Goal: Task Accomplishment & Management: Complete application form

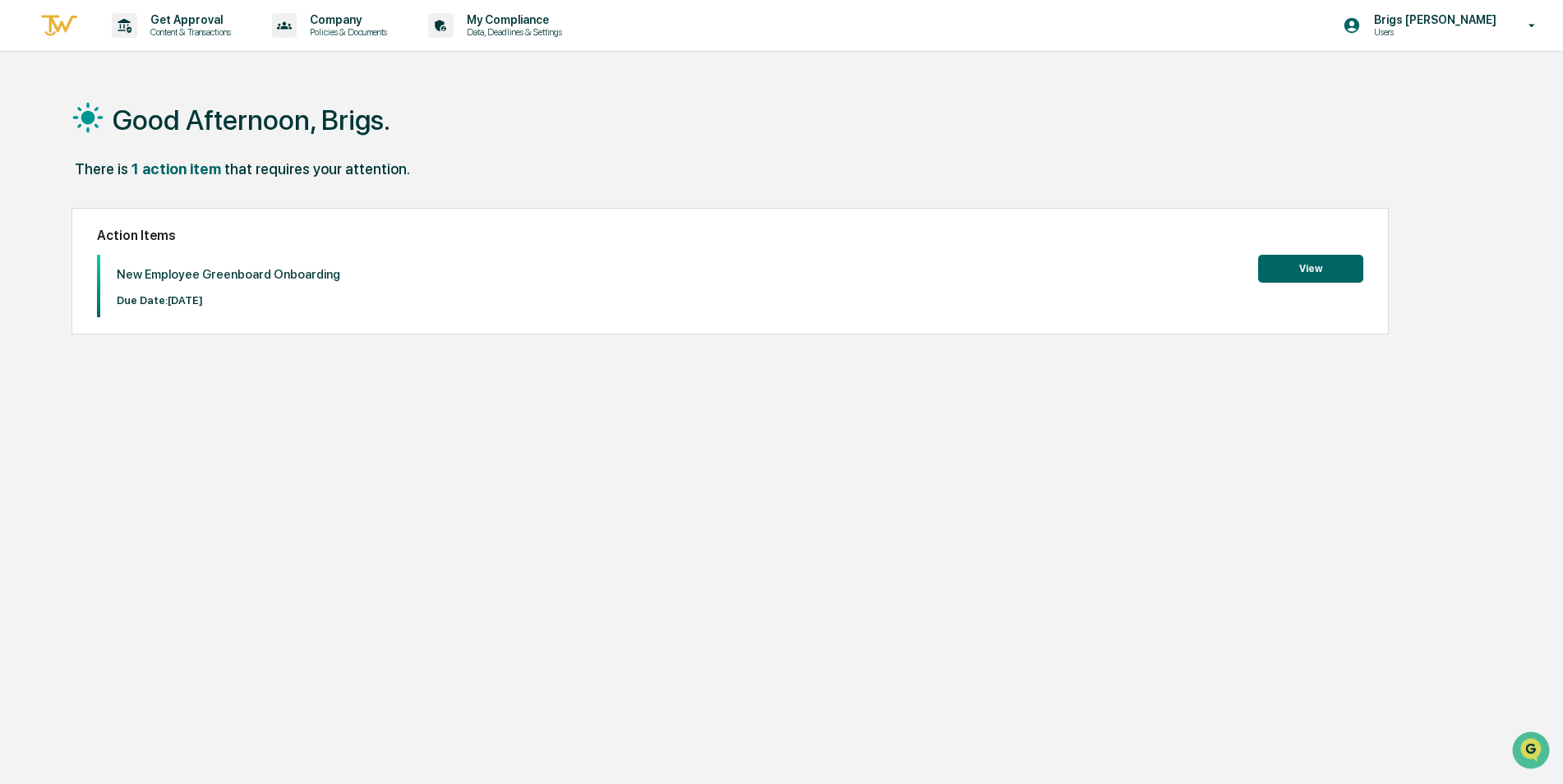
click at [1335, 264] on button "View" at bounding box center [1311, 269] width 105 height 28
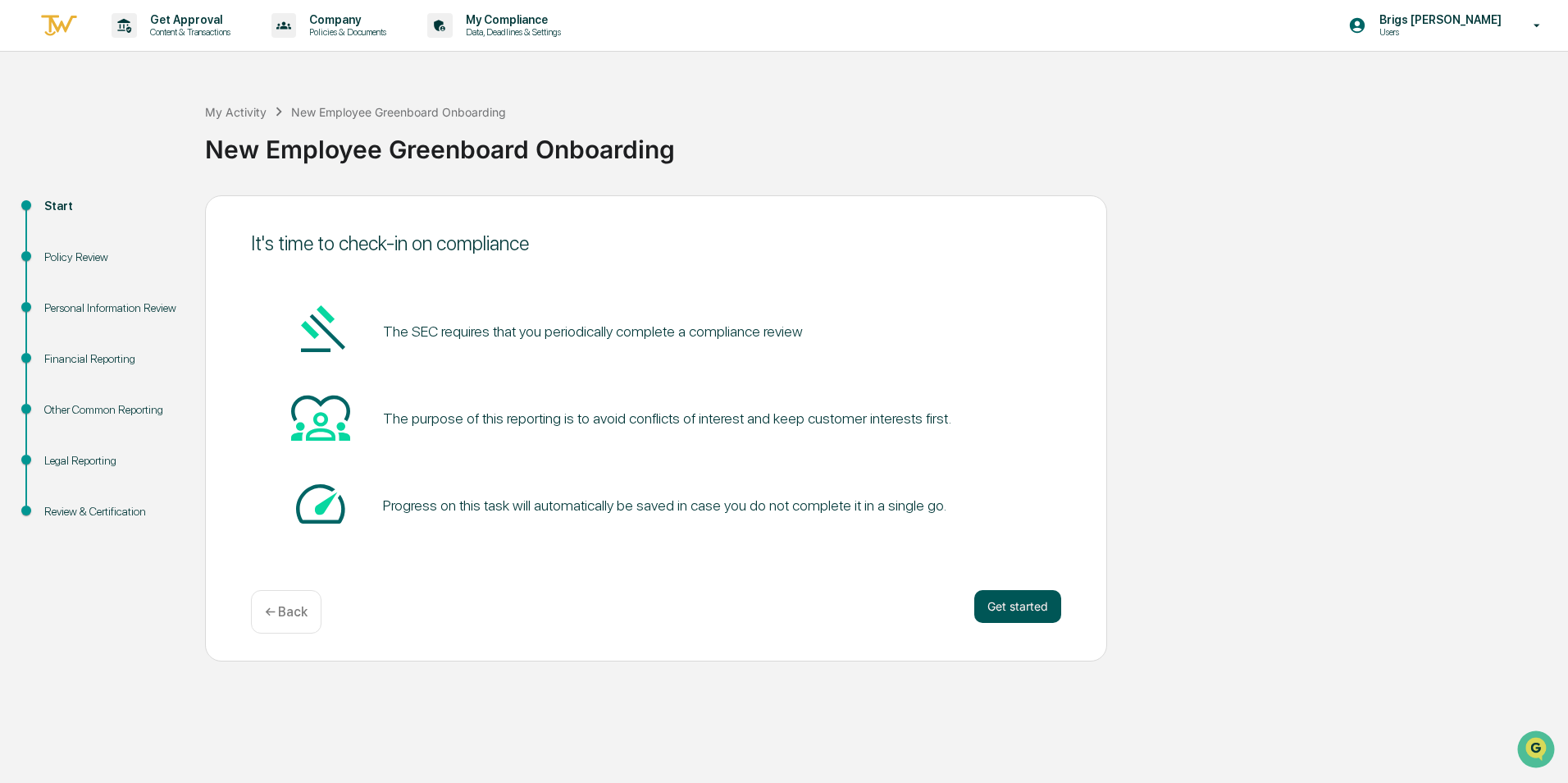
click at [1033, 603] on button "Get started" at bounding box center [1017, 605] width 87 height 33
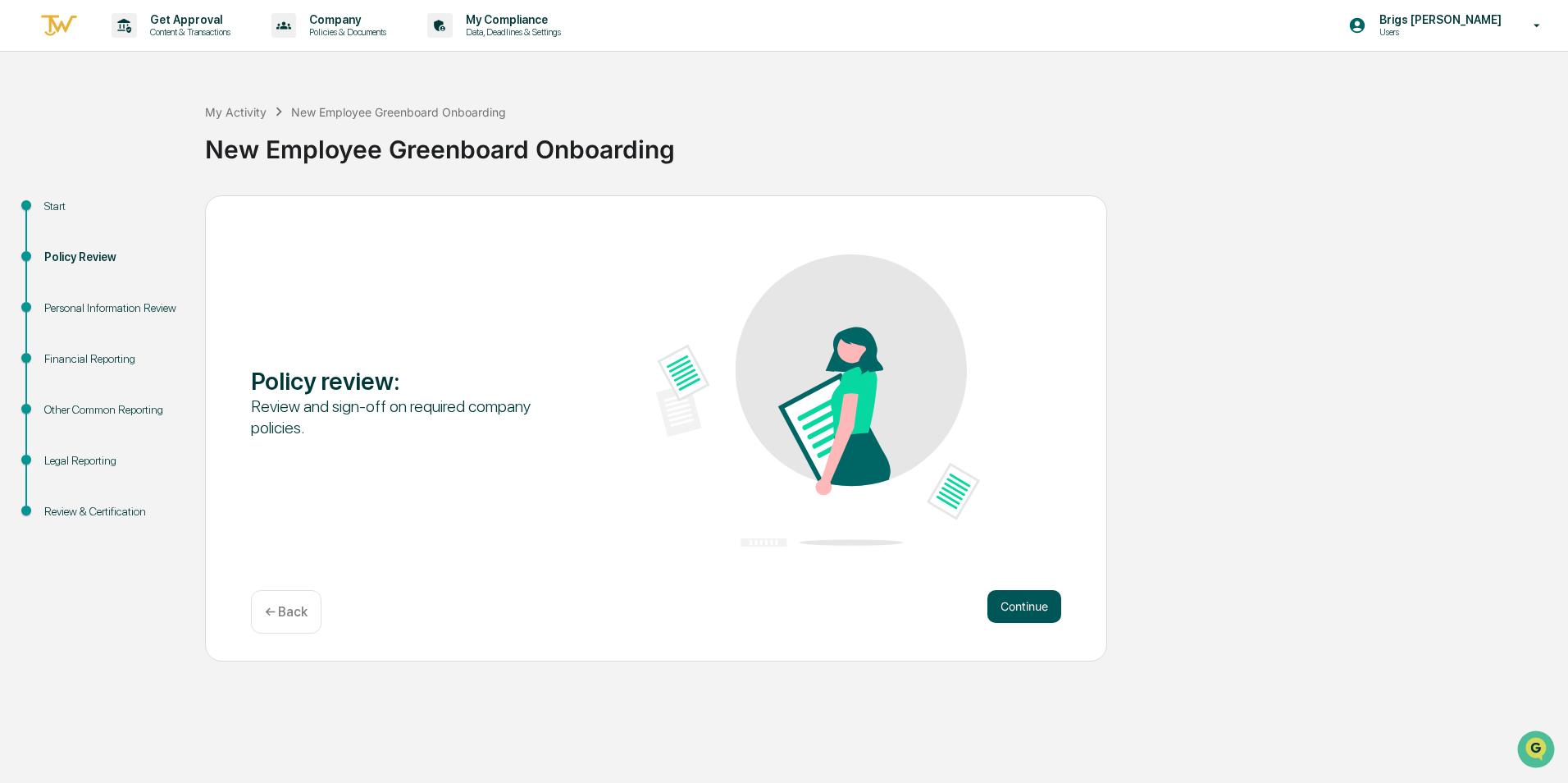
click at [1037, 605] on button "Continue" at bounding box center [1024, 605] width 74 height 33
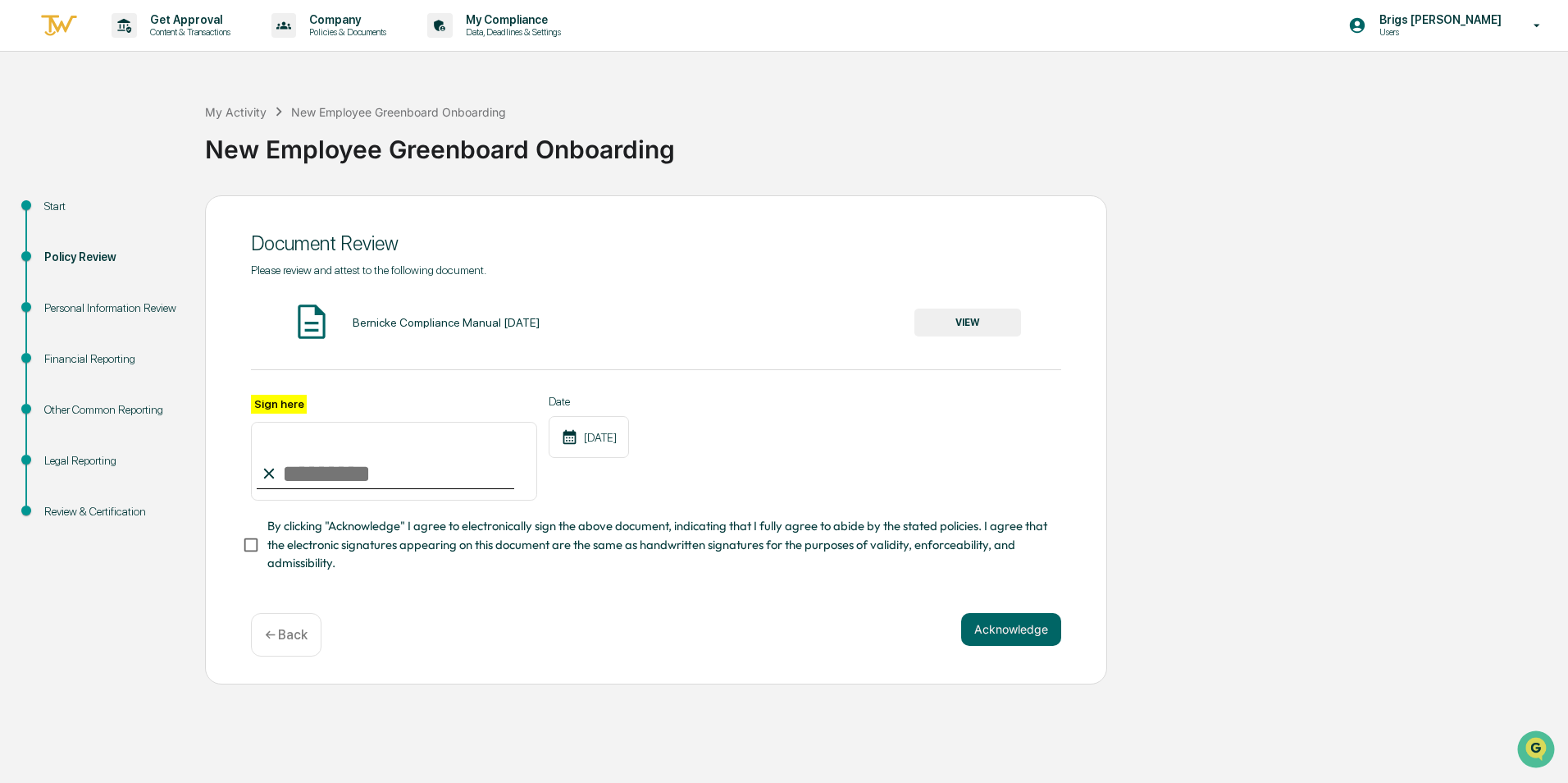
click at [338, 471] on input "Sign here" at bounding box center [394, 462] width 287 height 79
type input "**********"
click at [603, 472] on div "Date [DATE]" at bounding box center [589, 447] width 81 height 106
click at [986, 331] on button "VIEW" at bounding box center [967, 322] width 106 height 28
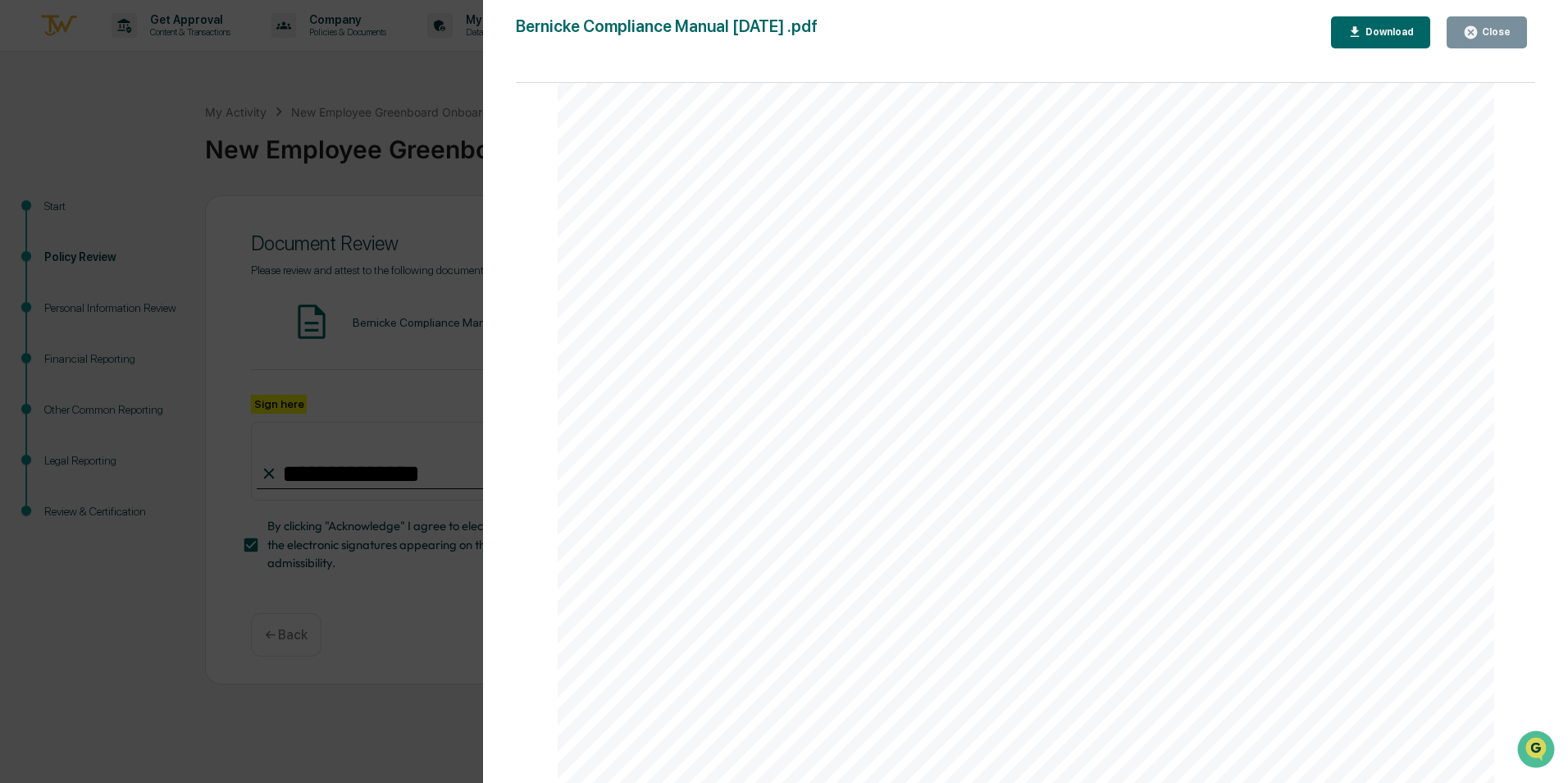
scroll to position [5824, 0]
click at [372, 564] on div "Version History [DATE] 03:40 PM [PERSON_NAME] Compliance Manual [DATE] .pdf Clo…" at bounding box center [784, 391] width 1568 height 783
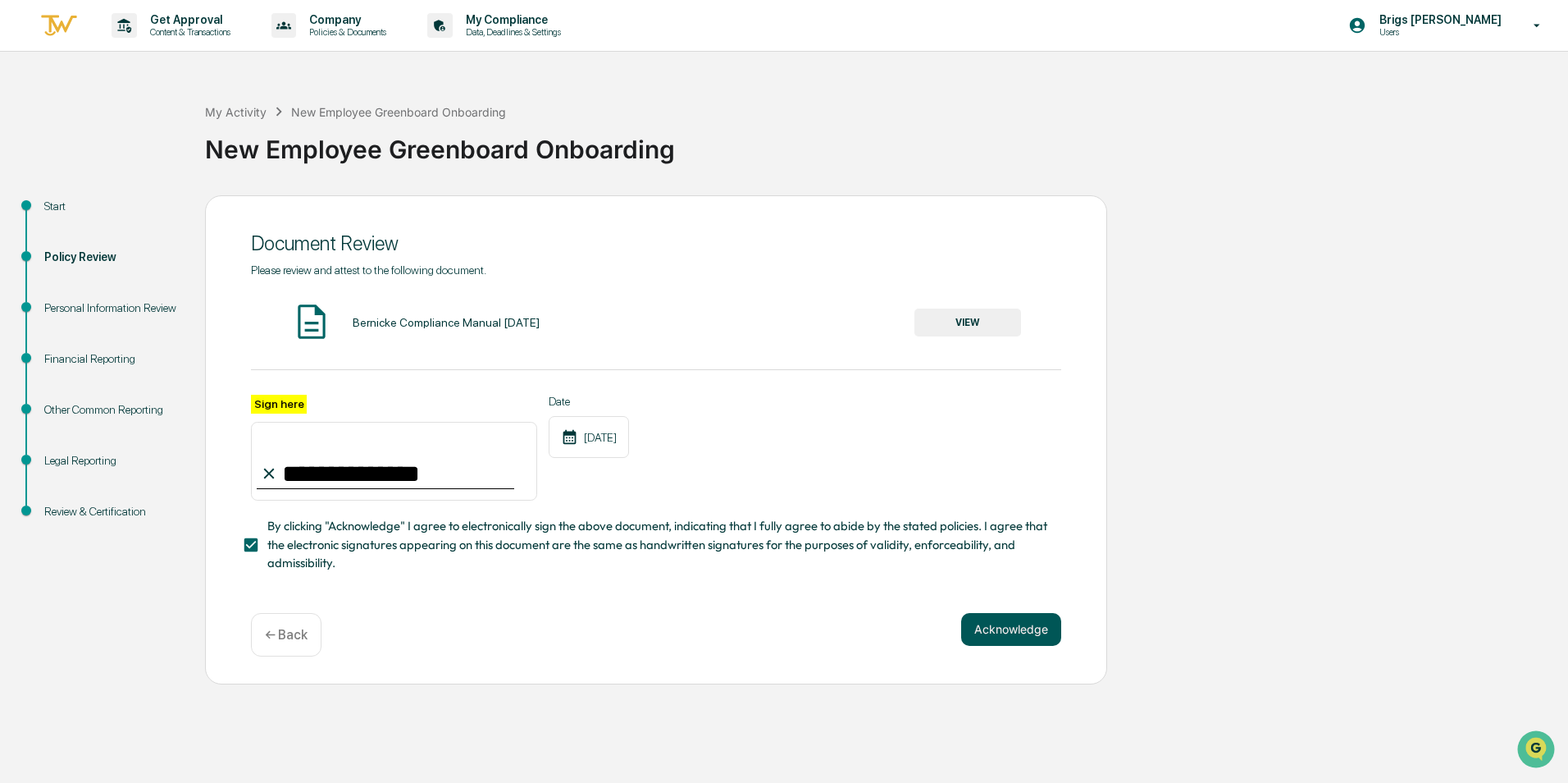
click at [1020, 636] on button "Acknowledge" at bounding box center [1011, 629] width 100 height 33
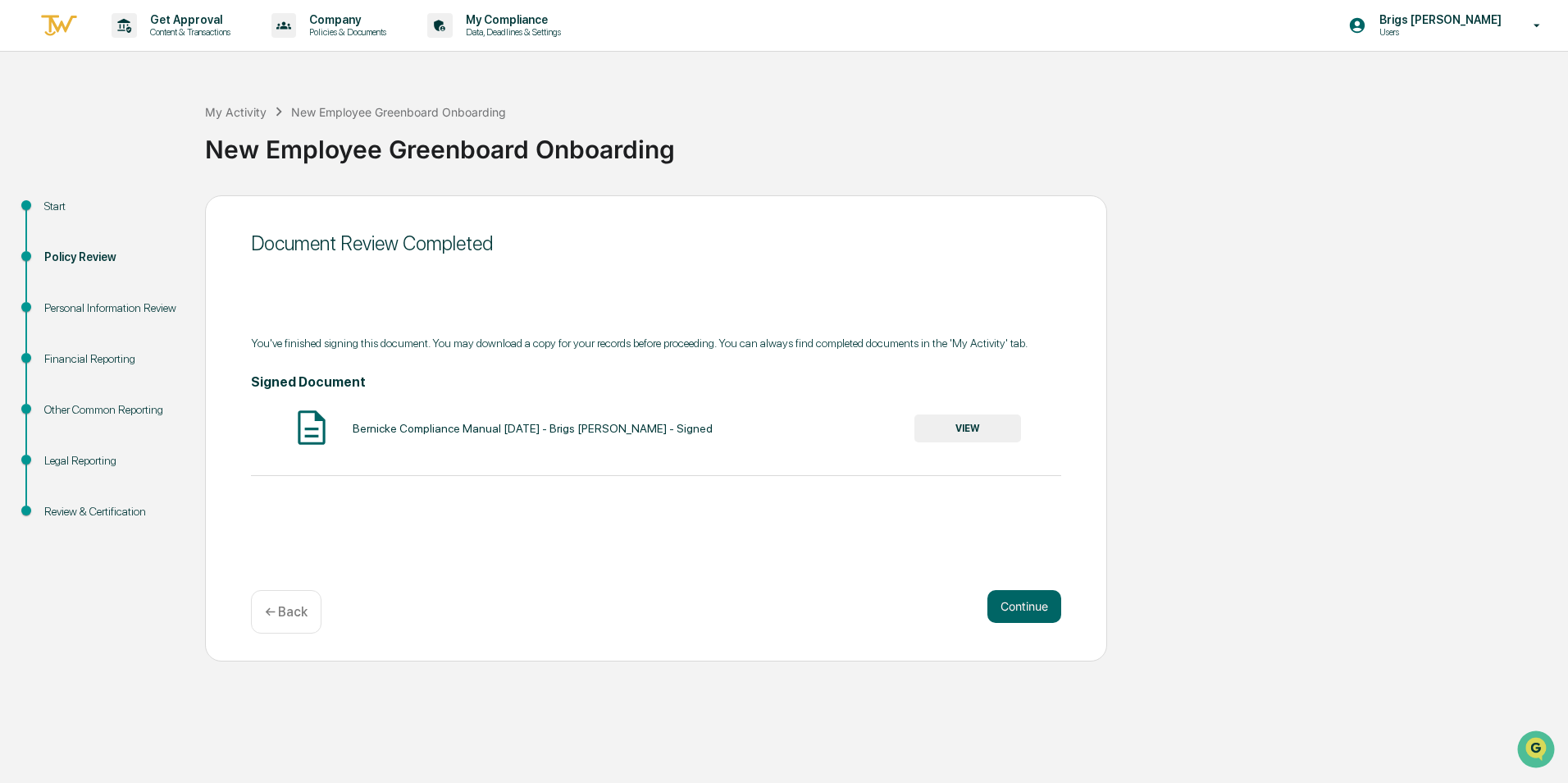
click at [963, 429] on button "VIEW" at bounding box center [967, 429] width 106 height 28
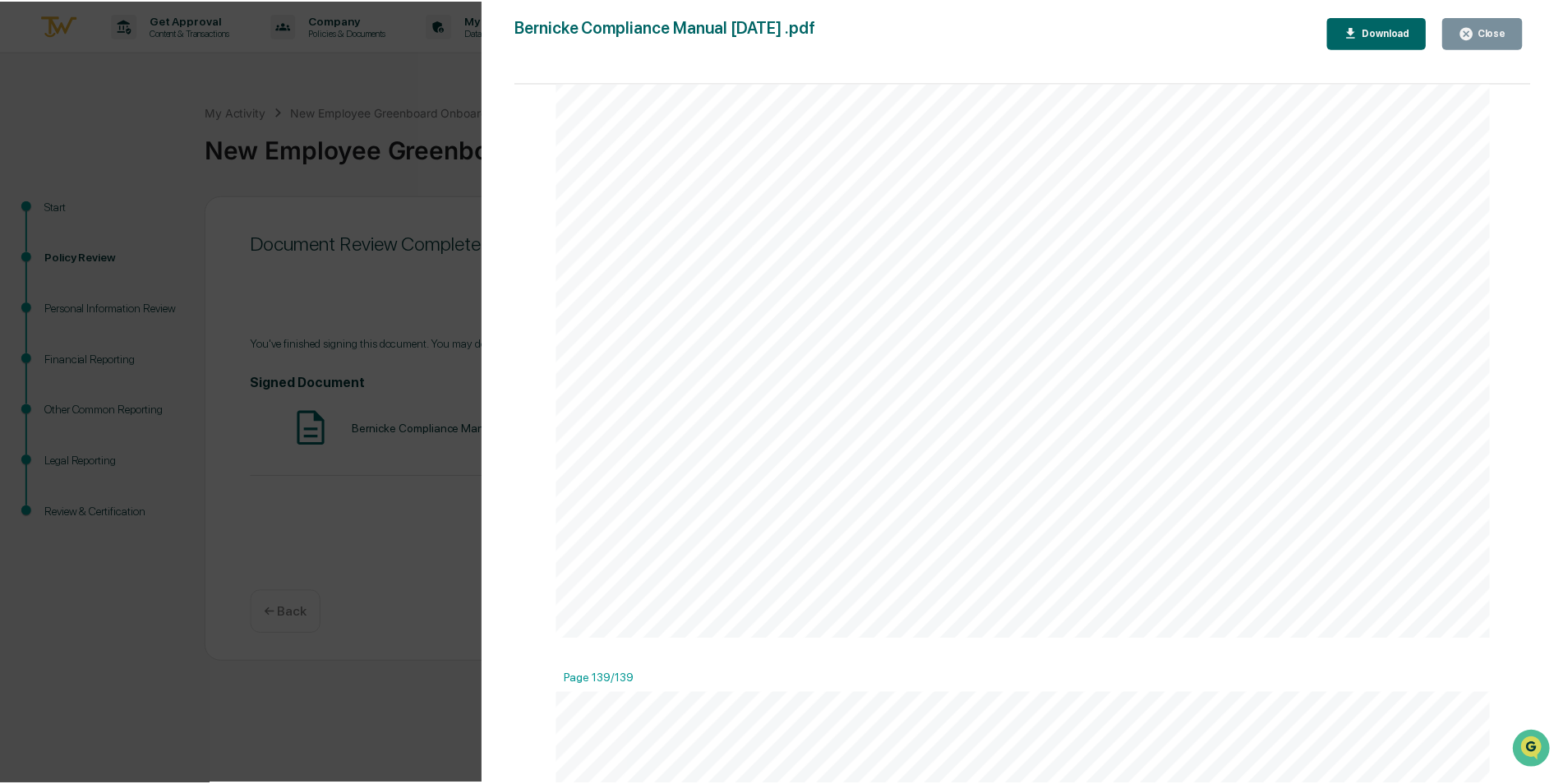
scroll to position [174406, 0]
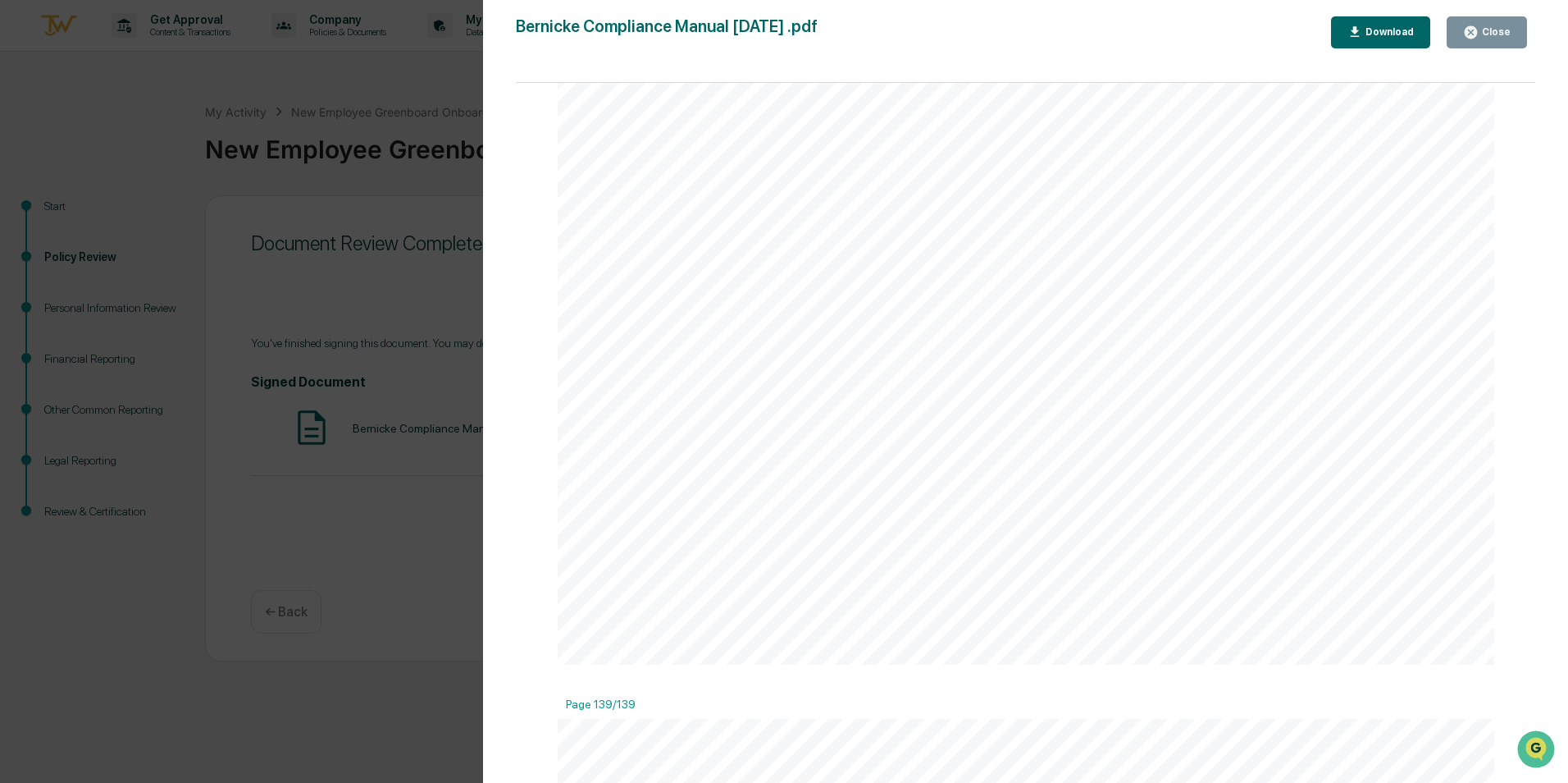
click at [203, 555] on div "Version History [DATE] 08:32 PM Brigs [PERSON_NAME] [PERSON_NAME] Compliance Ma…" at bounding box center [784, 391] width 1568 height 783
click at [1500, 38] on div "Close" at bounding box center [1494, 32] width 32 height 11
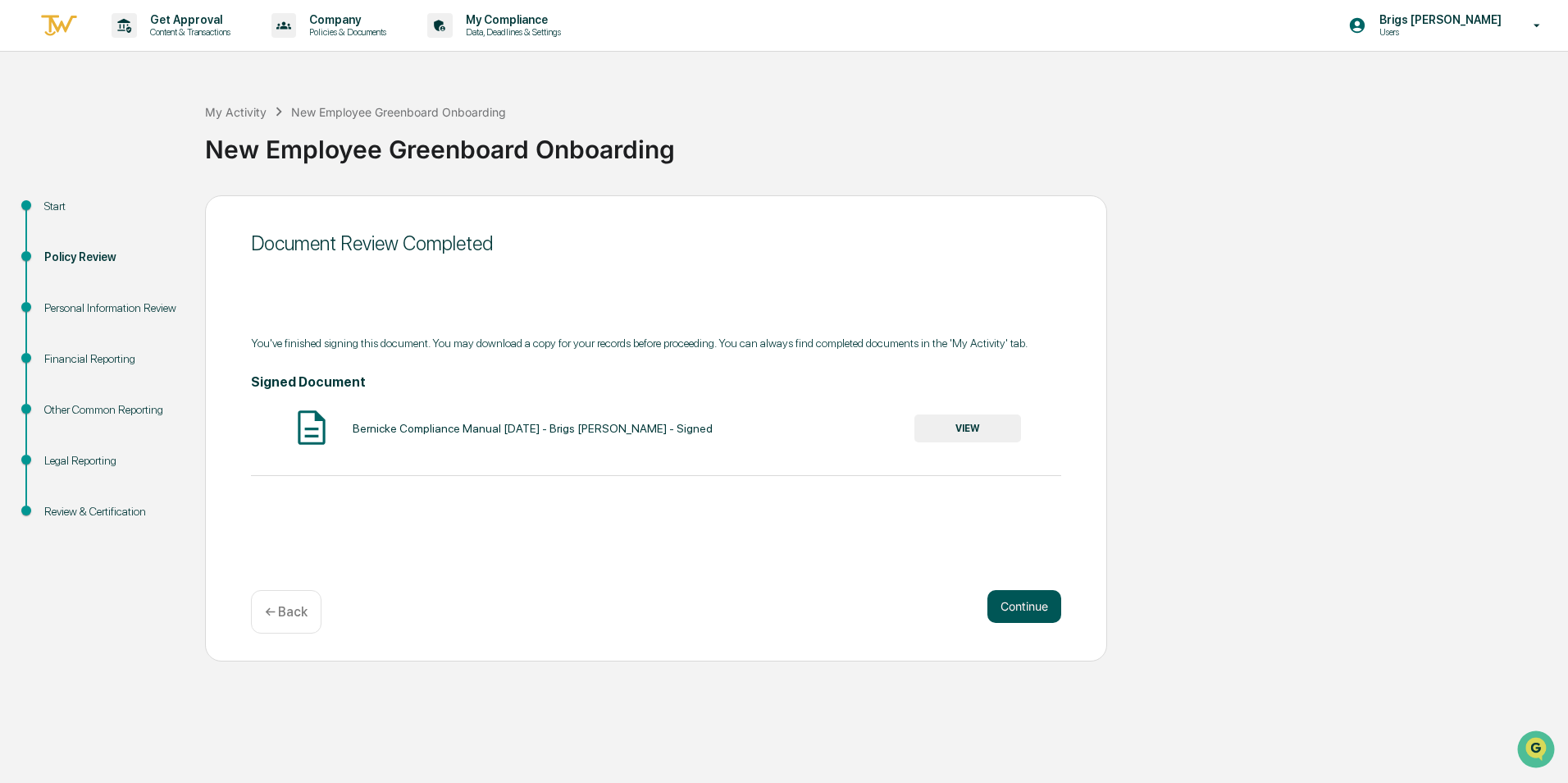
click at [1041, 600] on button "Continue" at bounding box center [1024, 605] width 74 height 33
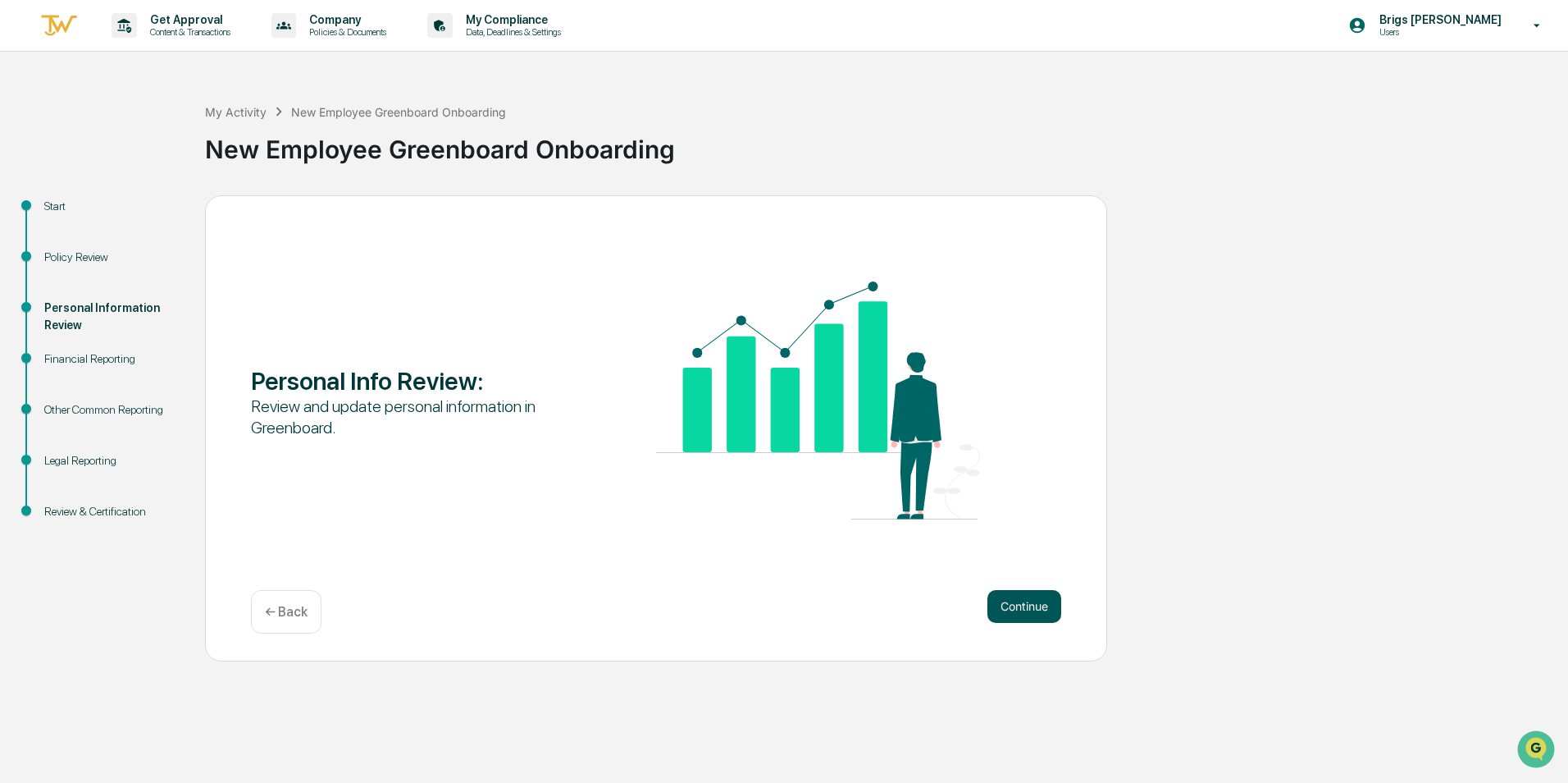
click at [1020, 594] on button "Continue" at bounding box center [1024, 605] width 74 height 33
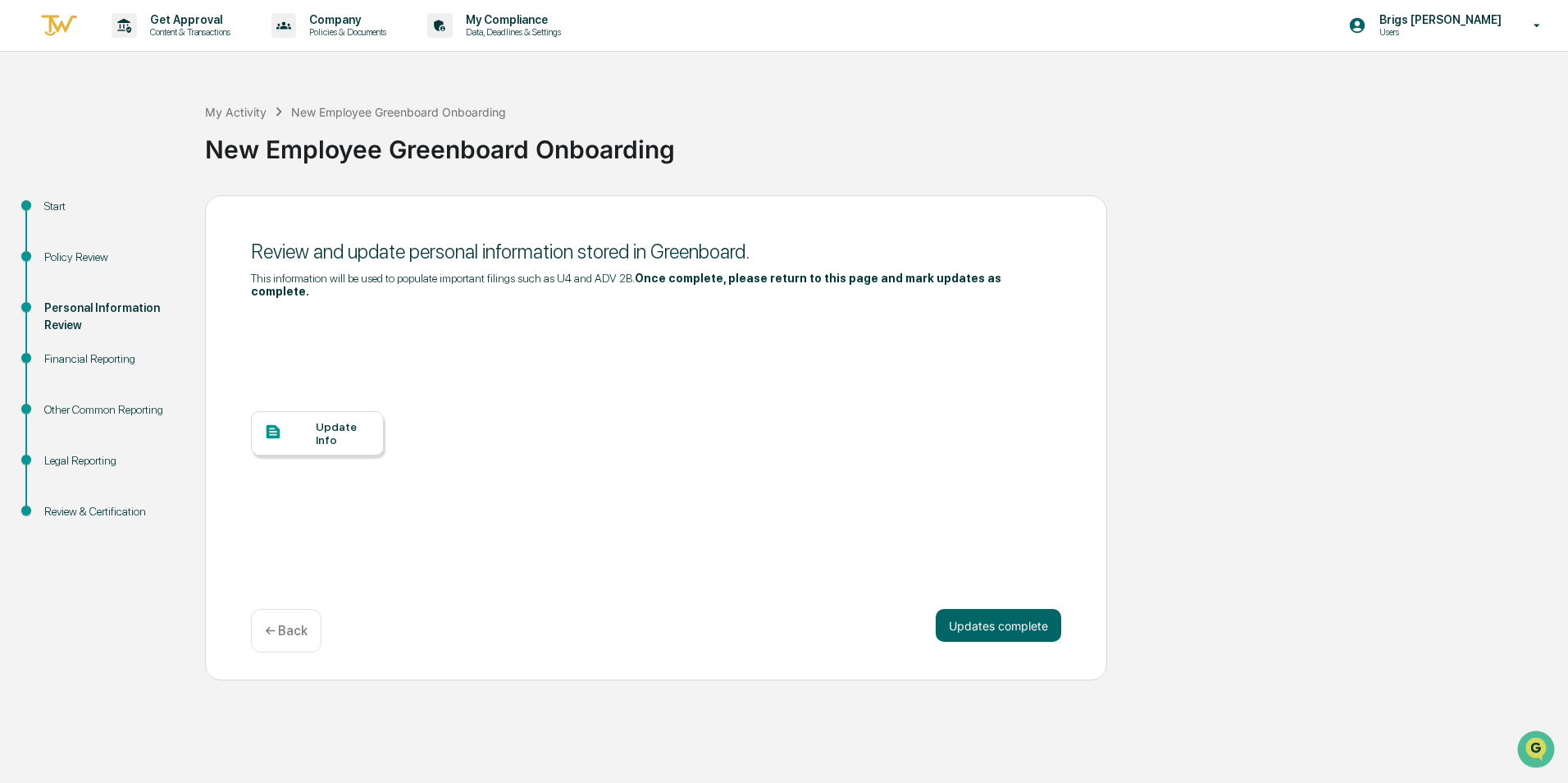
click at [332, 420] on div "Update Info" at bounding box center [343, 433] width 54 height 26
click at [234, 108] on div "My Activity" at bounding box center [235, 112] width 61 height 14
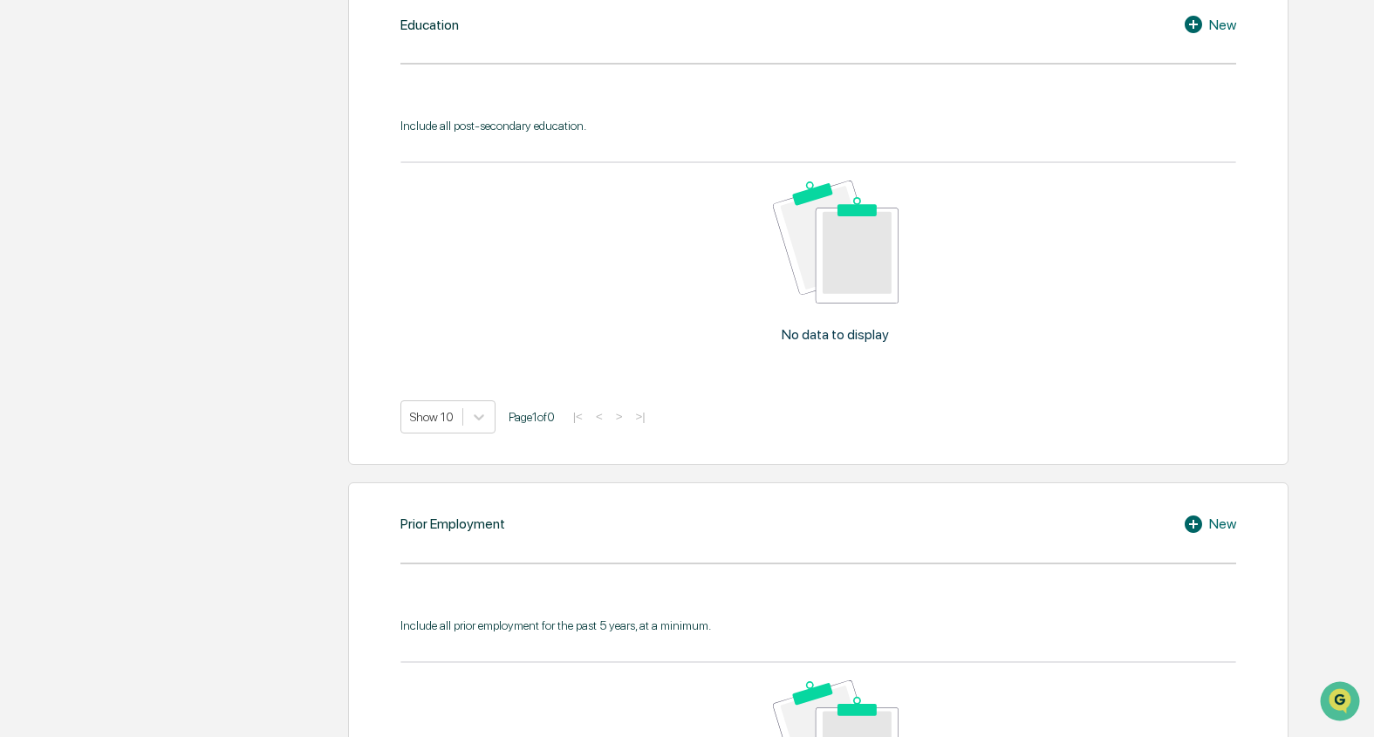
scroll to position [873, 0]
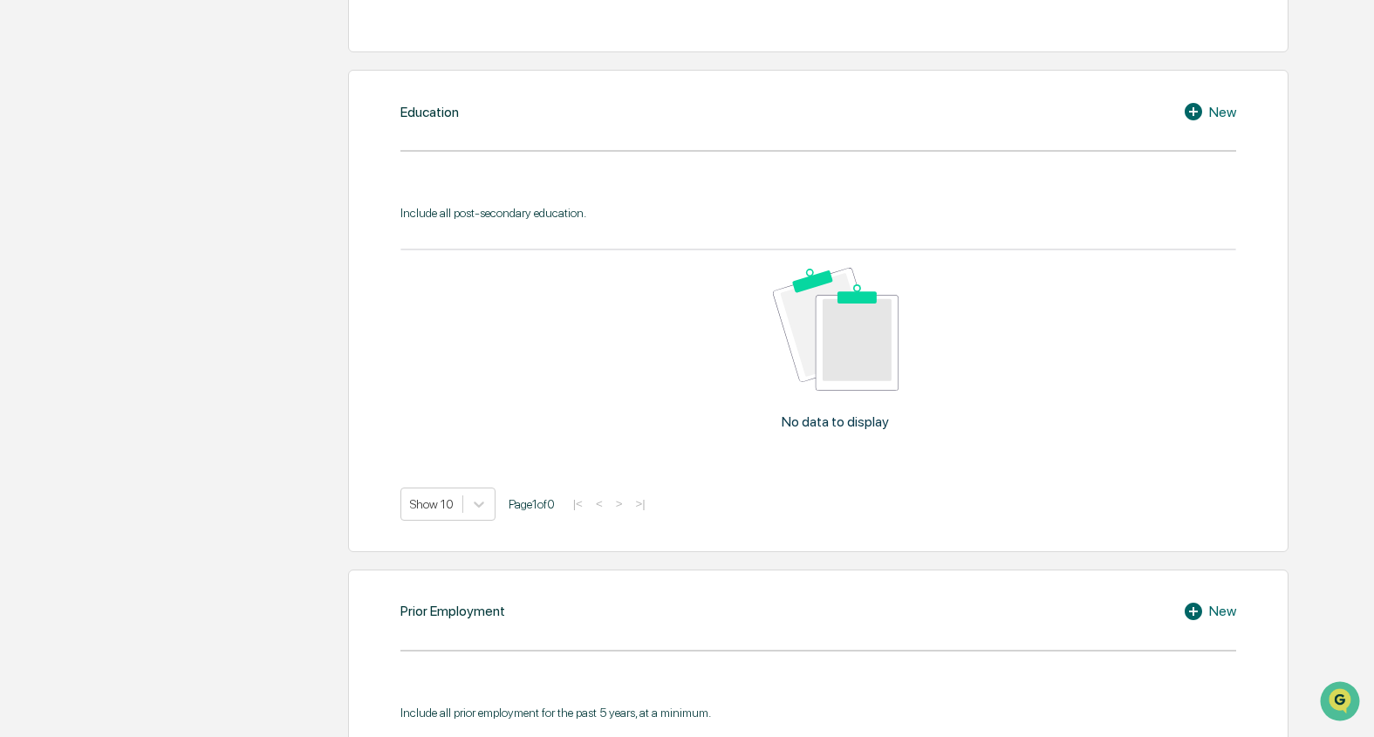
click at [908, 114] on icon at bounding box center [1193, 111] width 17 height 17
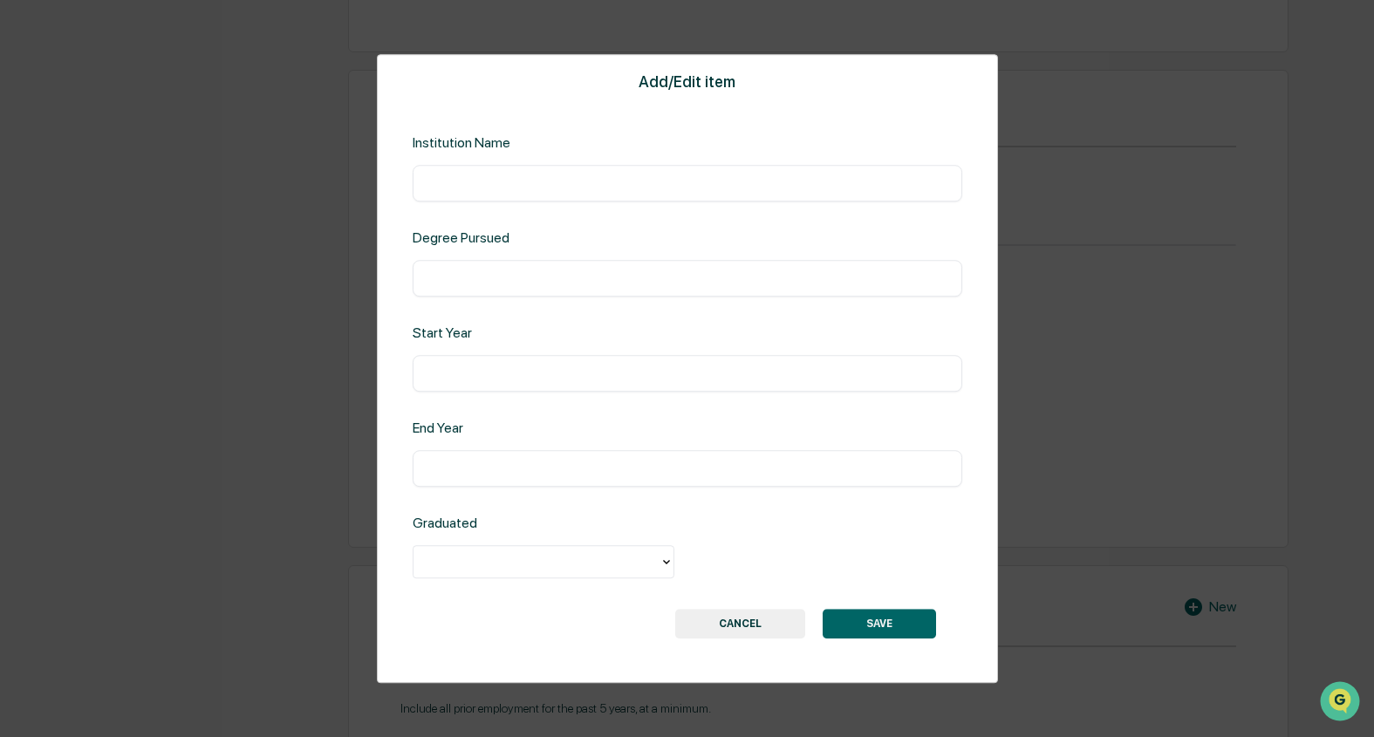
click at [588, 173] on div "​" at bounding box center [688, 183] width 550 height 37
click at [598, 182] on input "text" at bounding box center [688, 183] width 524 height 17
type input "**********"
click at [497, 267] on div "​" at bounding box center [688, 278] width 550 height 37
click at [498, 277] on input "text" at bounding box center [688, 278] width 524 height 17
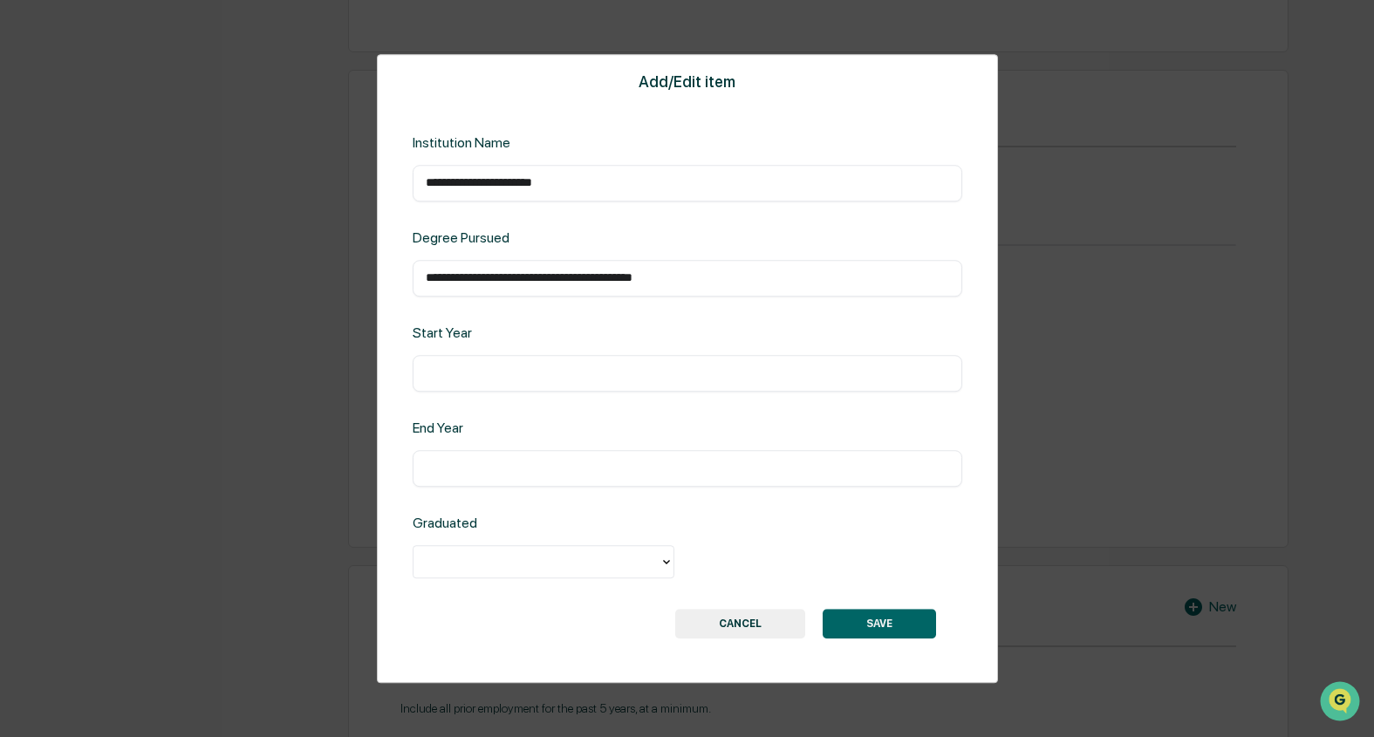
type input "**********"
click at [517, 397] on div "**********" at bounding box center [687, 369] width 621 height 630
click at [524, 370] on input "text" at bounding box center [688, 373] width 524 height 17
type input "****"
click at [468, 474] on input "text" at bounding box center [688, 468] width 524 height 17
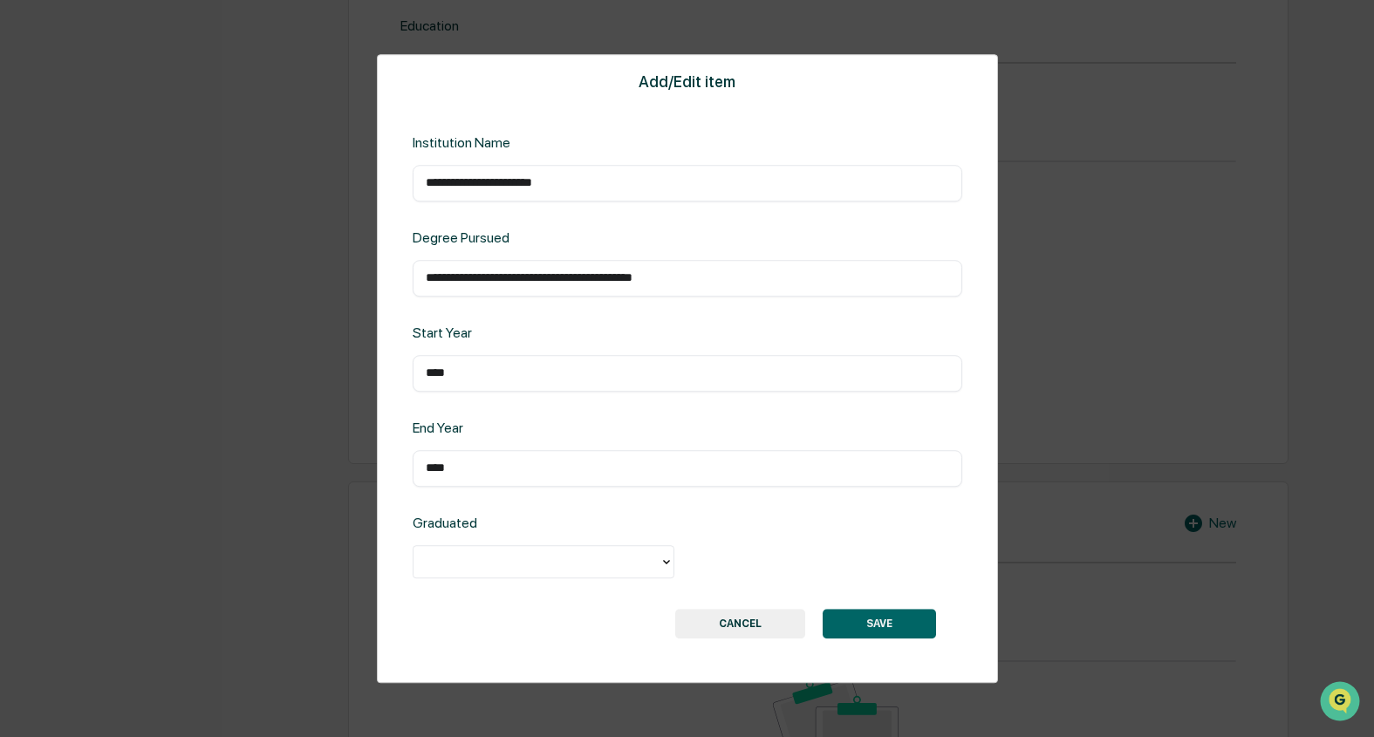
scroll to position [1047, 0]
type input "****"
click at [522, 563] on div at bounding box center [536, 562] width 229 height 20
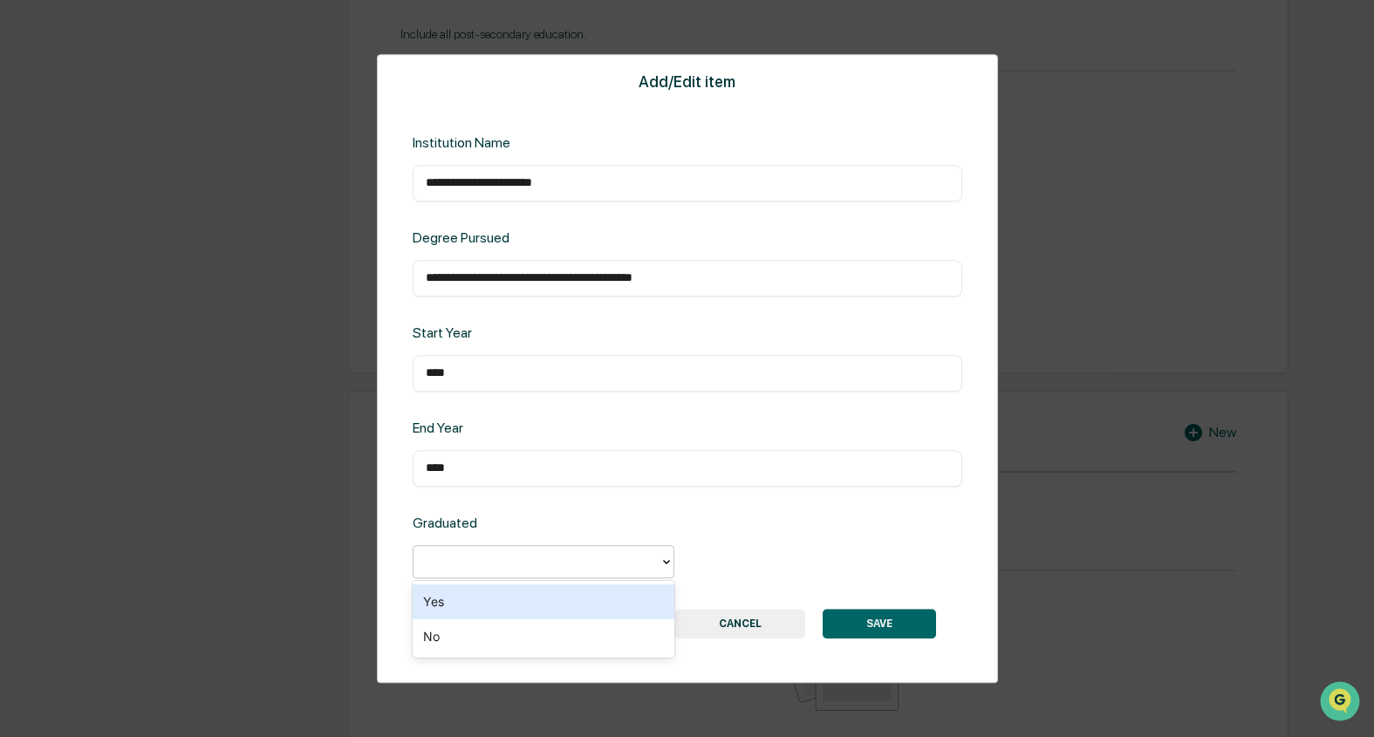
click at [491, 595] on div "Yes" at bounding box center [544, 602] width 262 height 35
click at [778, 544] on div "Graduated option Yes, selected. Yes" at bounding box center [688, 548] width 550 height 66
click at [864, 608] on div "**********" at bounding box center [687, 369] width 621 height 630
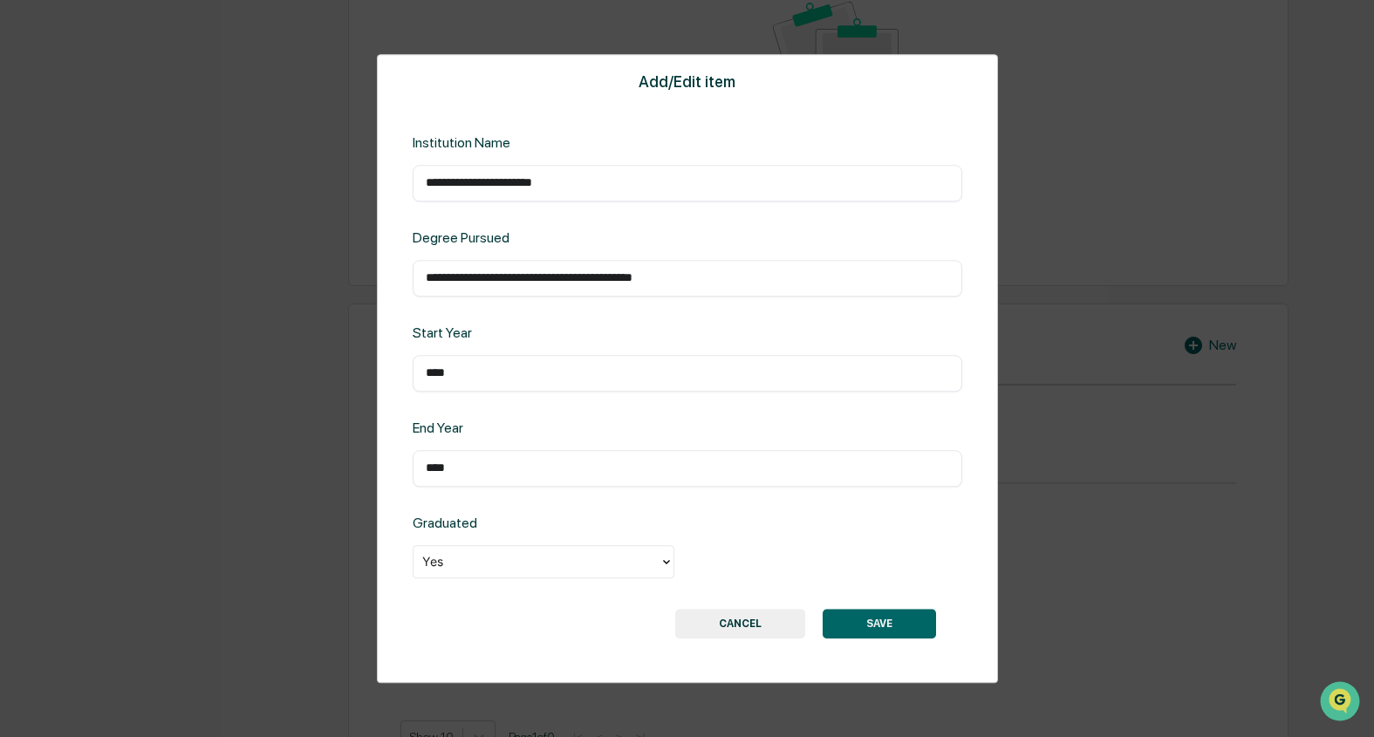
click at [885, 627] on button "SAVE" at bounding box center [879, 624] width 113 height 30
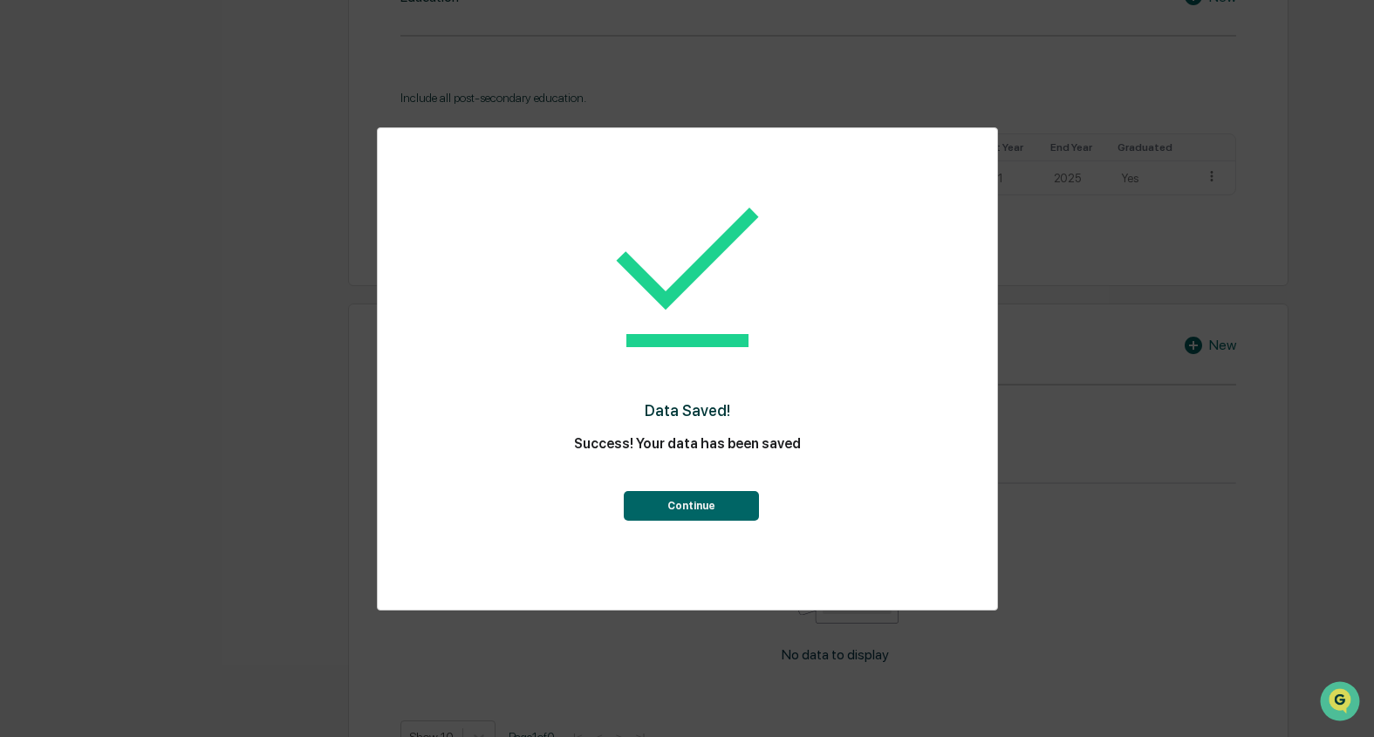
click at [741, 512] on button "Continue" at bounding box center [691, 506] width 135 height 30
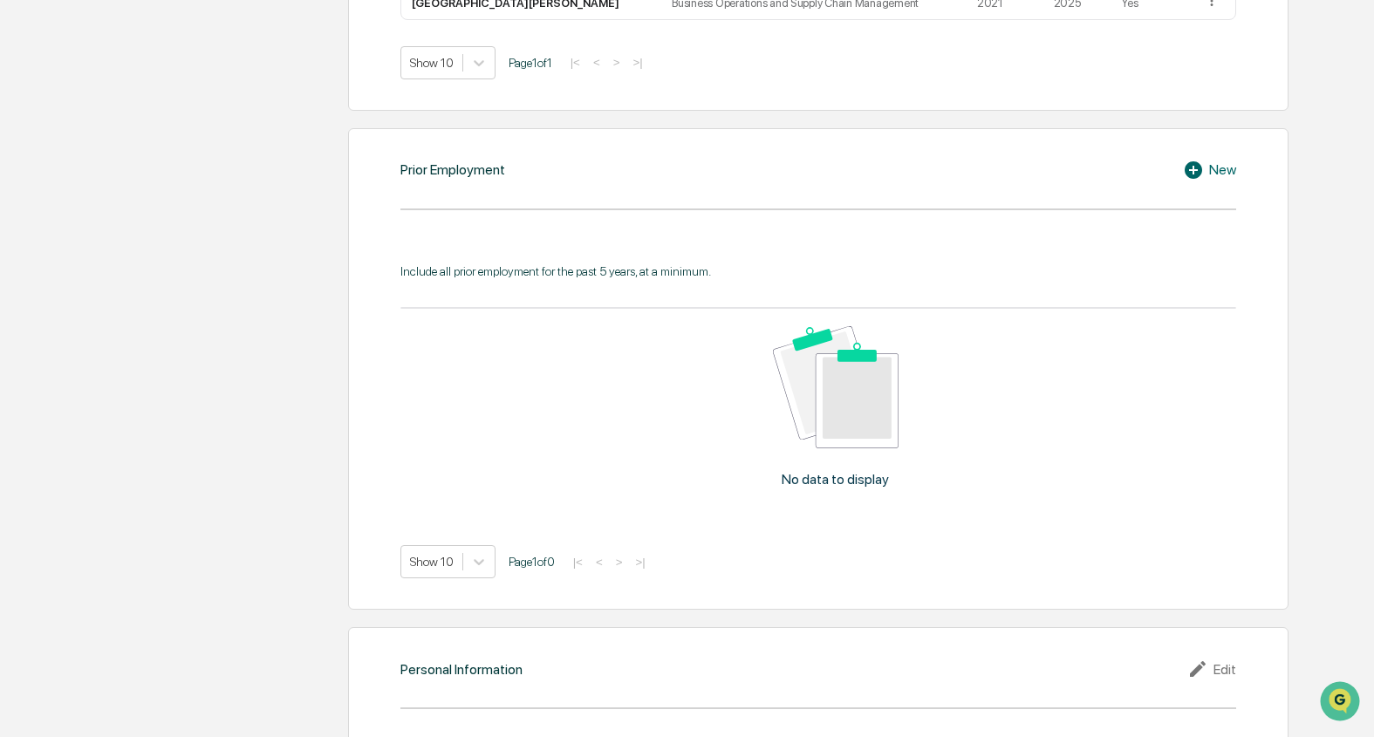
scroll to position [1162, 0]
click at [908, 166] on icon at bounding box center [1196, 171] width 26 height 21
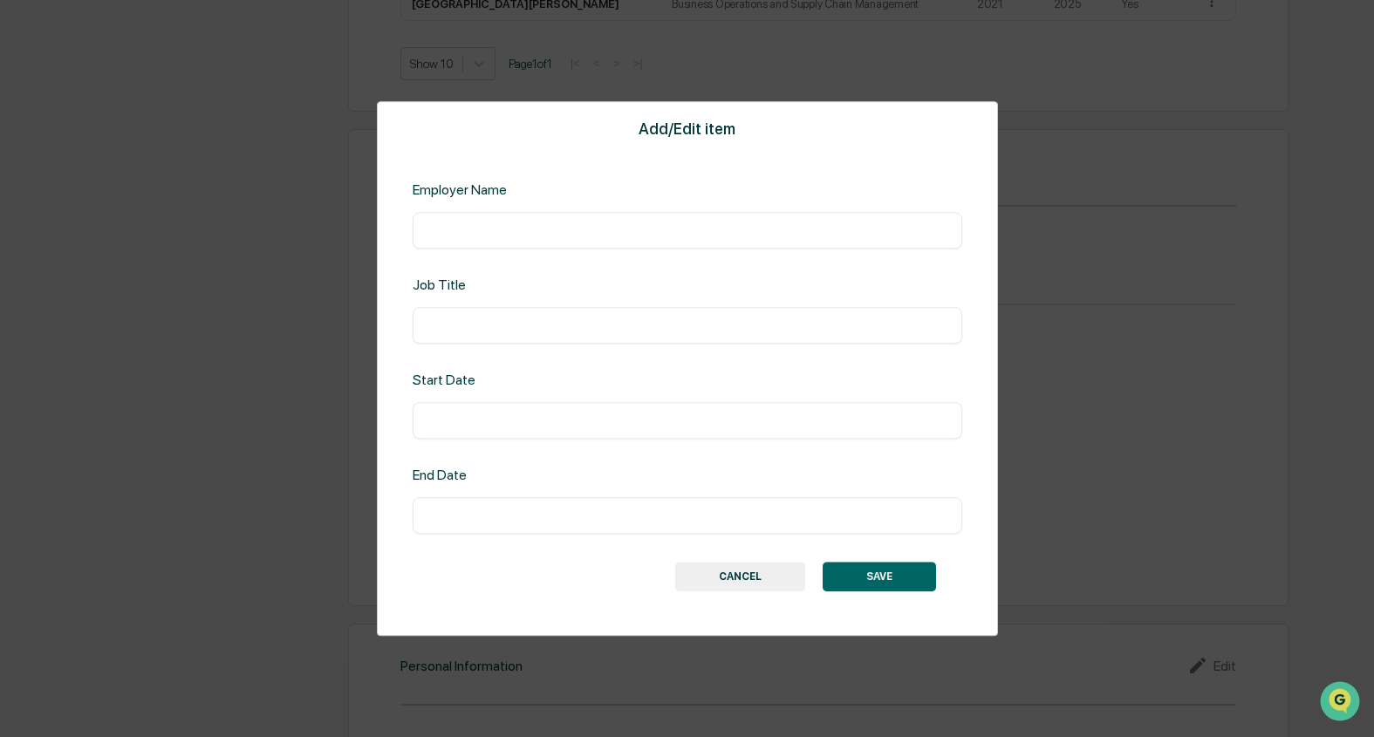
click at [682, 230] on input "text" at bounding box center [688, 230] width 524 height 17
type input "******"
click at [758, 578] on button "CANCEL" at bounding box center [740, 577] width 130 height 30
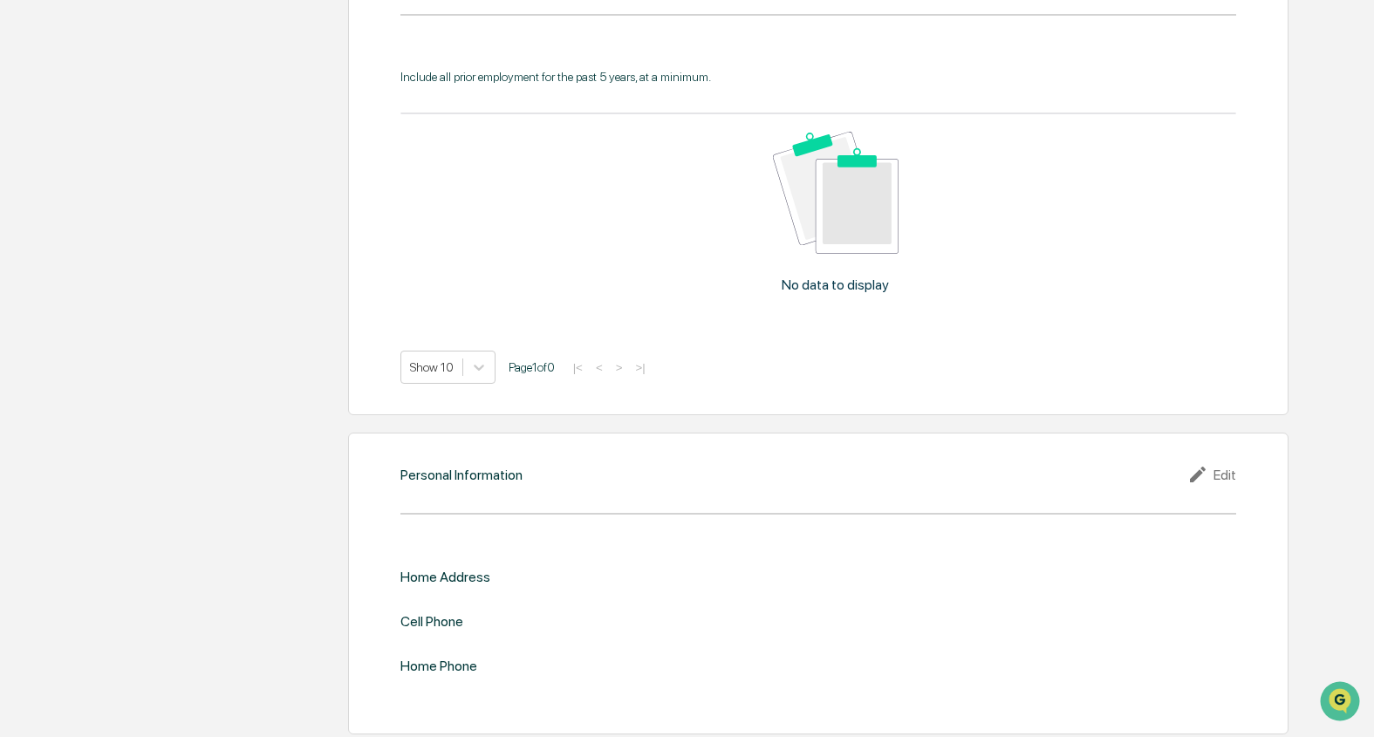
scroll to position [1364, 0]
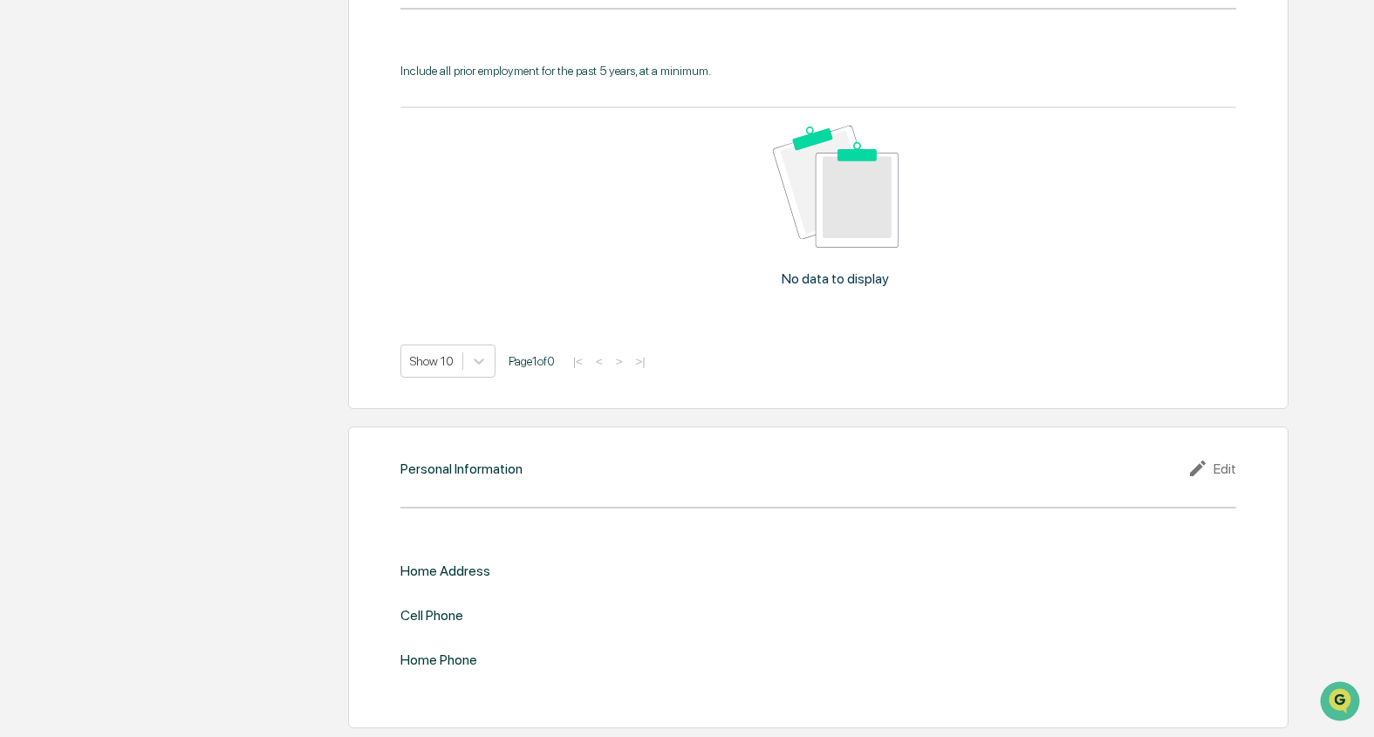
click at [908, 481] on div "Personal Information Edit Home Address Cell Phone Home Phone" at bounding box center [818, 577] width 941 height 301
click at [908, 470] on div "Edit" at bounding box center [1212, 468] width 49 height 21
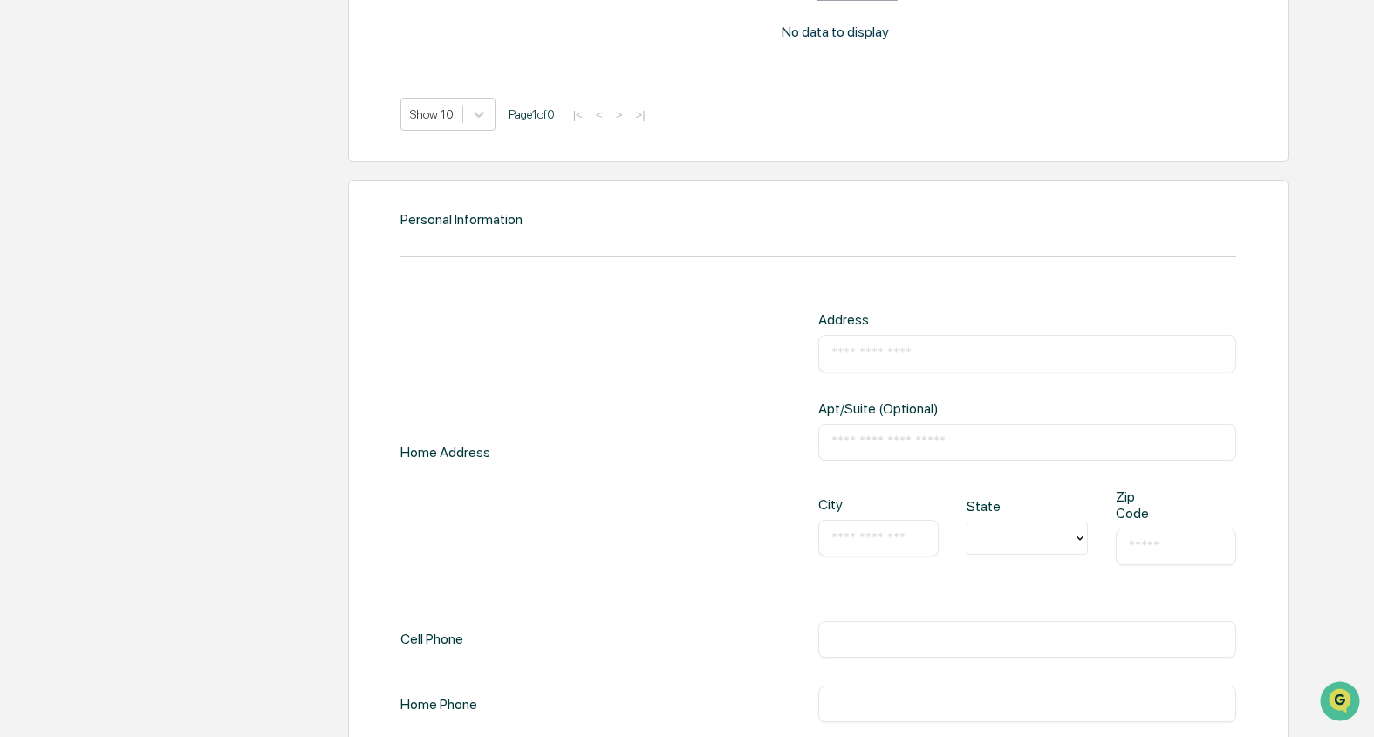
scroll to position [1626, 0]
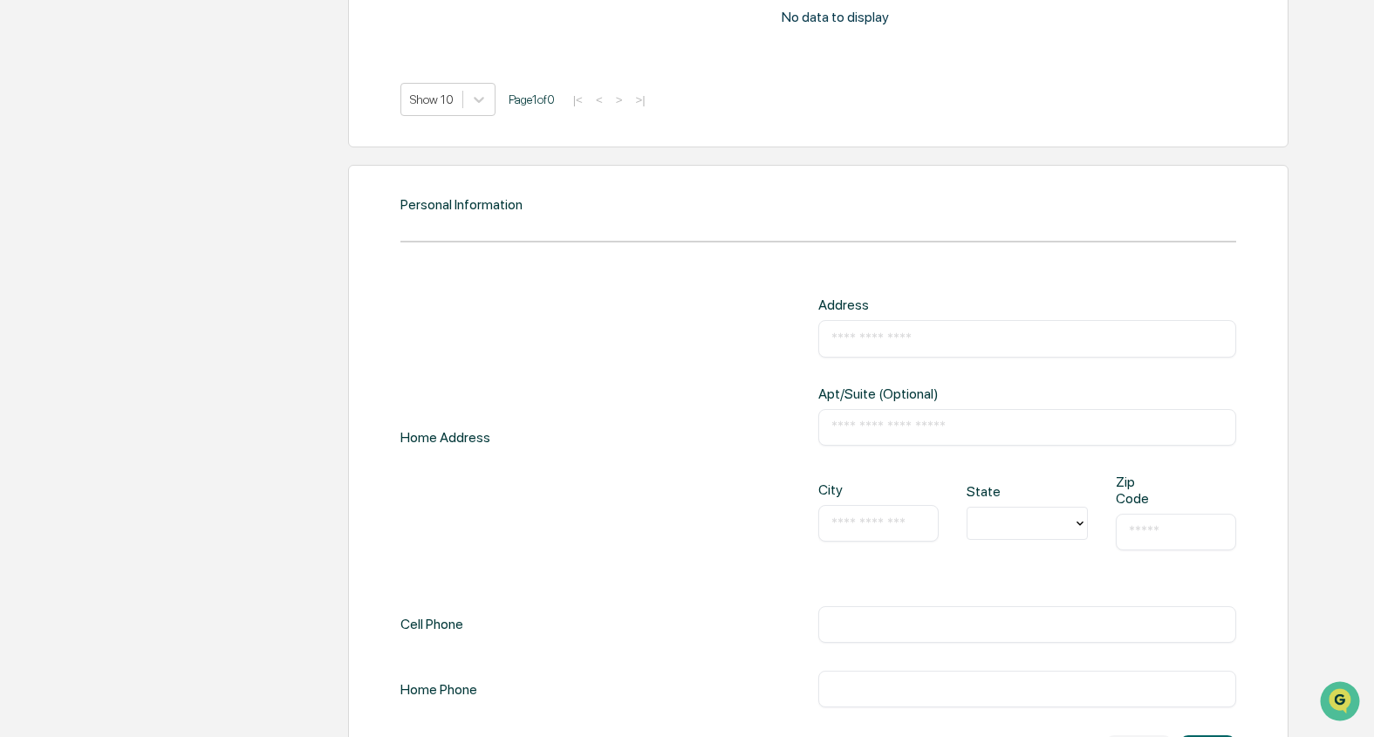
click at [908, 351] on div "​" at bounding box center [1028, 338] width 418 height 37
click at [908, 349] on div "​" at bounding box center [1028, 338] width 418 height 37
click at [908, 340] on input "text" at bounding box center [1028, 338] width 392 height 17
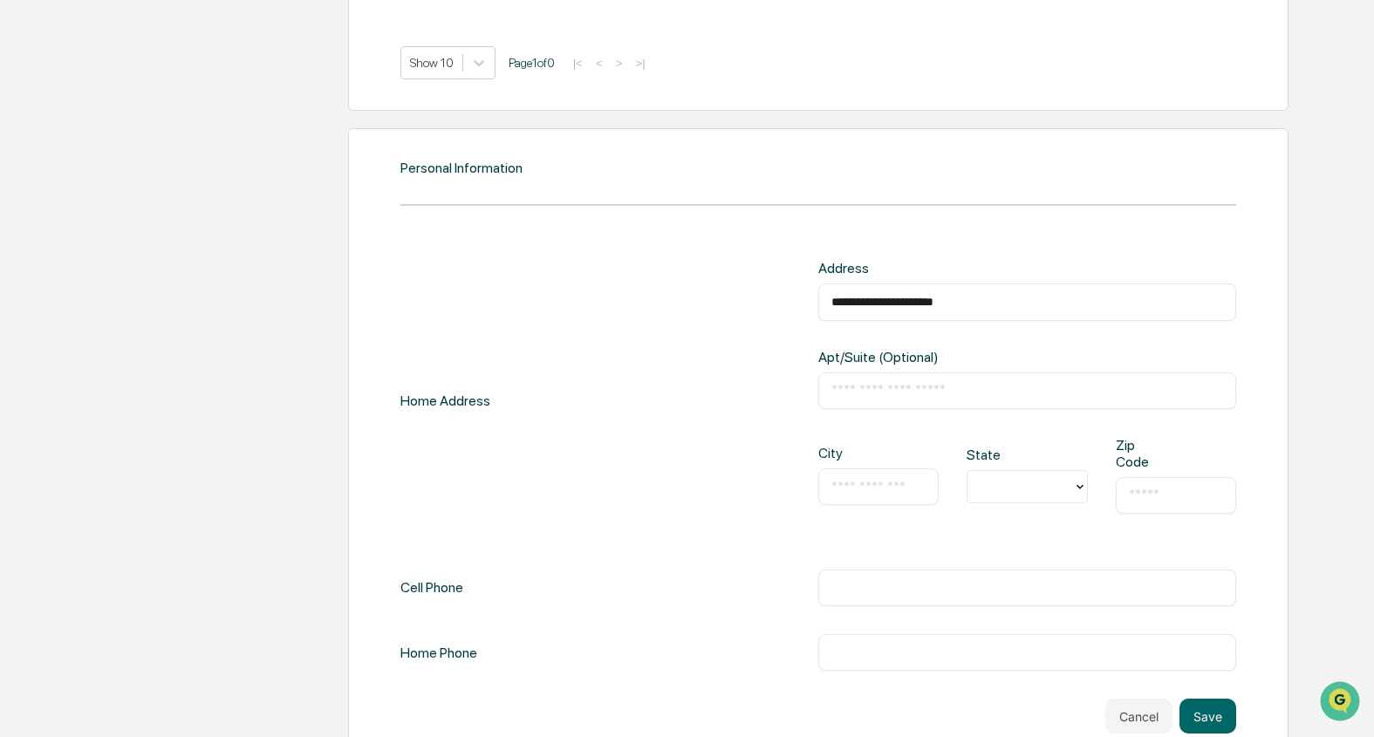
scroll to position [1683, 0]
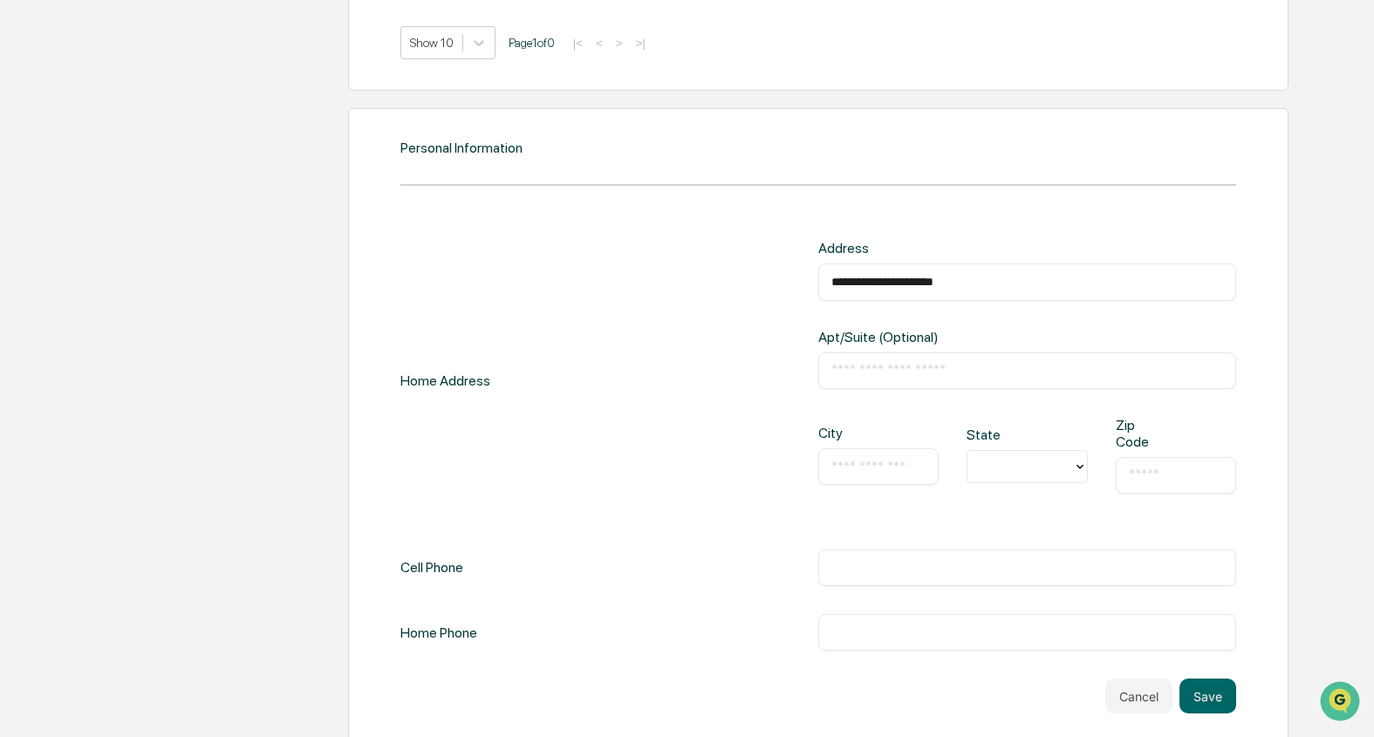
type input "**********"
click at [896, 458] on input "text" at bounding box center [879, 466] width 94 height 17
type input "*"
type input "*********"
click at [908, 457] on div at bounding box center [1020, 467] width 87 height 20
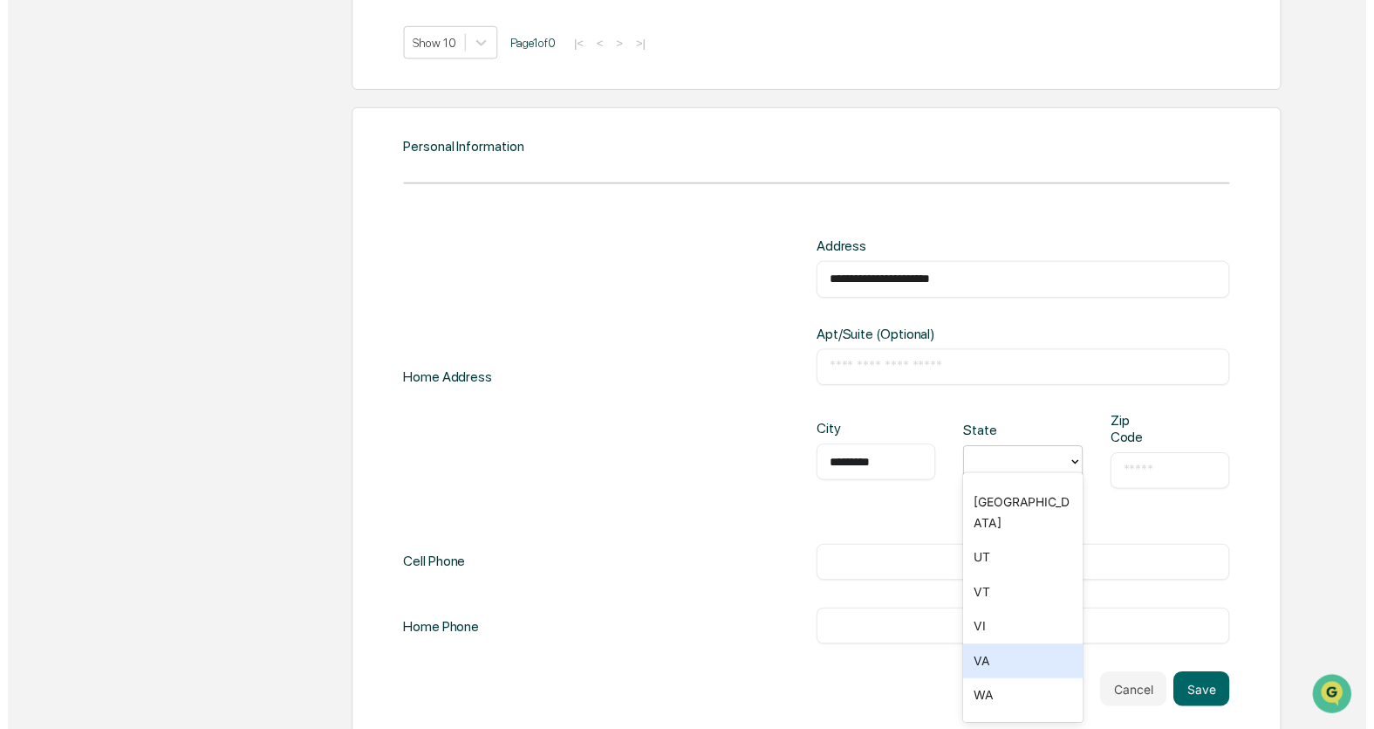
scroll to position [1814, 0]
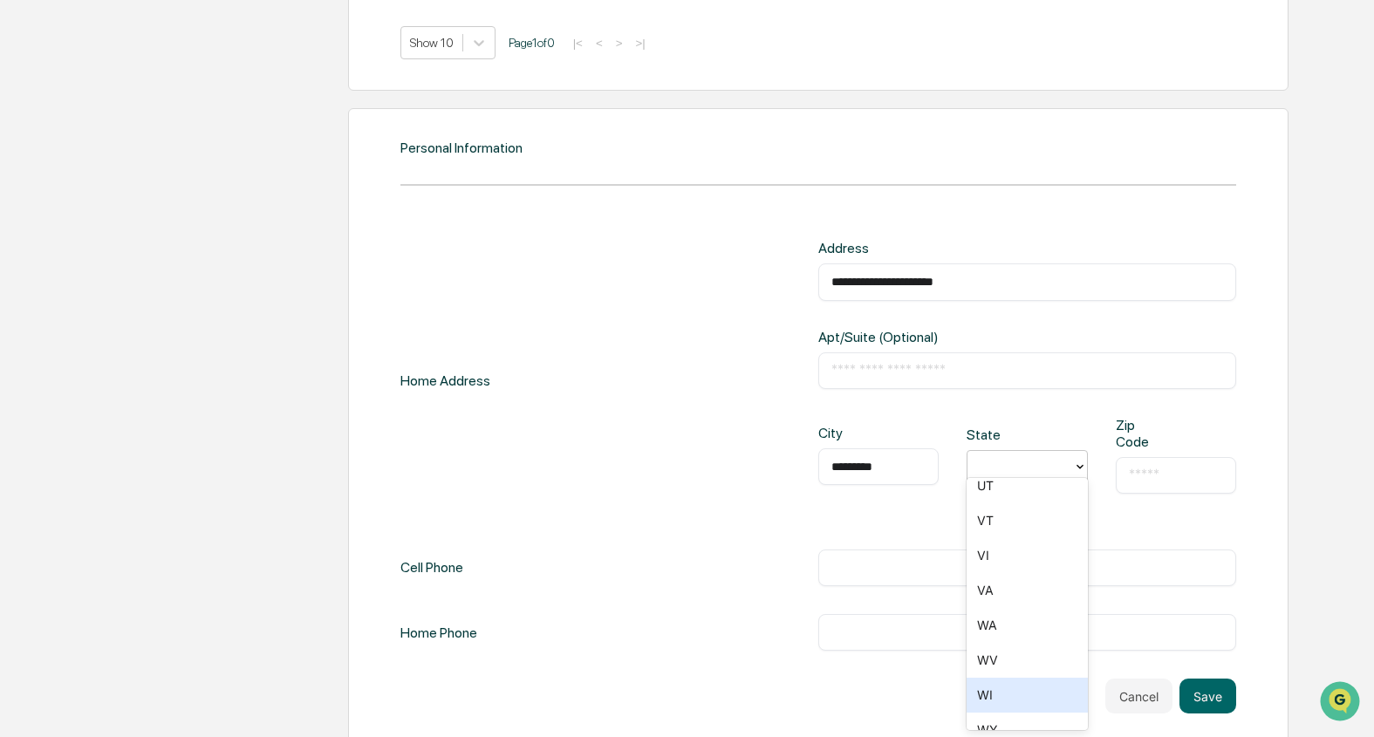
click at [908, 678] on div "WI" at bounding box center [1027, 695] width 120 height 35
click at [908, 467] on input "text" at bounding box center [1176, 475] width 94 height 17
type input "*****"
click at [908, 559] on input "text" at bounding box center [1028, 567] width 392 height 17
type input "**********"
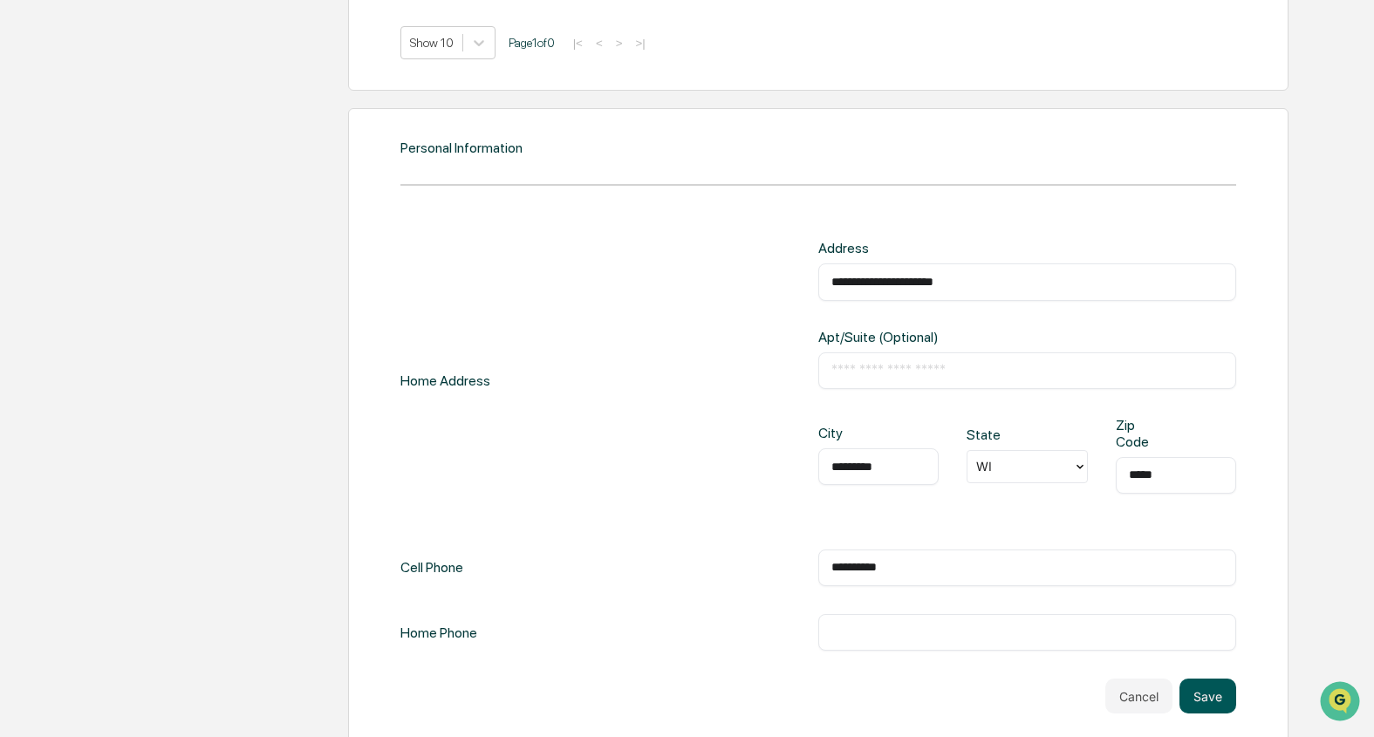
click at [908, 679] on button "Save" at bounding box center [1208, 696] width 57 height 35
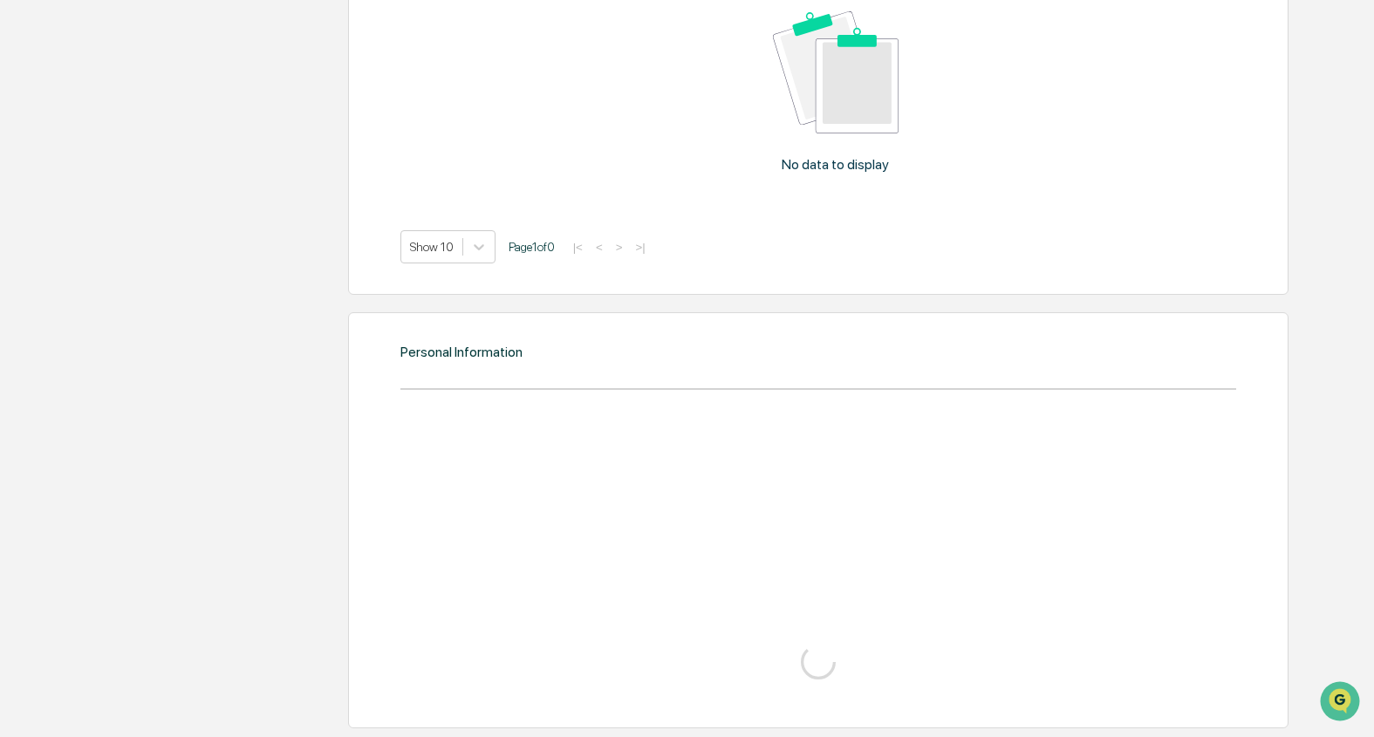
scroll to position [1683, 0]
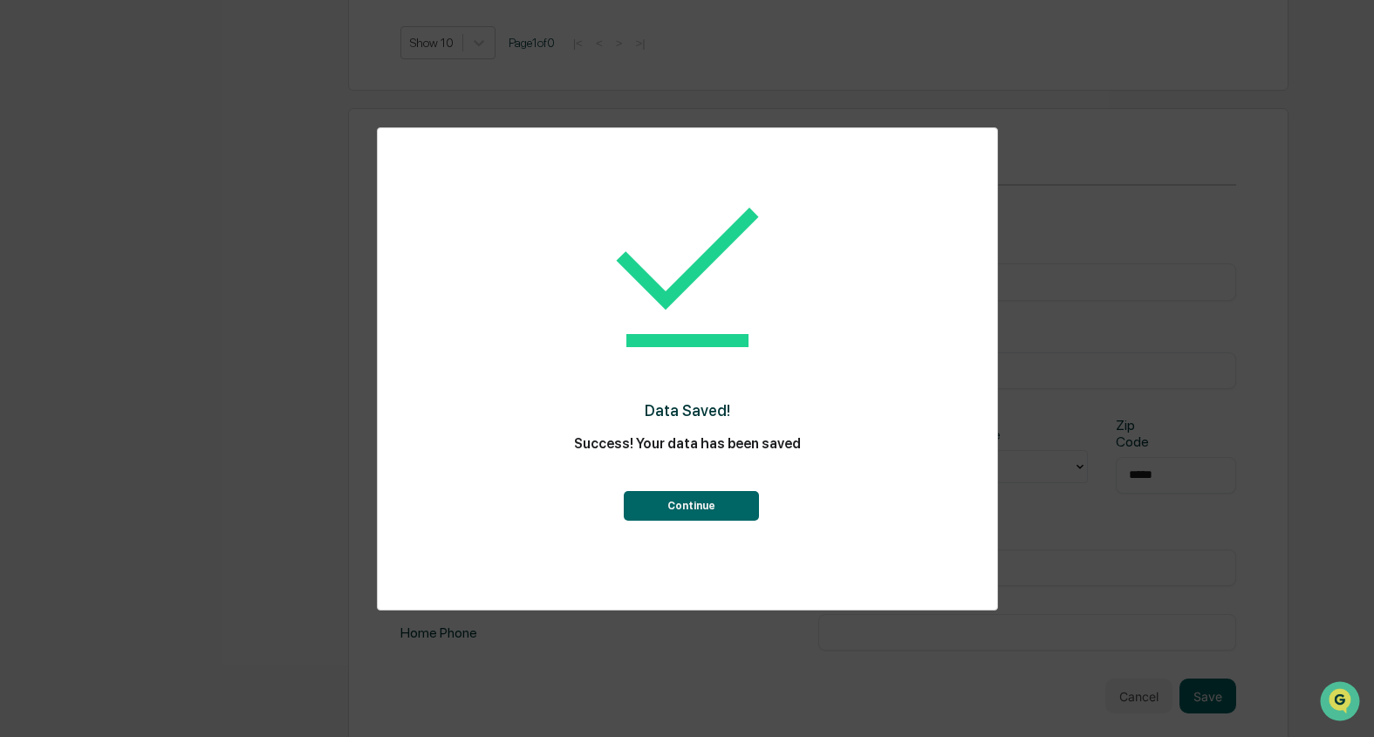
click at [689, 516] on button "Continue" at bounding box center [691, 506] width 135 height 30
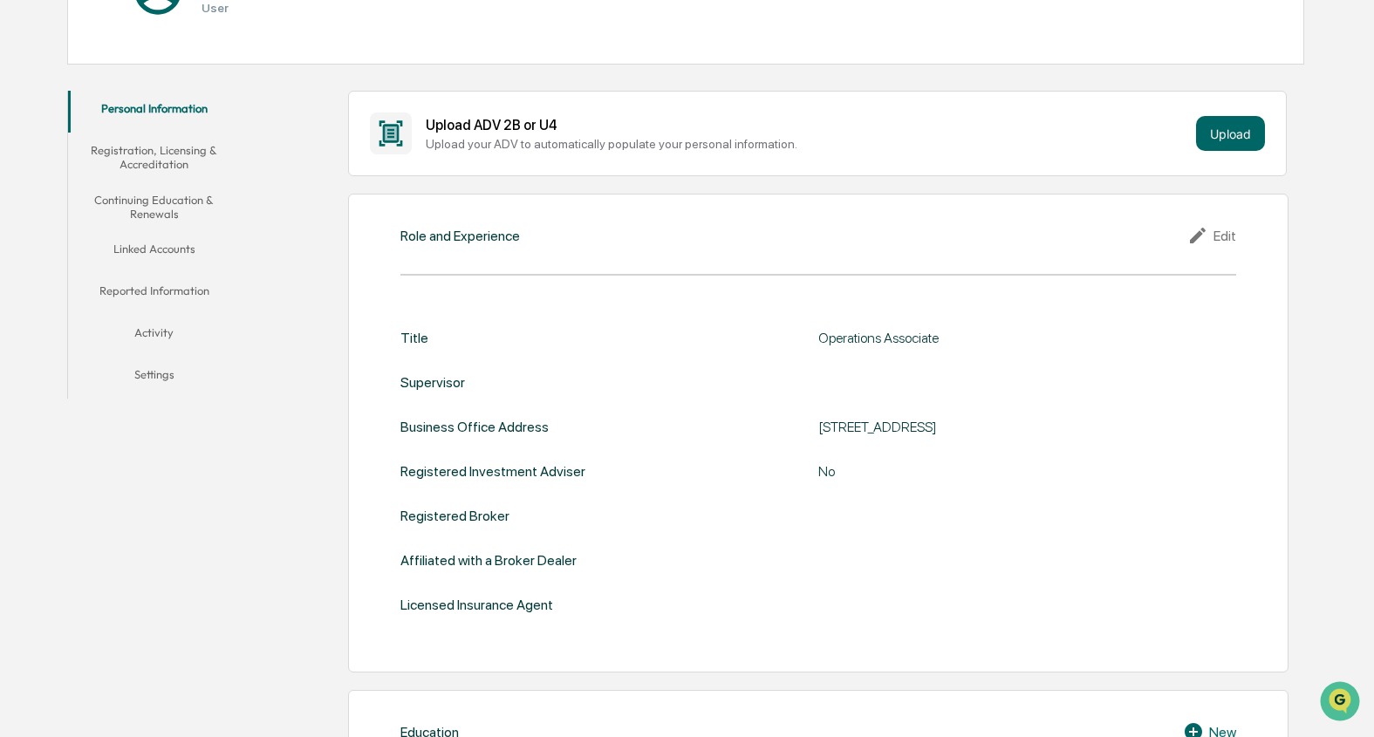
scroll to position [0, 0]
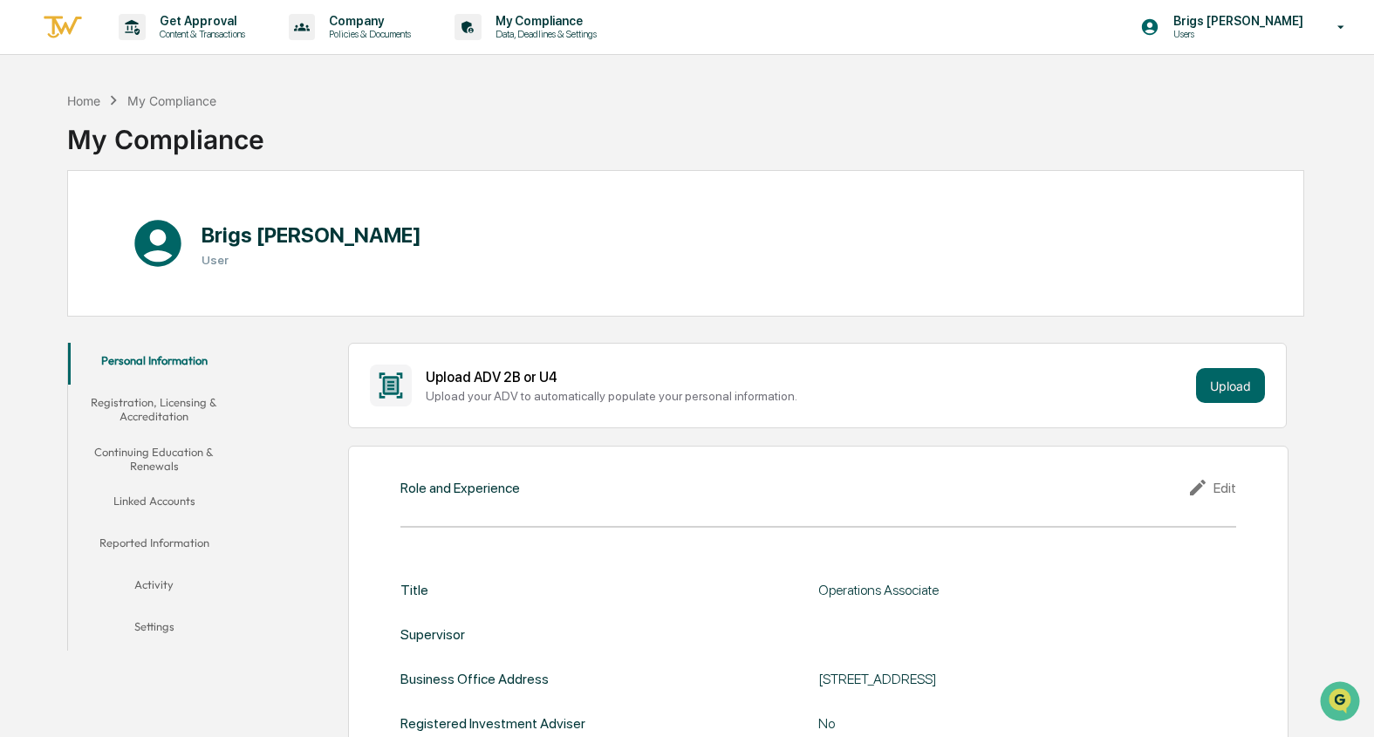
click at [191, 410] on button "Registration, Licensing & Accreditation" at bounding box center [154, 410] width 172 height 50
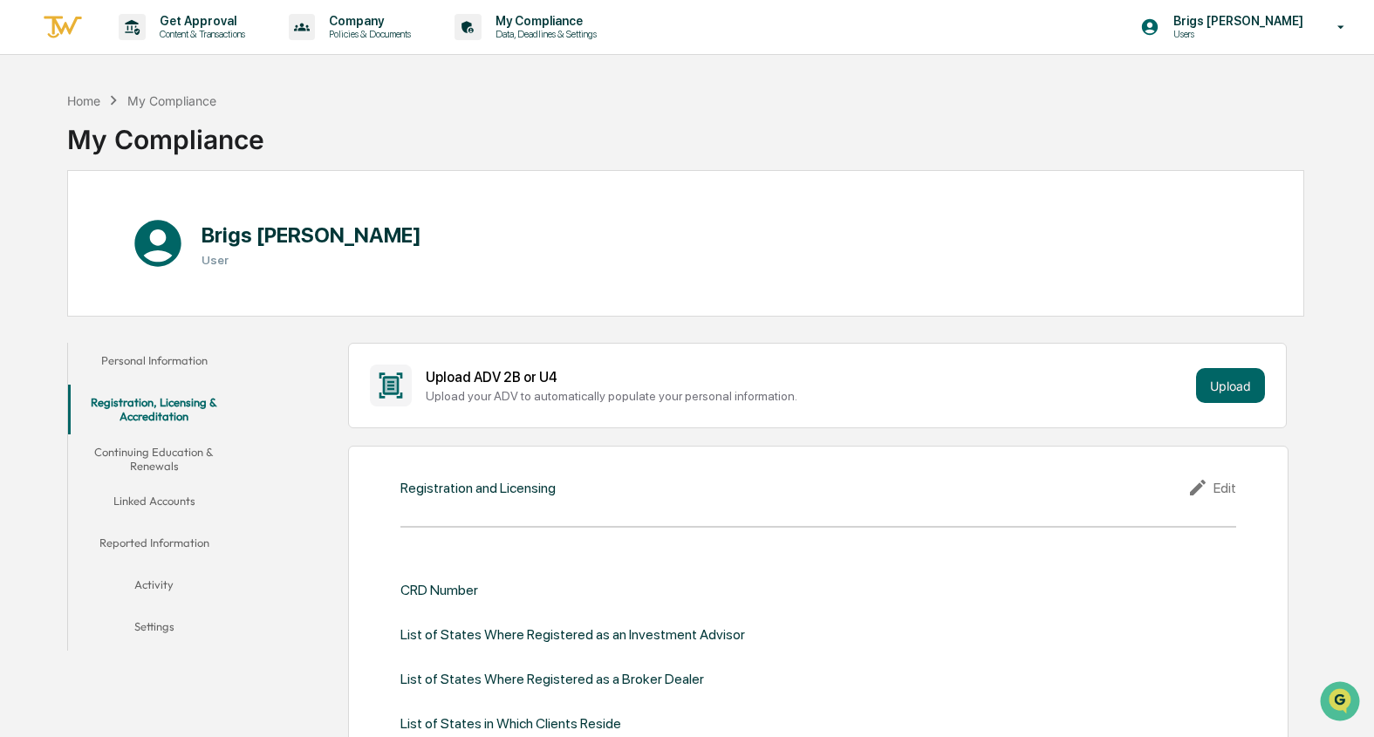
click at [188, 452] on button "Continuing Education & Renewals" at bounding box center [154, 460] width 172 height 50
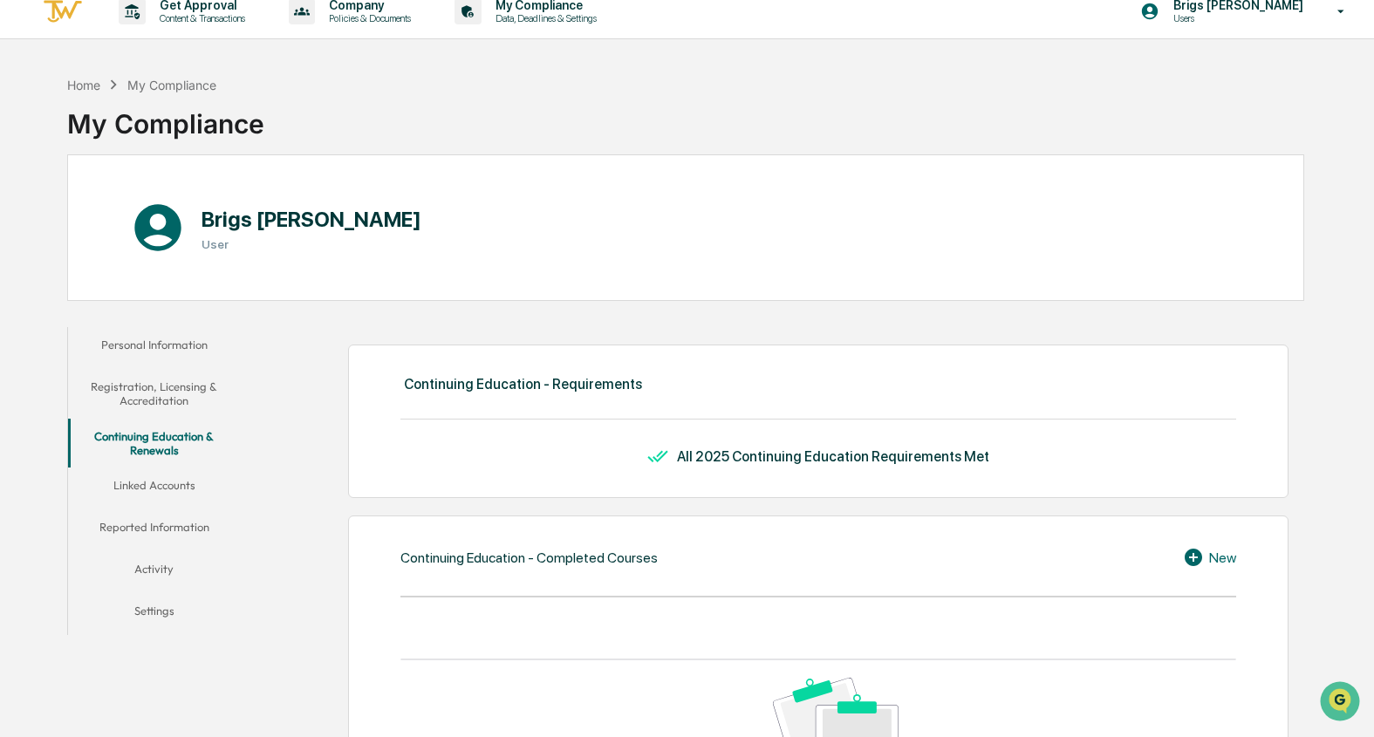
scroll to position [15, 0]
click at [177, 483] on button "Linked Accounts" at bounding box center [154, 490] width 172 height 42
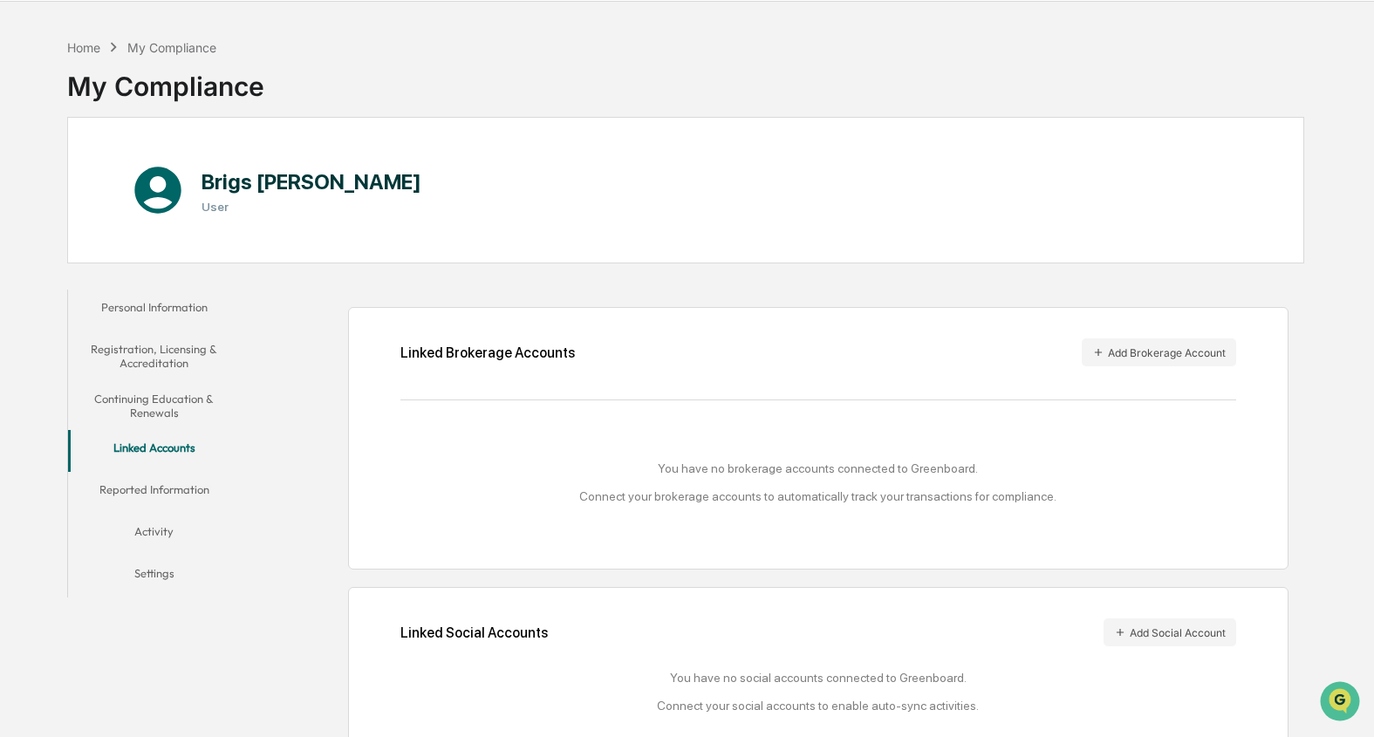
scroll to position [86, 0]
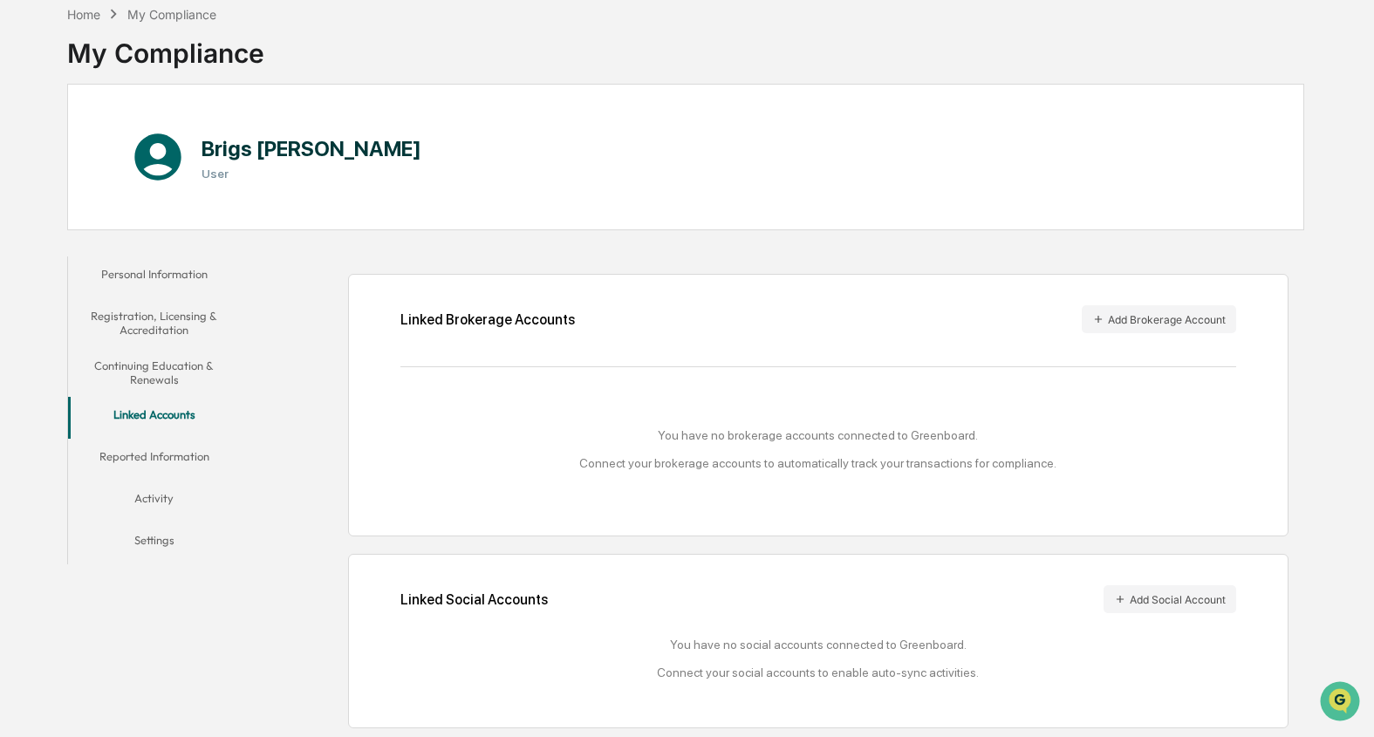
click at [179, 457] on button "Reported Information" at bounding box center [154, 460] width 172 height 42
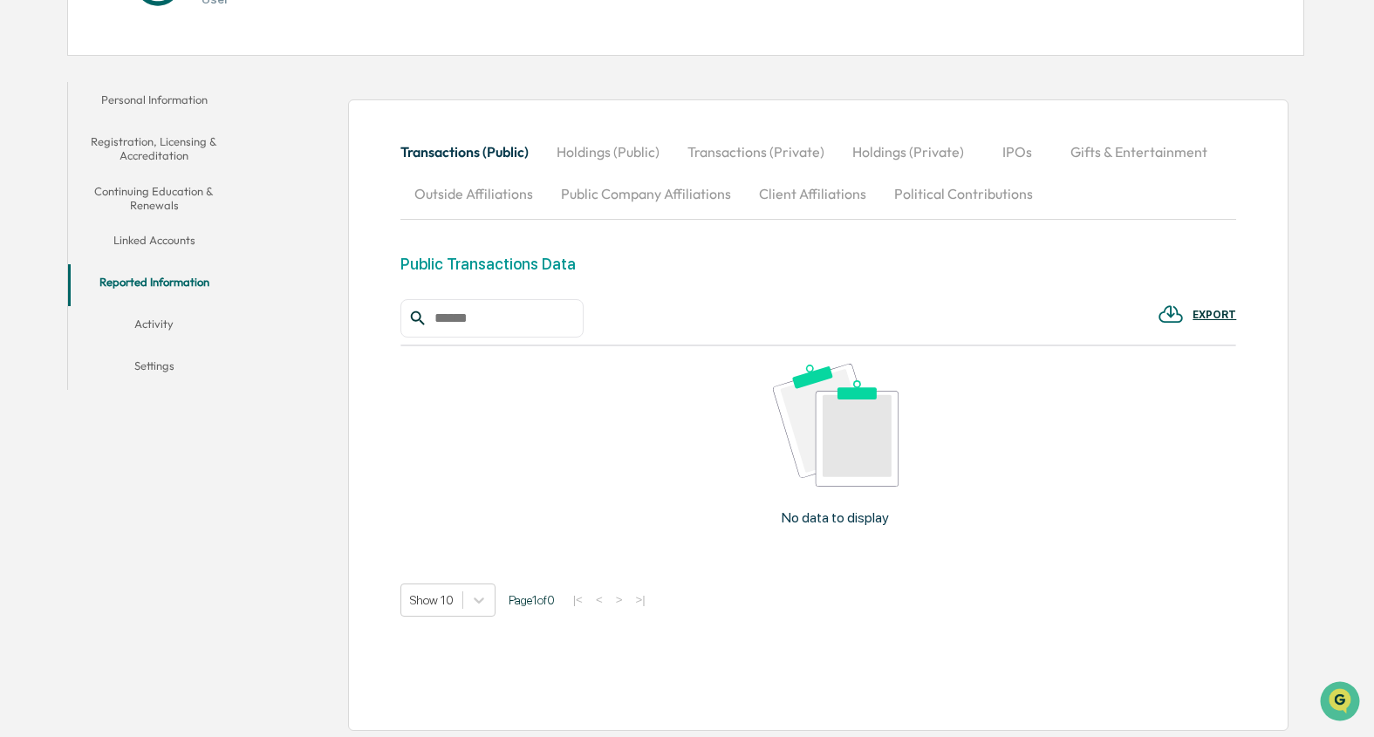
scroll to position [264, 0]
click at [171, 312] on button "Activity" at bounding box center [154, 325] width 172 height 42
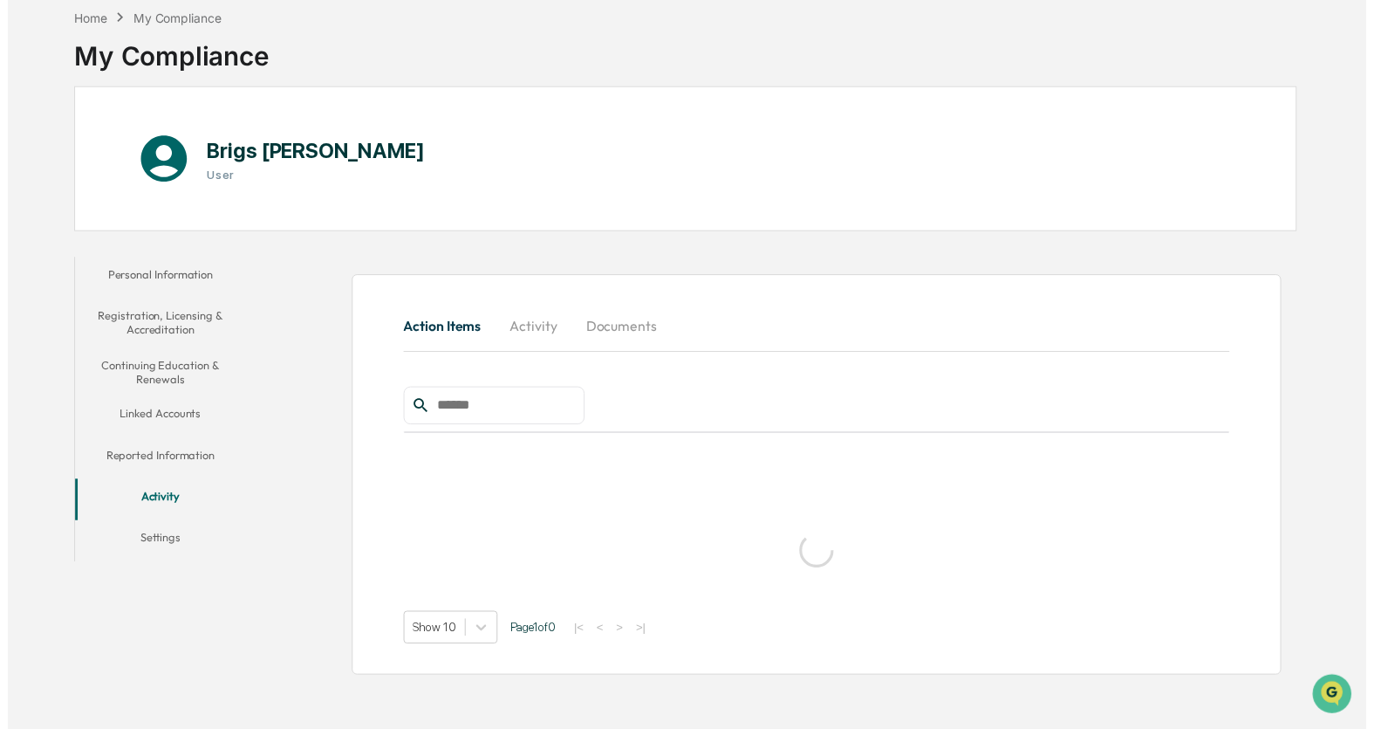
scroll to position [83, 0]
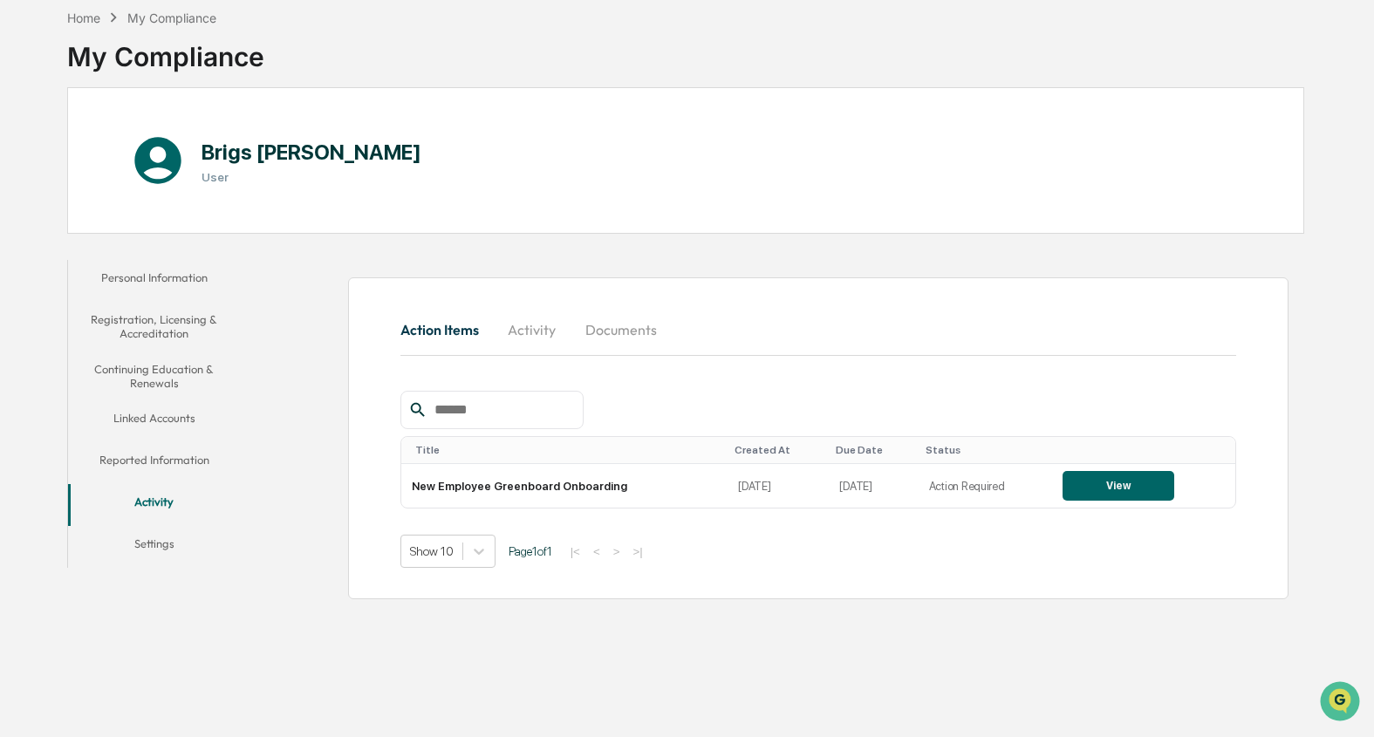
click at [188, 463] on button "Reported Information" at bounding box center [154, 463] width 172 height 42
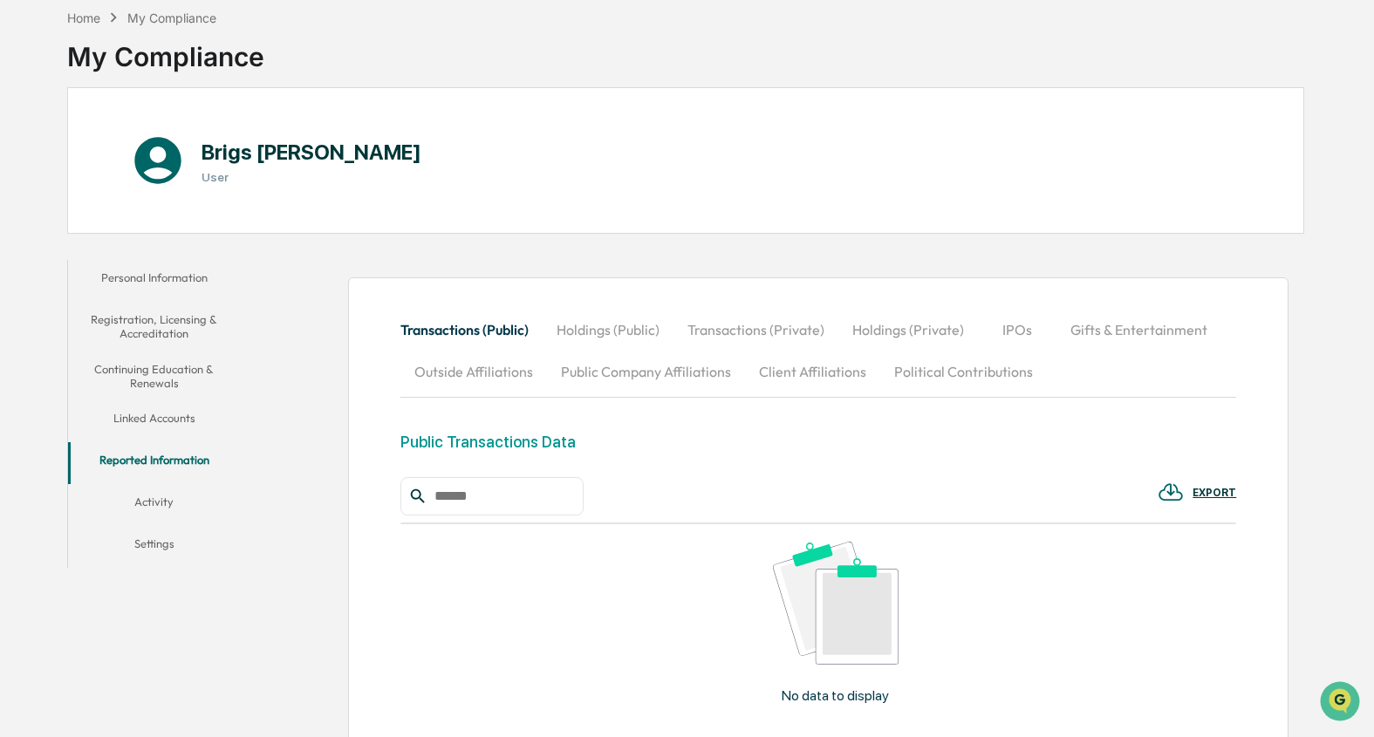
click at [170, 506] on button "Activity" at bounding box center [154, 505] width 172 height 42
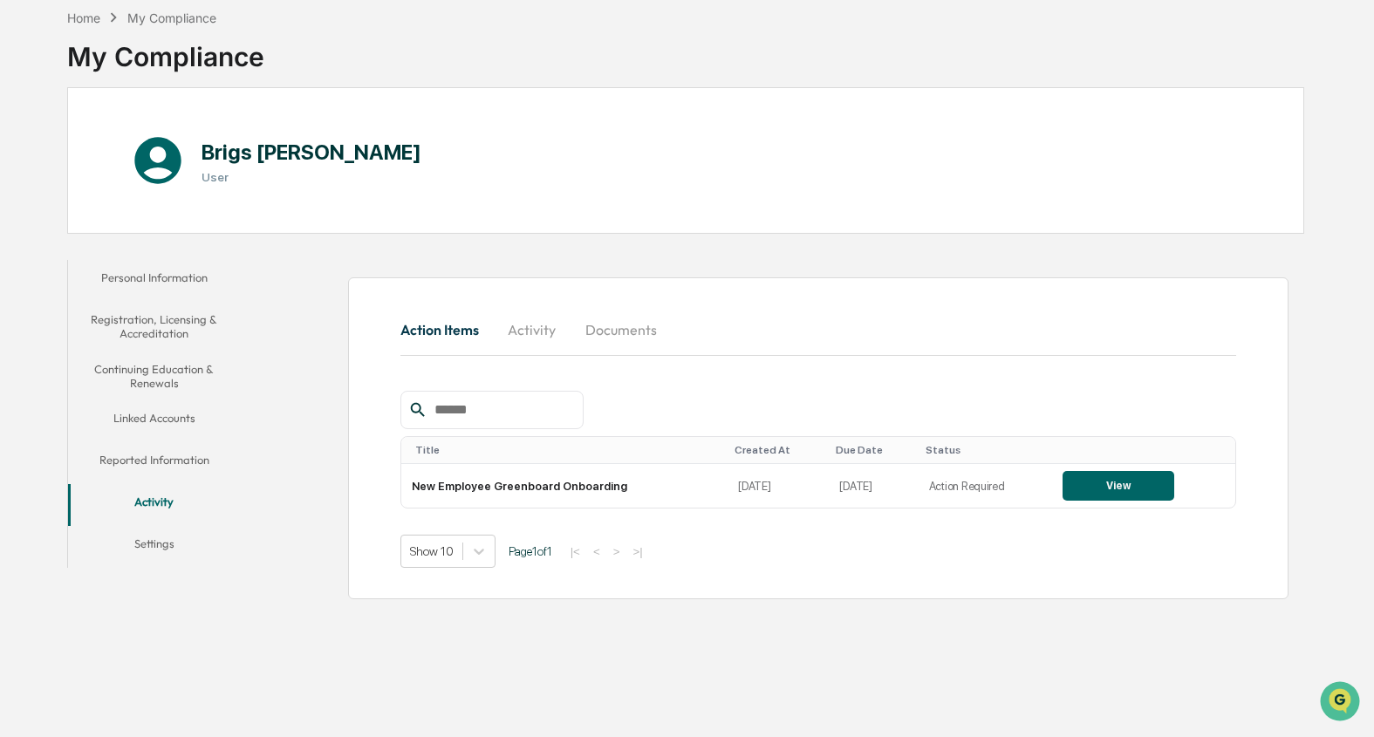
click at [168, 540] on button "Settings" at bounding box center [154, 547] width 172 height 42
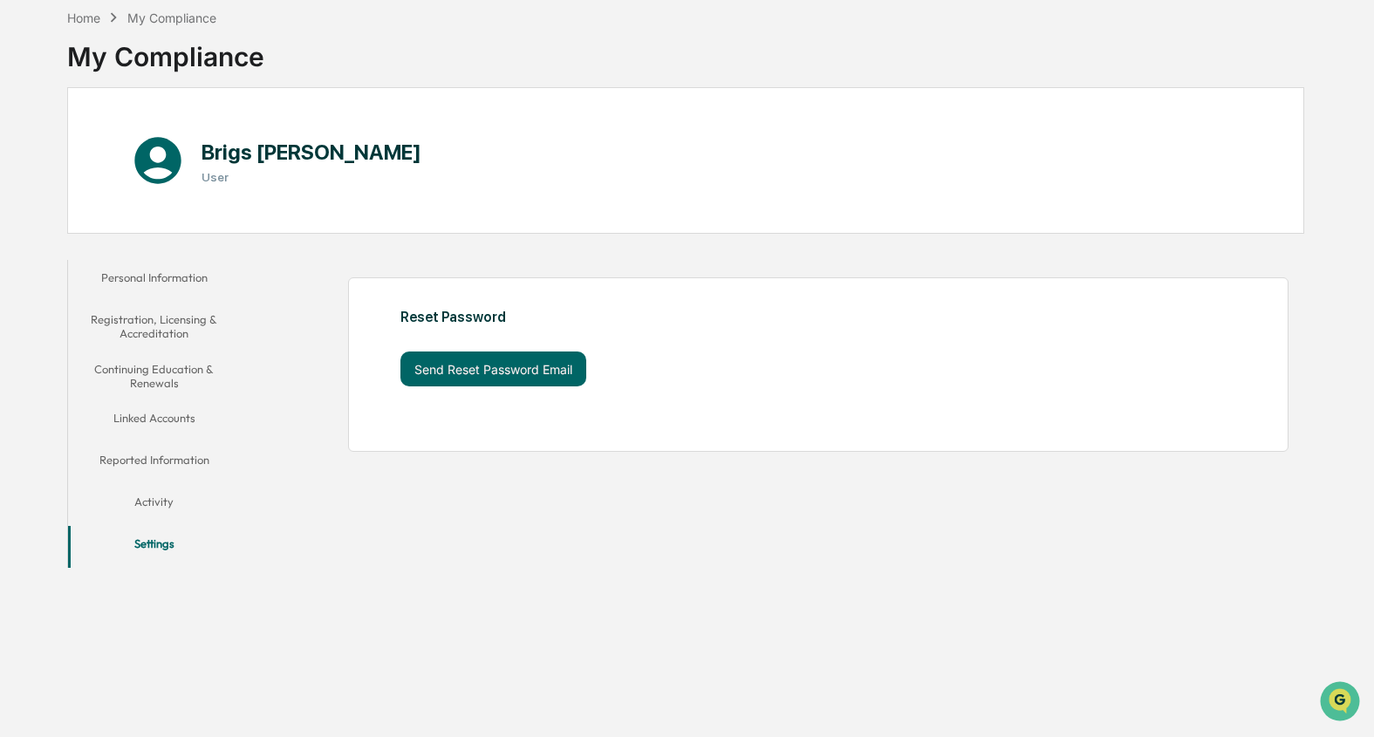
click at [156, 506] on button "Activity" at bounding box center [154, 505] width 172 height 42
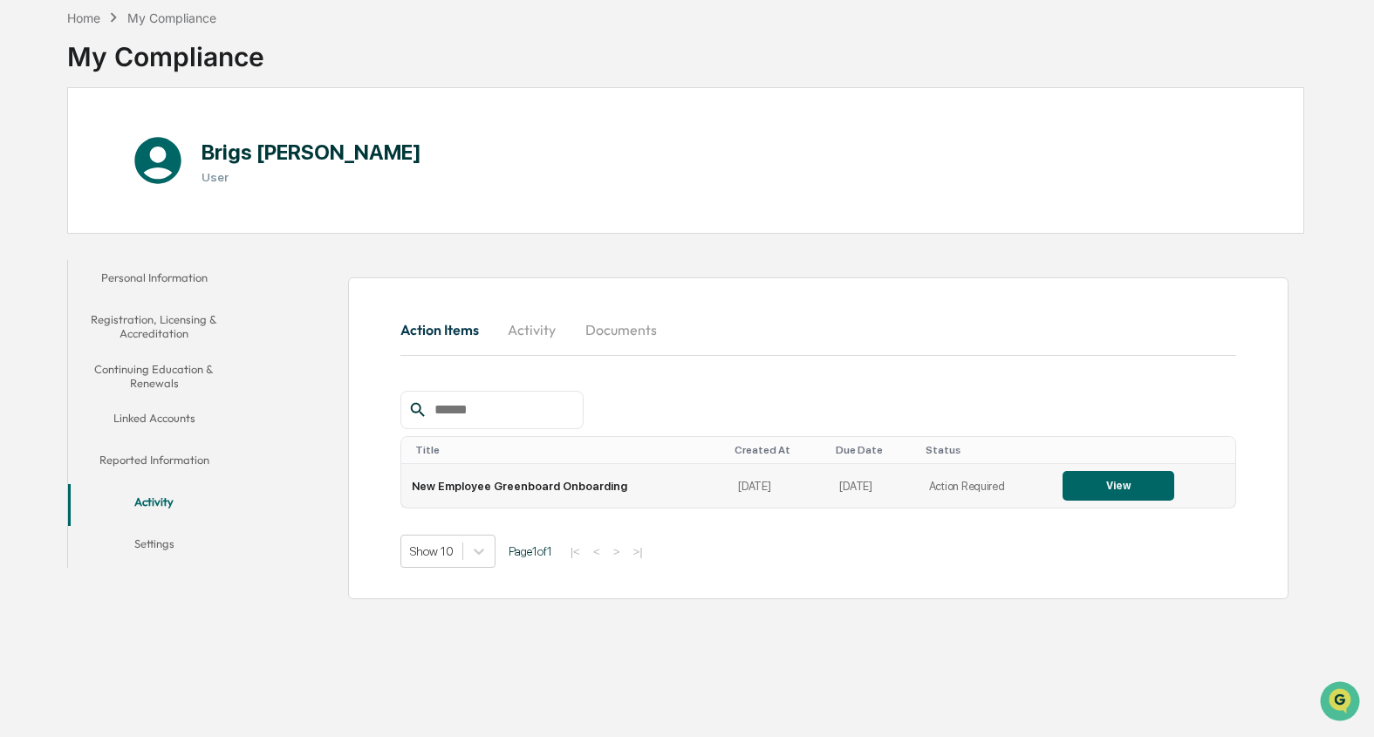
click at [908, 479] on button "View" at bounding box center [1119, 486] width 112 height 30
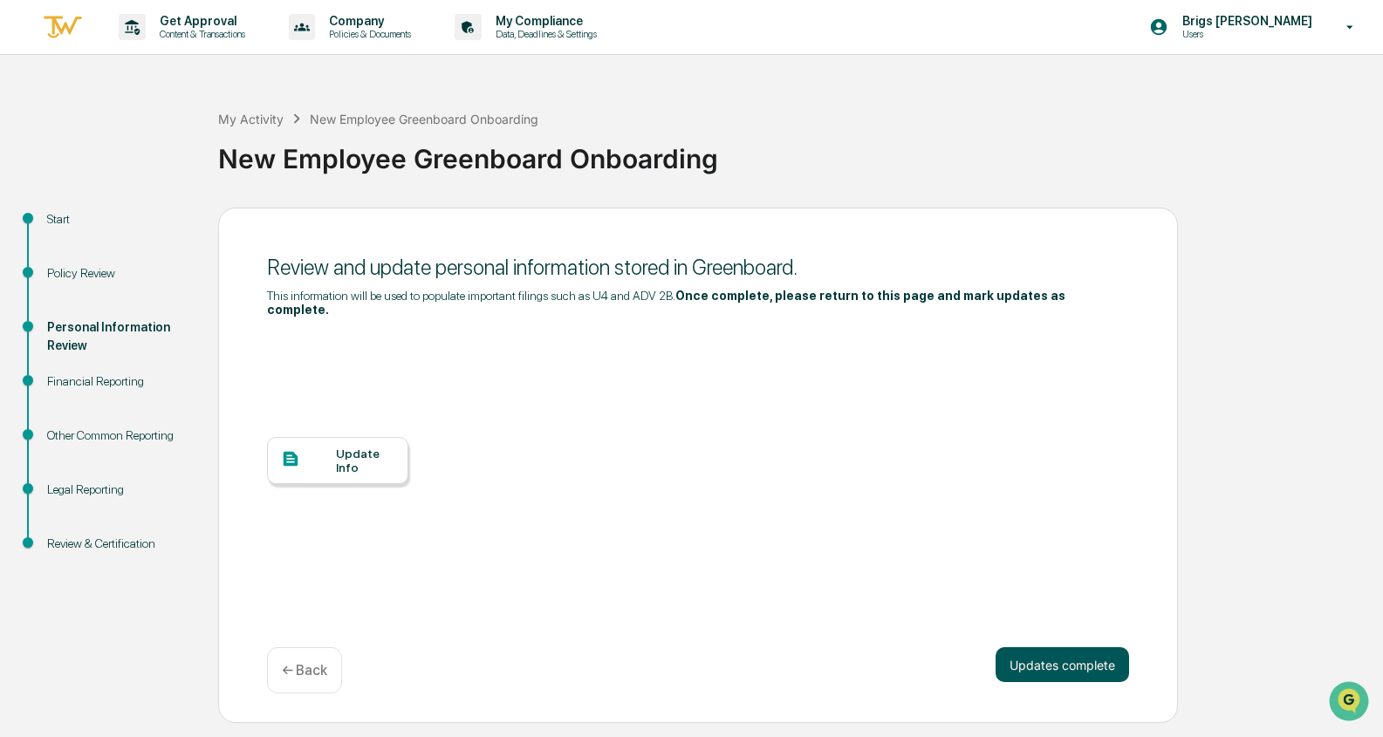
click at [908, 648] on button "Updates complete" at bounding box center [1063, 665] width 134 height 35
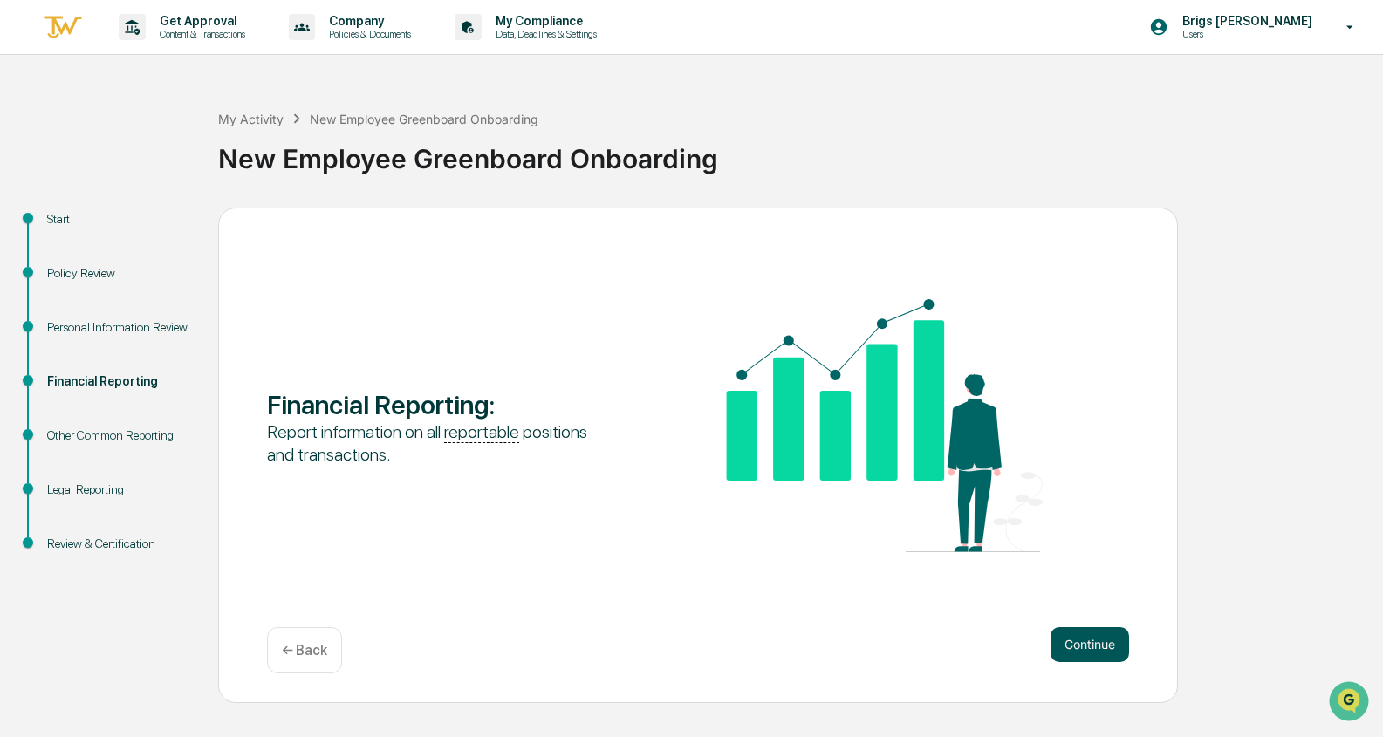
click at [908, 649] on button "Continue" at bounding box center [1090, 644] width 79 height 35
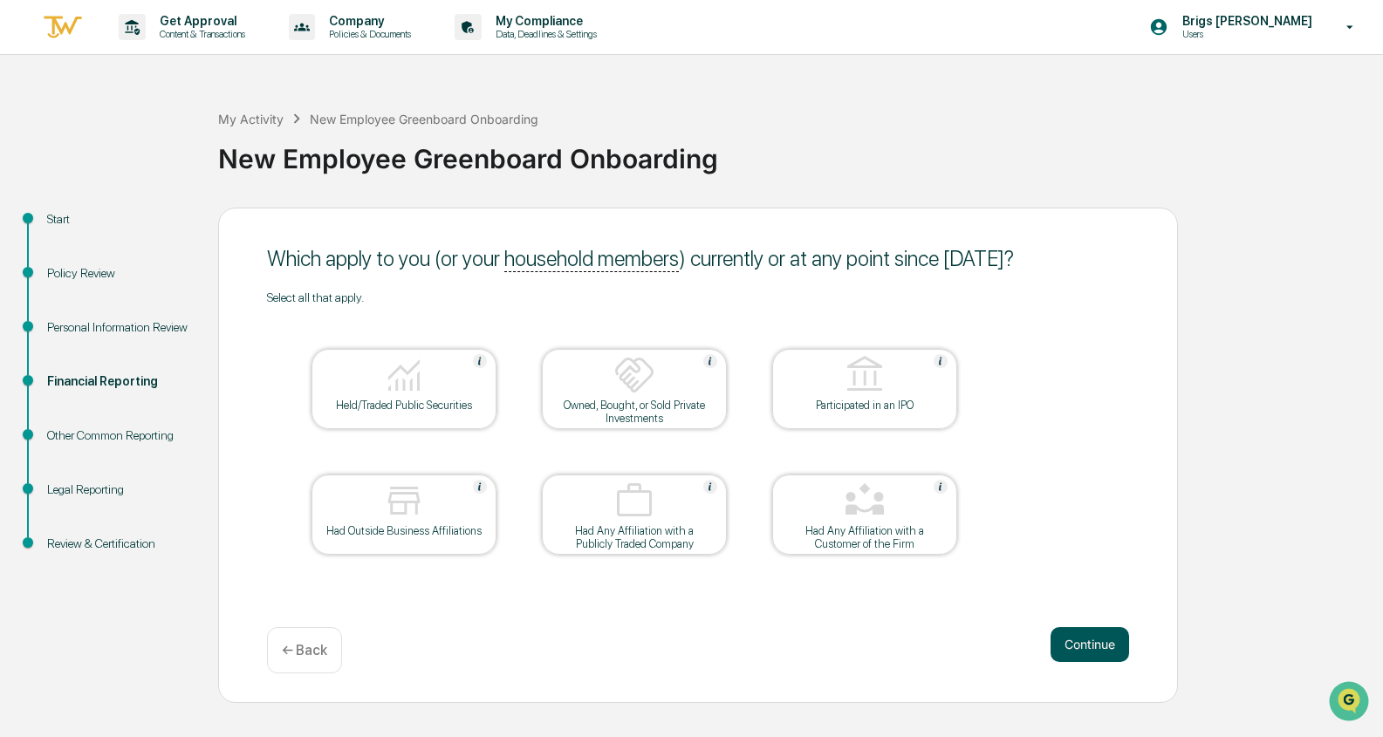
click at [908, 641] on button "Continue" at bounding box center [1090, 644] width 79 height 35
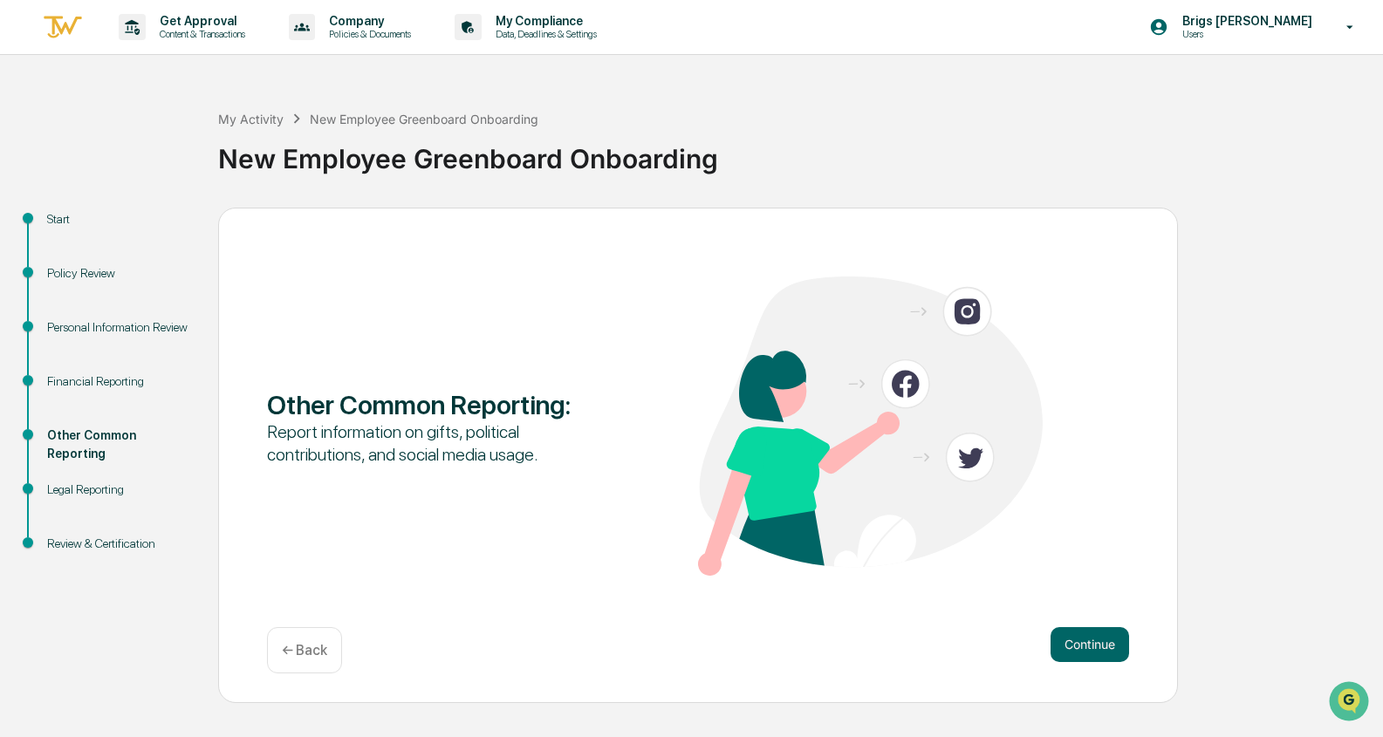
click at [317, 642] on p "← Back" at bounding box center [304, 650] width 45 height 17
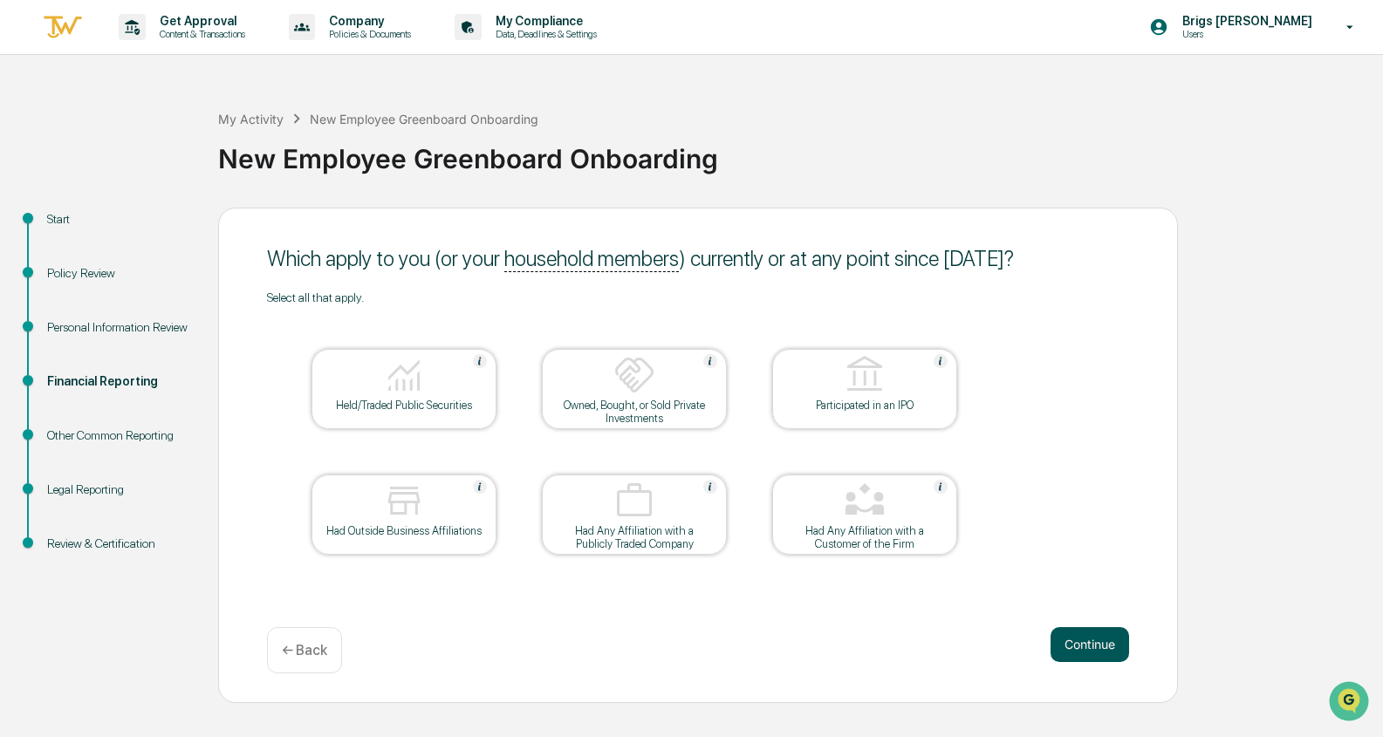
click at [908, 643] on button "Continue" at bounding box center [1090, 644] width 79 height 35
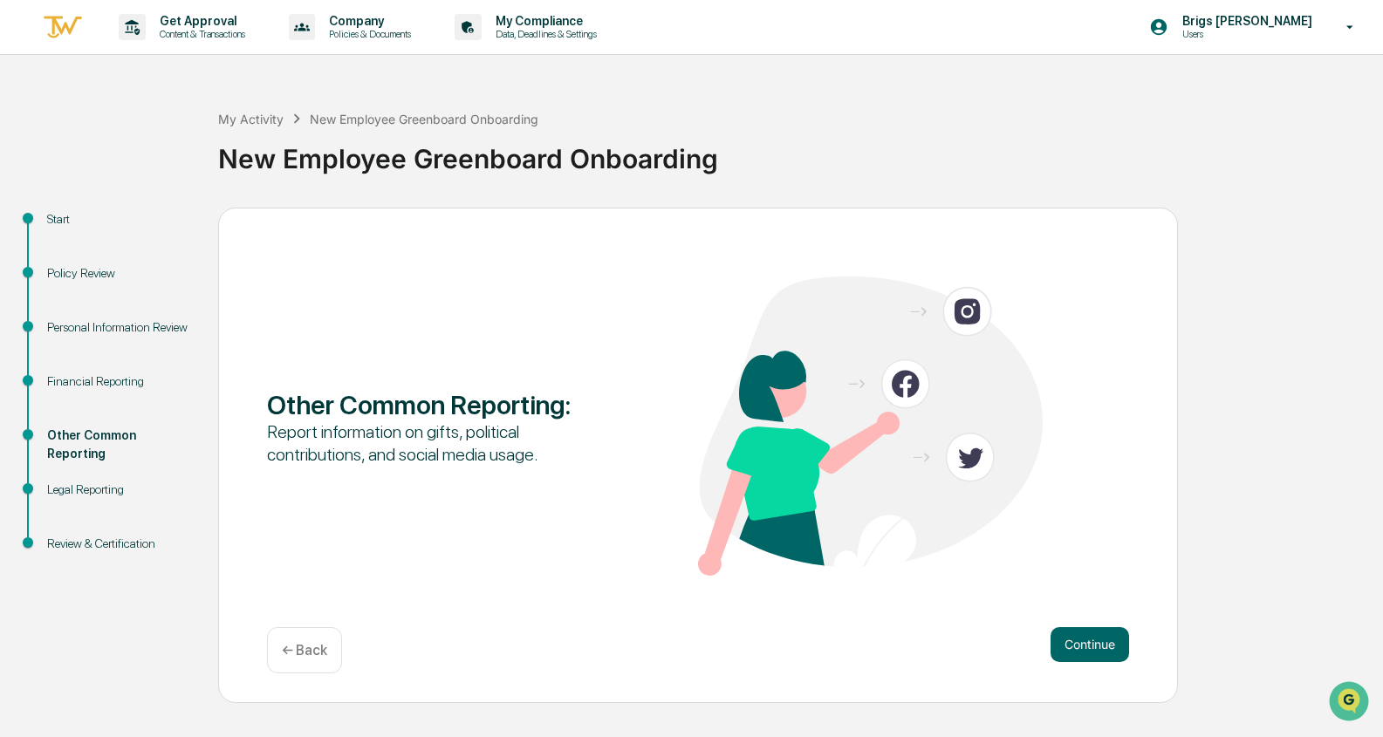
click at [908, 643] on button "Continue" at bounding box center [1090, 644] width 79 height 35
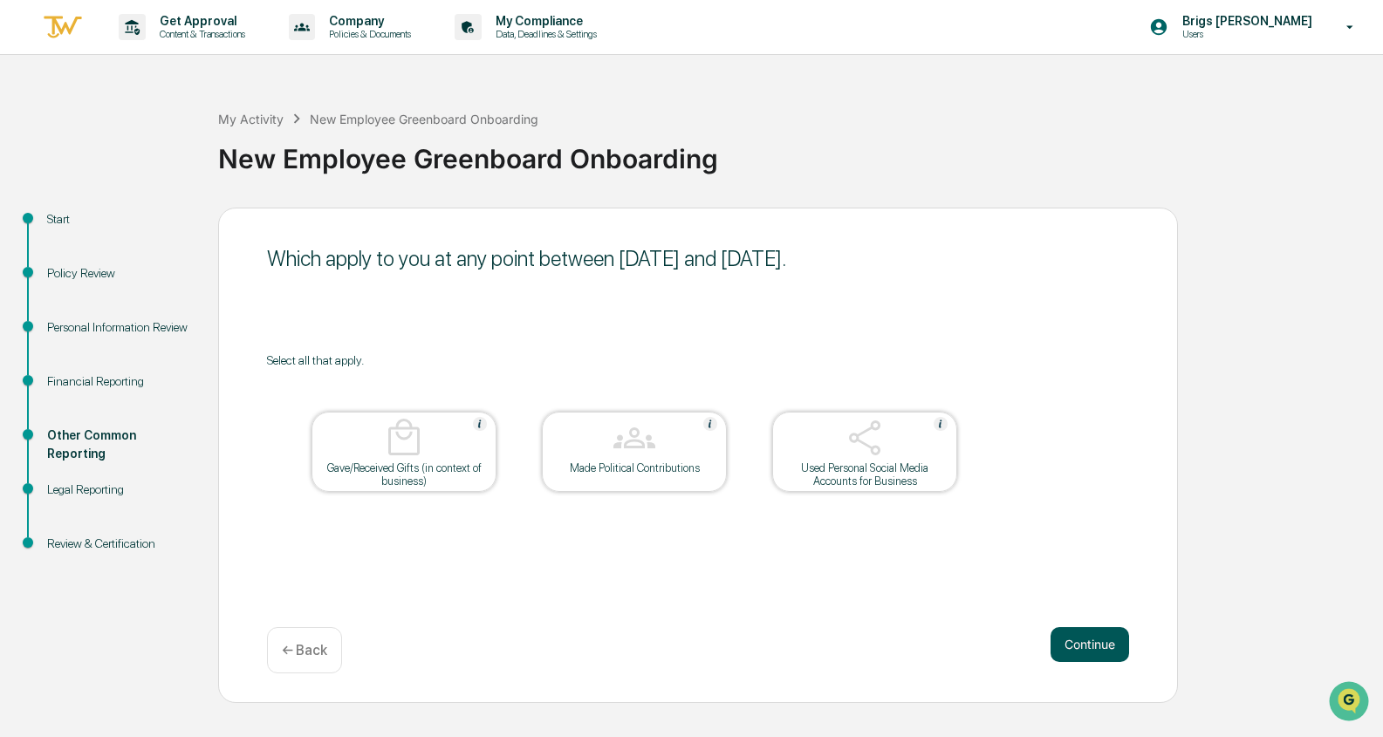
click at [908, 647] on button "Continue" at bounding box center [1090, 644] width 79 height 35
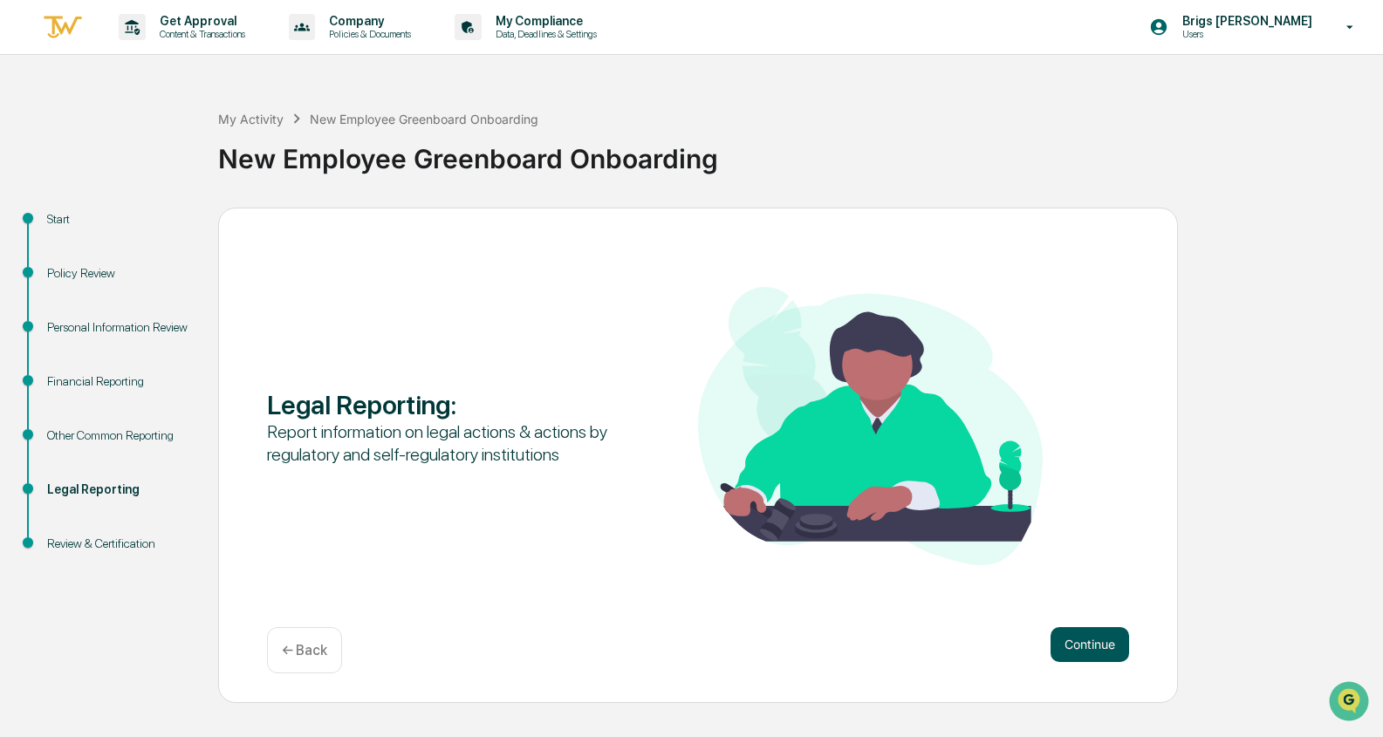
click at [908, 637] on button "Continue" at bounding box center [1090, 644] width 79 height 35
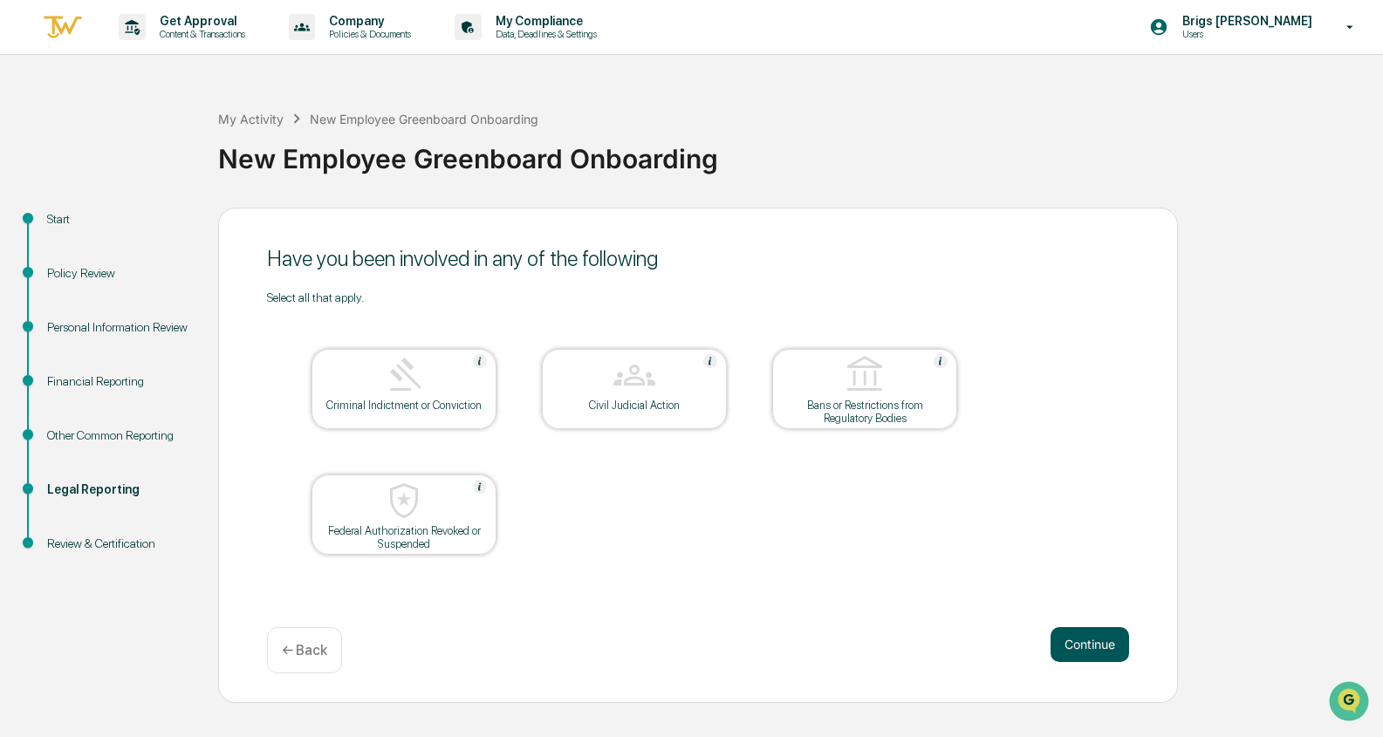
click at [908, 639] on button "Continue" at bounding box center [1090, 644] width 79 height 35
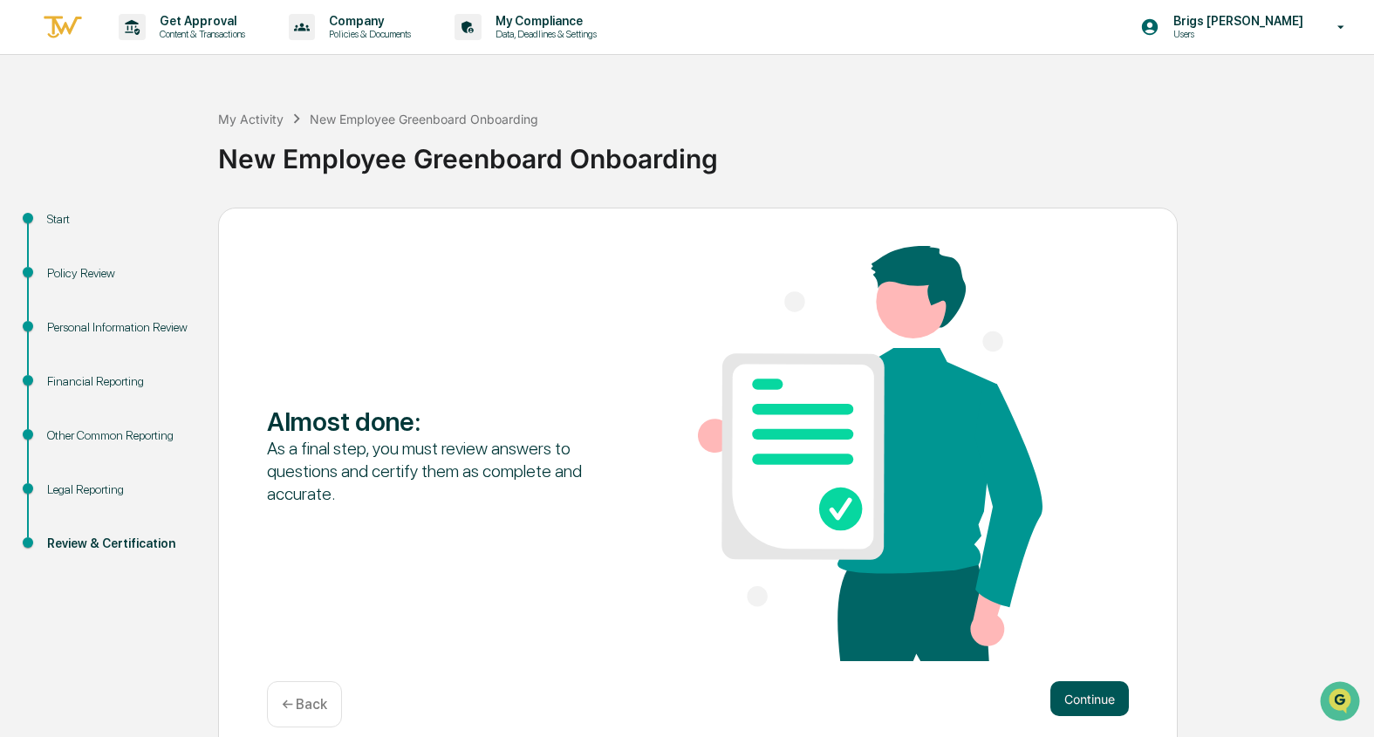
click at [908, 690] on button "Continue" at bounding box center [1090, 699] width 79 height 35
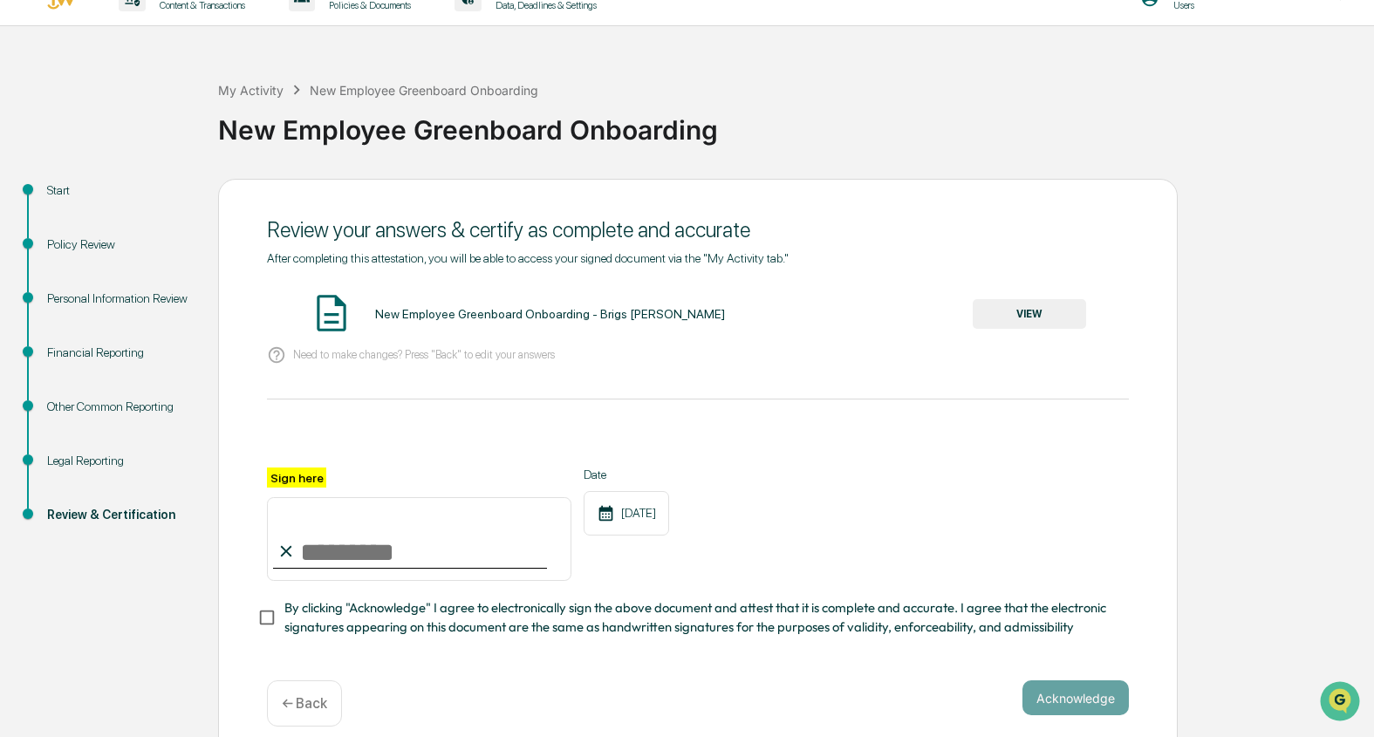
scroll to position [53, 0]
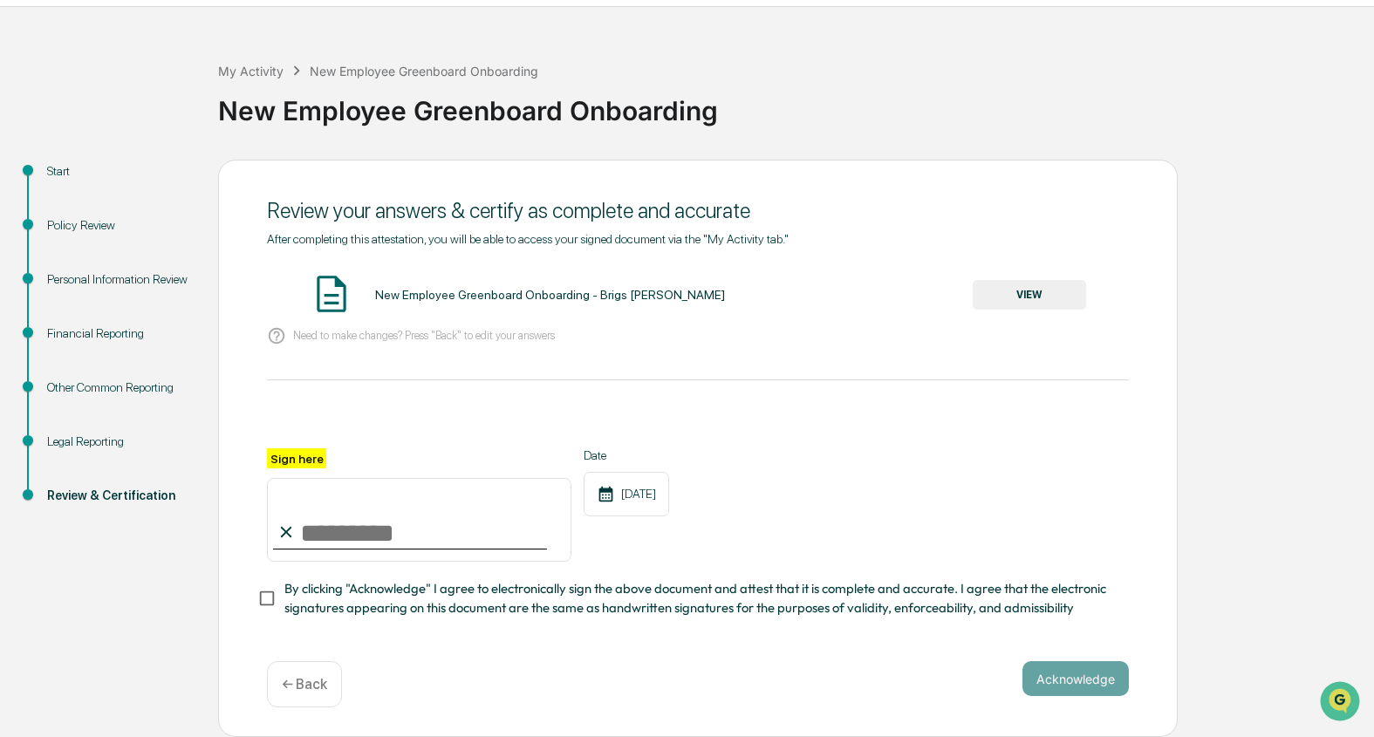
click at [84, 223] on div "Policy Review" at bounding box center [118, 225] width 143 height 18
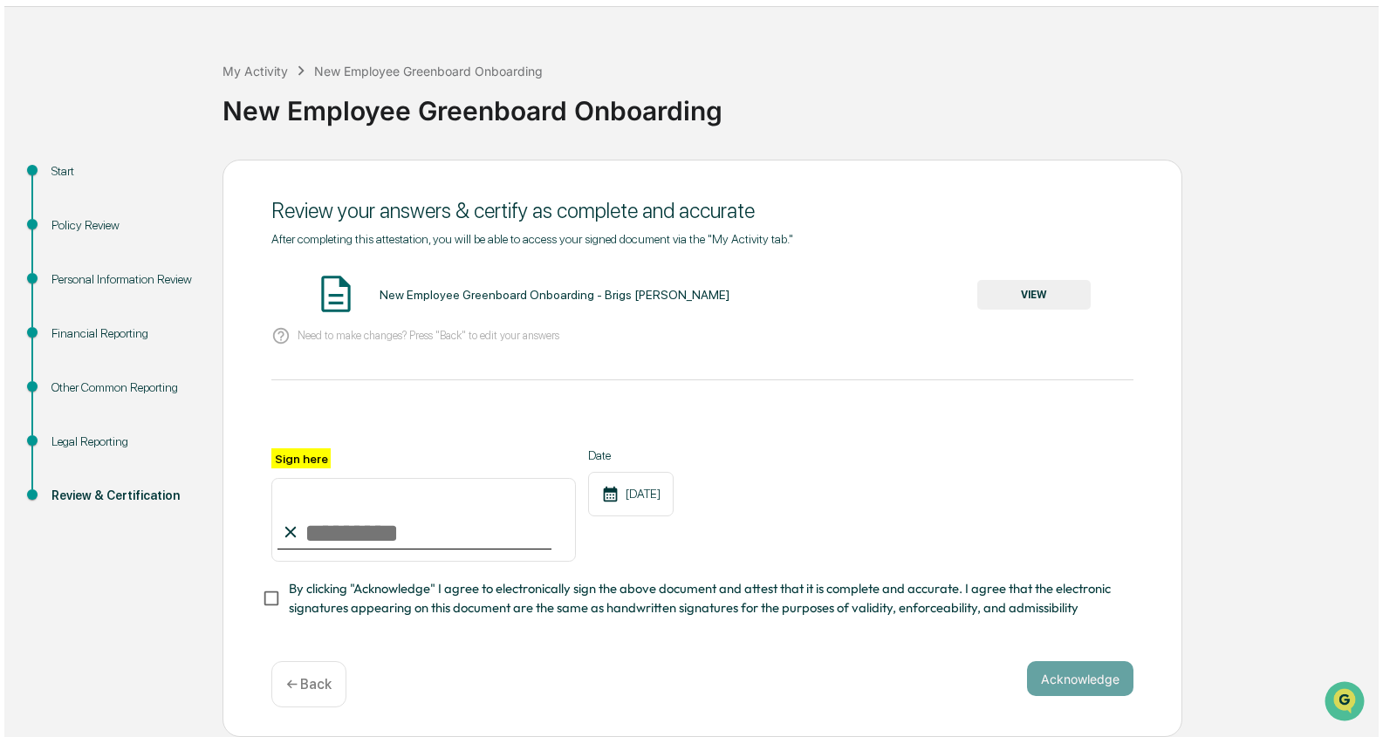
scroll to position [0, 0]
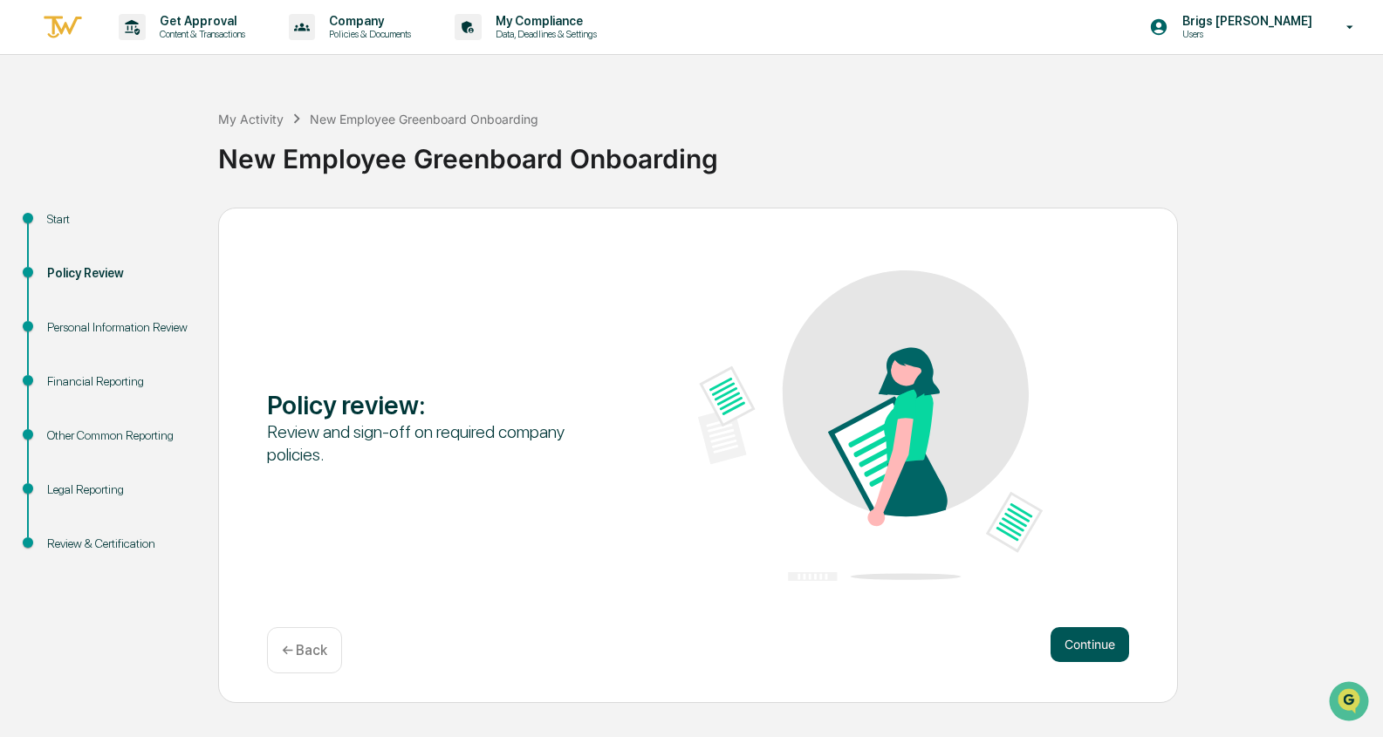
click at [908, 651] on button "Continue" at bounding box center [1090, 644] width 79 height 35
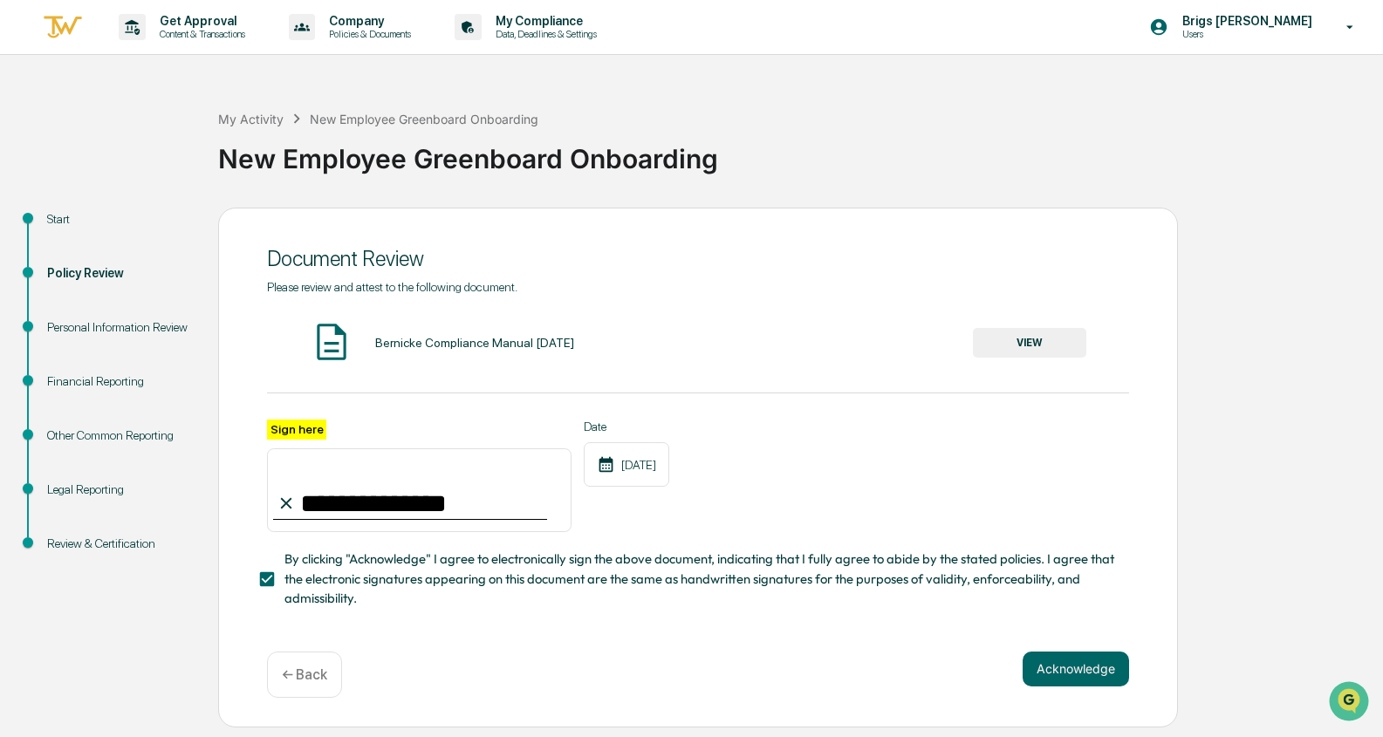
click at [114, 328] on div "Personal Information Review" at bounding box center [118, 328] width 143 height 18
click at [117, 325] on div "Personal Information Review" at bounding box center [118, 328] width 143 height 18
click at [908, 663] on button "Acknowledge" at bounding box center [1076, 669] width 106 height 35
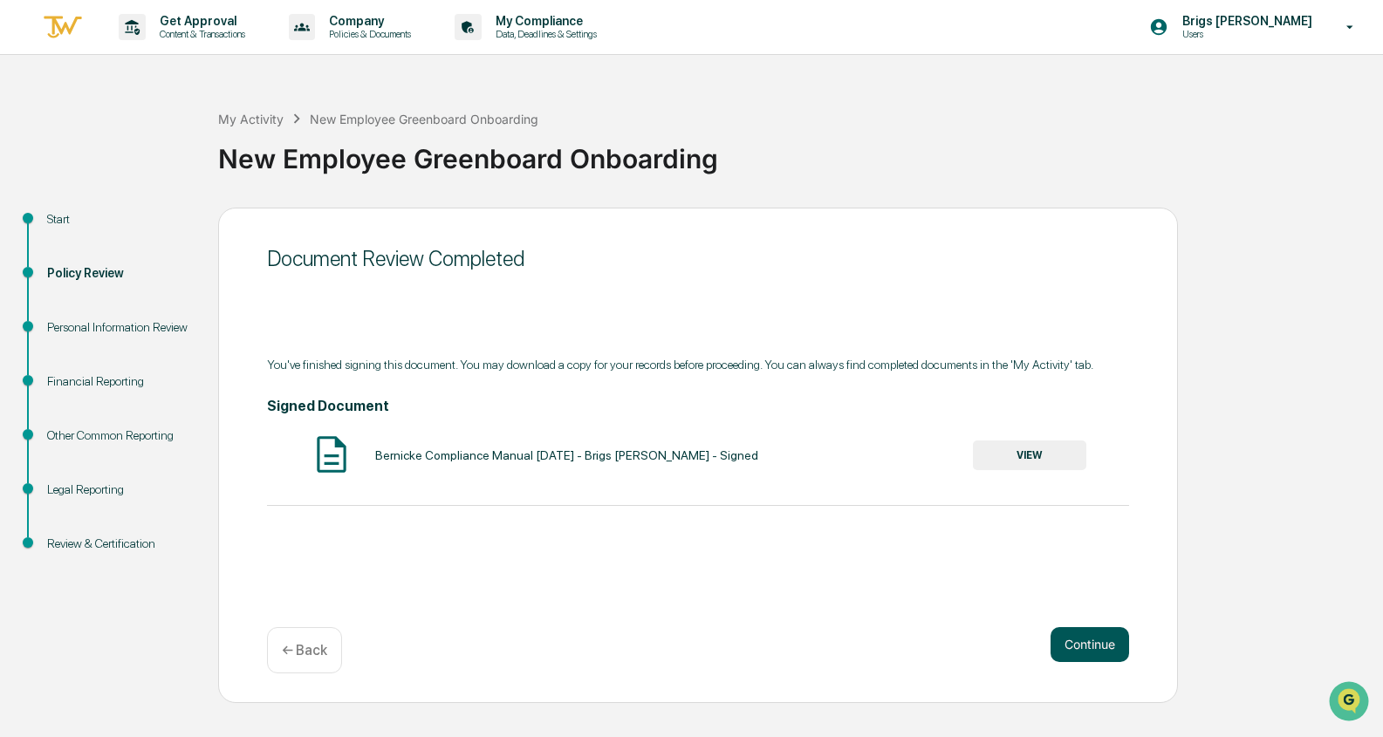
click at [908, 646] on button "Continue" at bounding box center [1090, 644] width 79 height 35
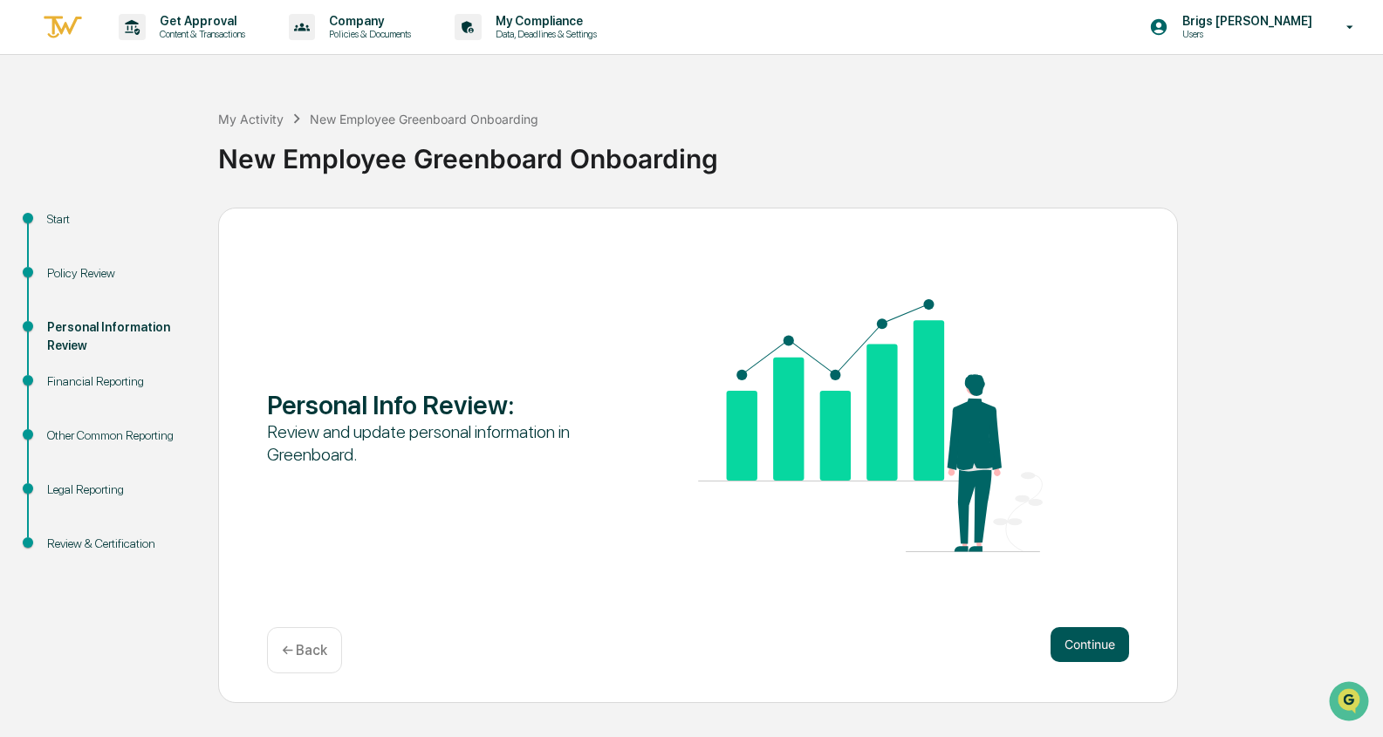
click at [908, 632] on button "Continue" at bounding box center [1090, 644] width 79 height 35
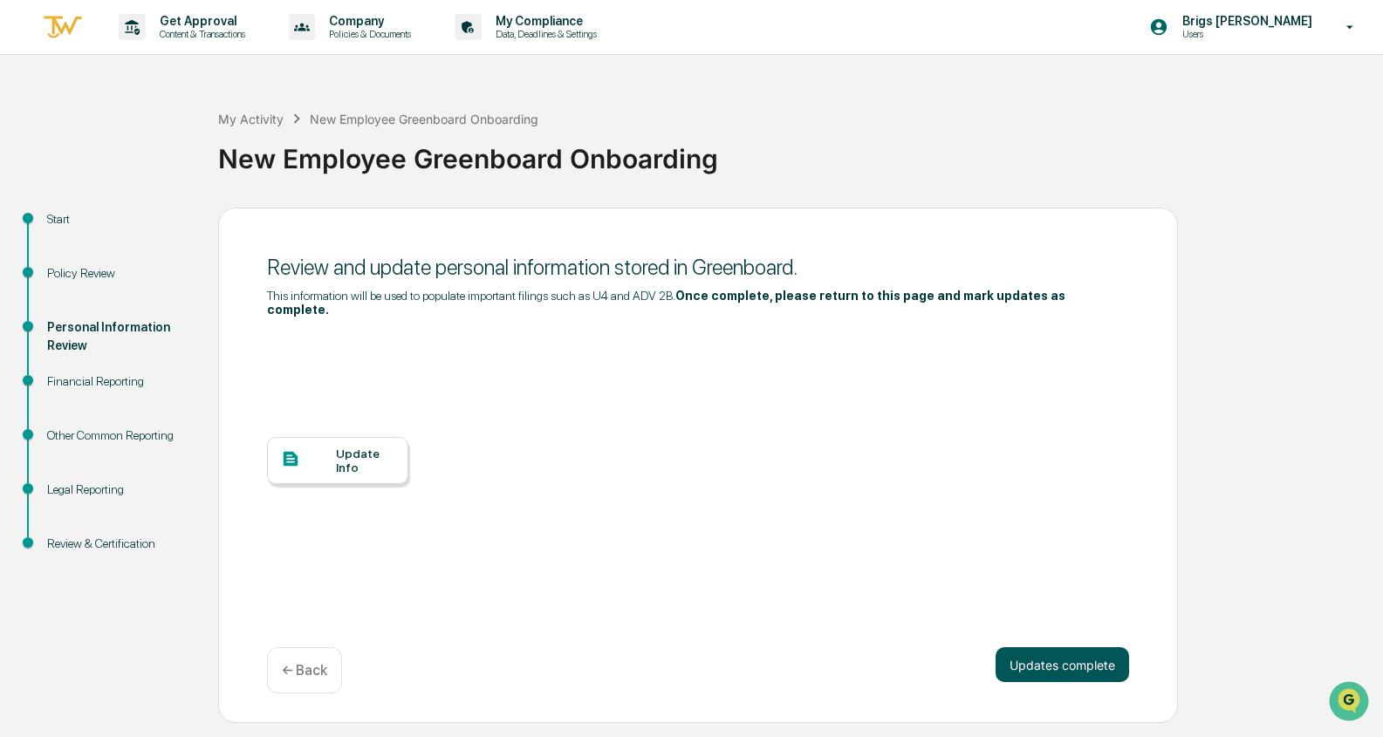
click at [908, 648] on button "Updates complete" at bounding box center [1063, 665] width 134 height 35
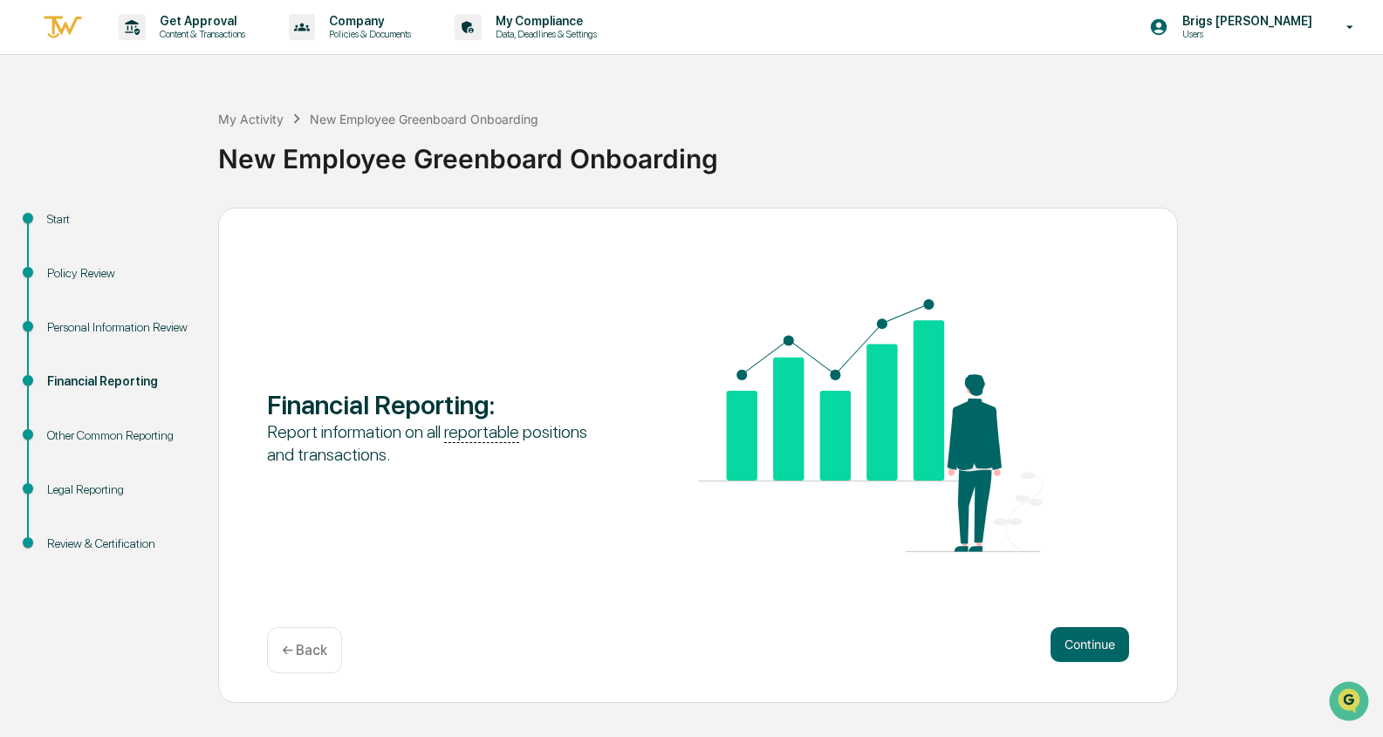
click at [133, 326] on div "Personal Information Review" at bounding box center [118, 328] width 143 height 18
click at [908, 635] on button "Continue" at bounding box center [1090, 644] width 79 height 35
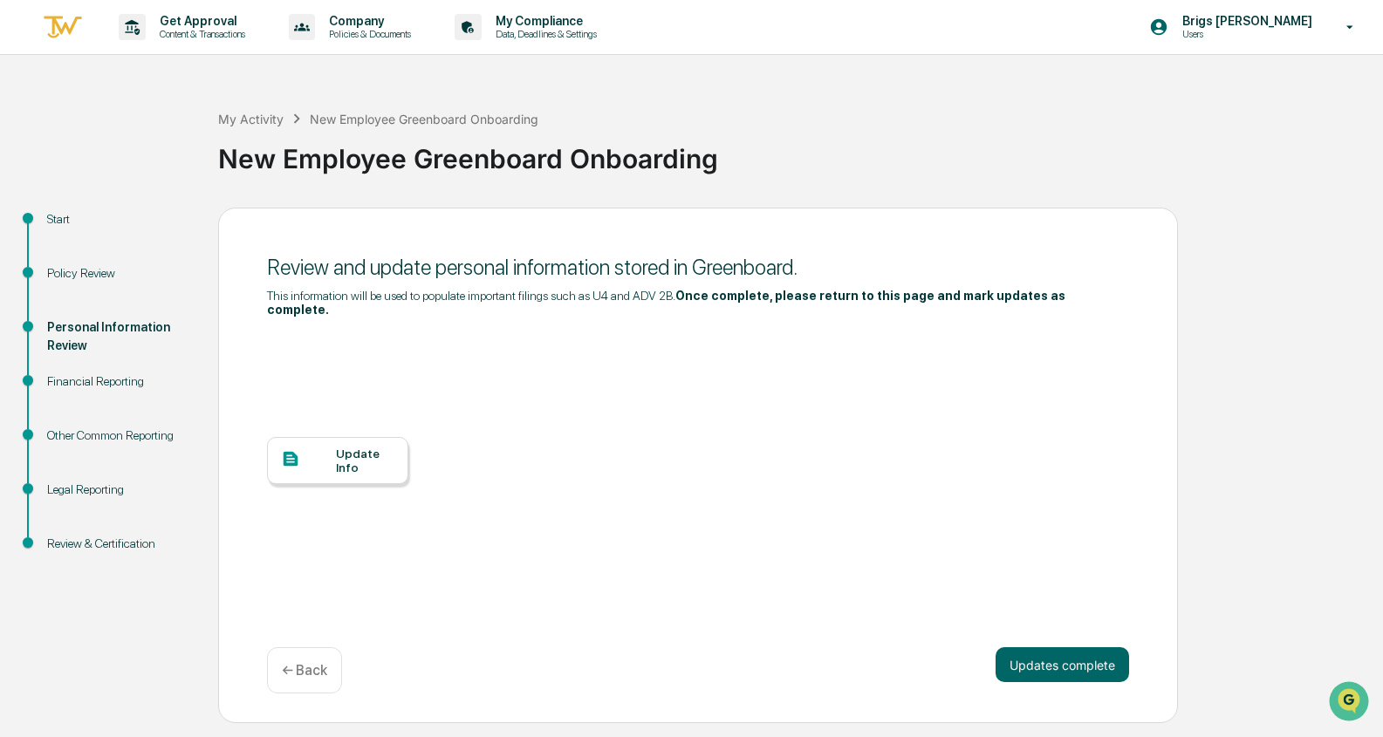
click at [316, 449] on div at bounding box center [308, 460] width 55 height 22
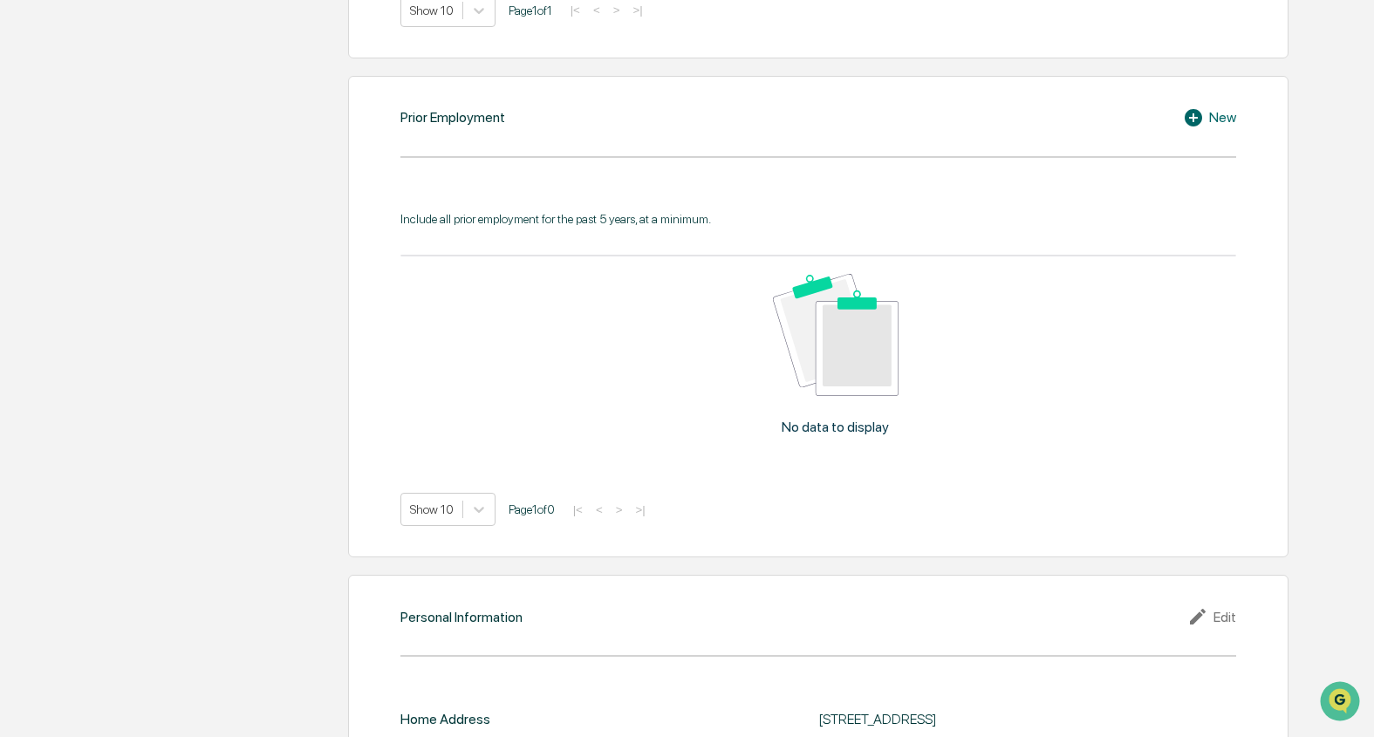
scroll to position [1222, 0]
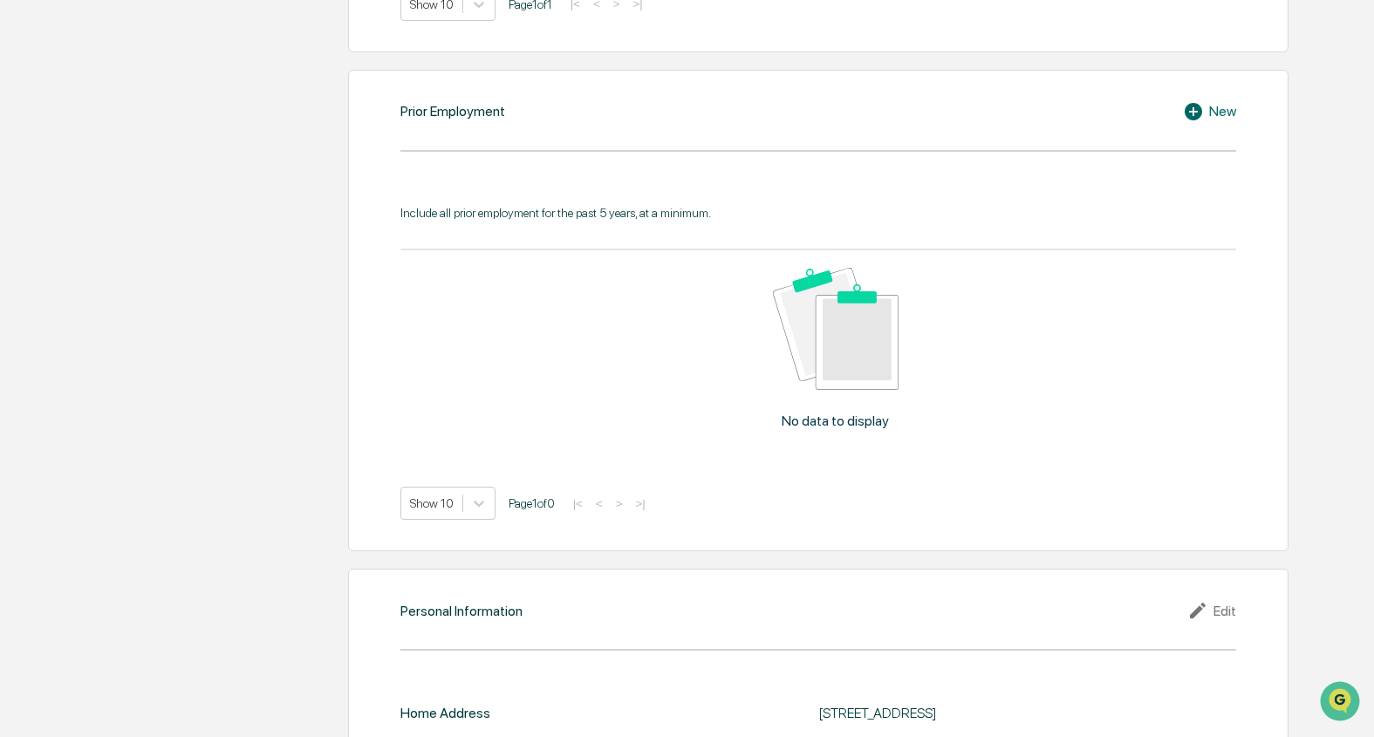
click at [1219, 114] on div "New" at bounding box center [1209, 111] width 53 height 21
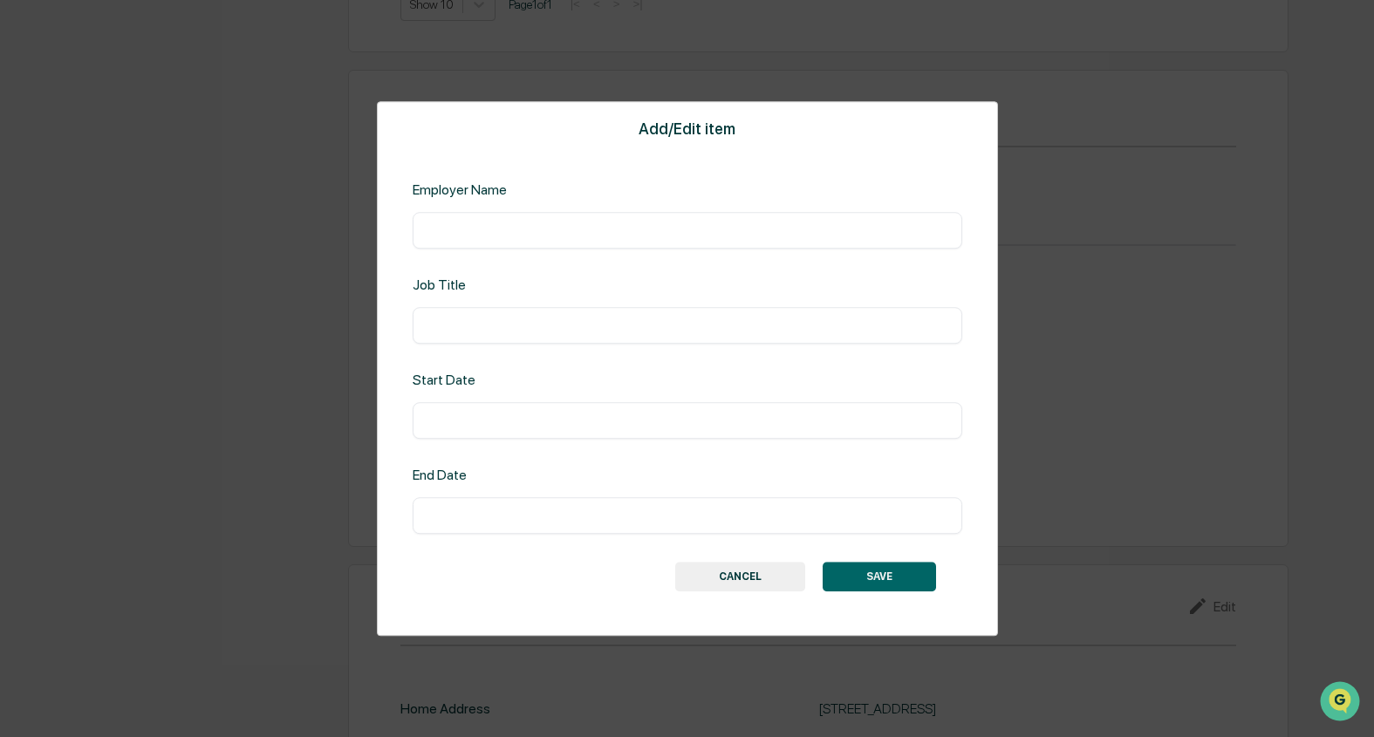
click at [529, 231] on input "text" at bounding box center [688, 230] width 524 height 17
type input "**********"
click at [625, 322] on input "text" at bounding box center [688, 325] width 524 height 17
type input "*"
type input "*****"
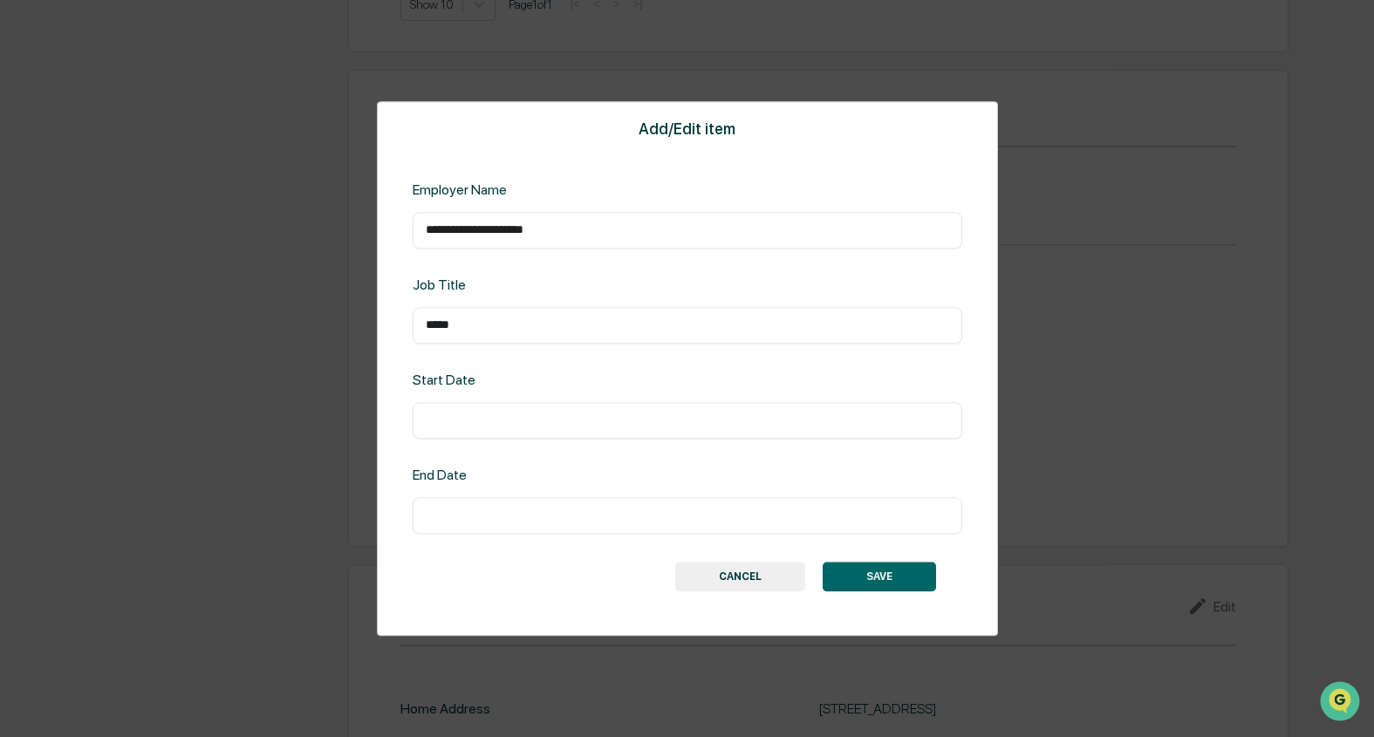
click at [496, 427] on input "text" at bounding box center [688, 420] width 524 height 17
type input "*******"
click at [439, 517] on input "text" at bounding box center [688, 515] width 524 height 17
type input "*******"
drag, startPoint x: 547, startPoint y: 579, endPoint x: 873, endPoint y: 588, distance: 325.6
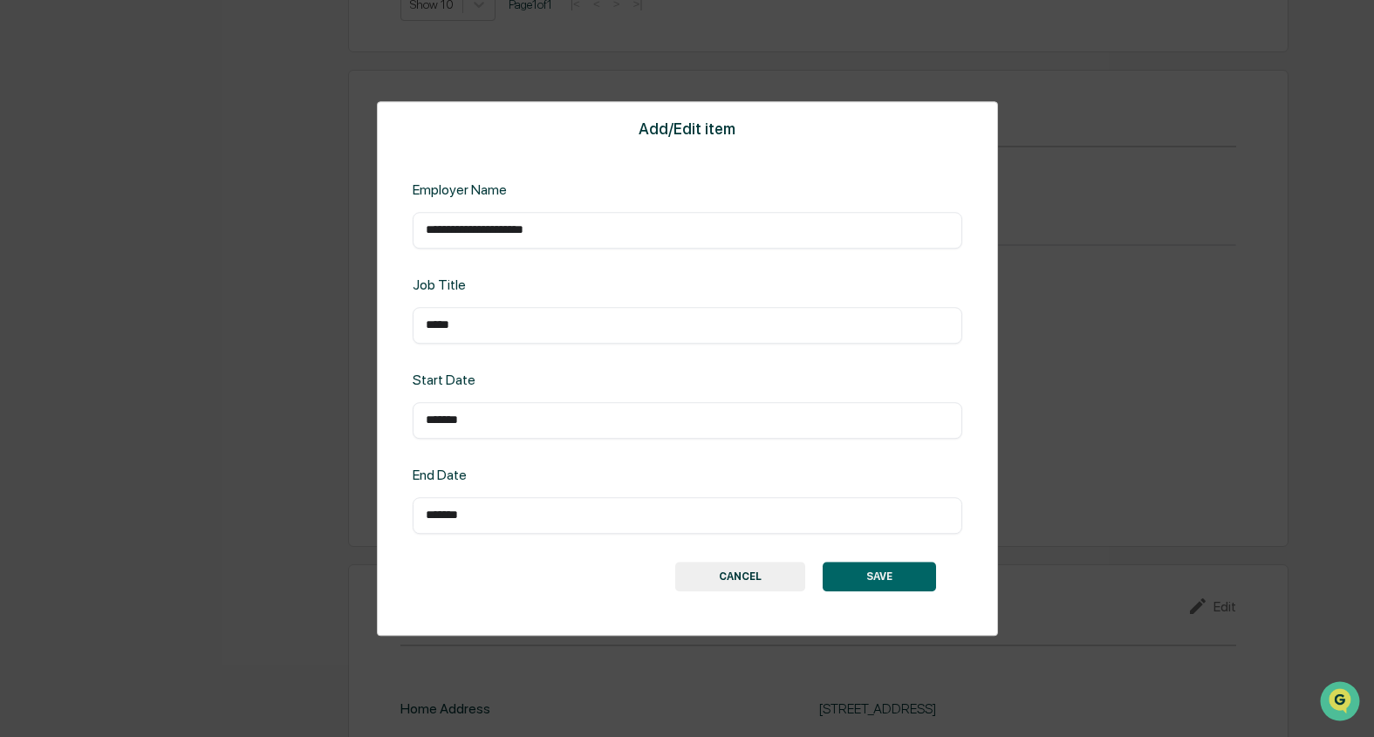
click at [548, 579] on div "SAVE CANCEL" at bounding box center [687, 577] width 497 height 30
click at [881, 579] on button "SAVE" at bounding box center [879, 577] width 113 height 30
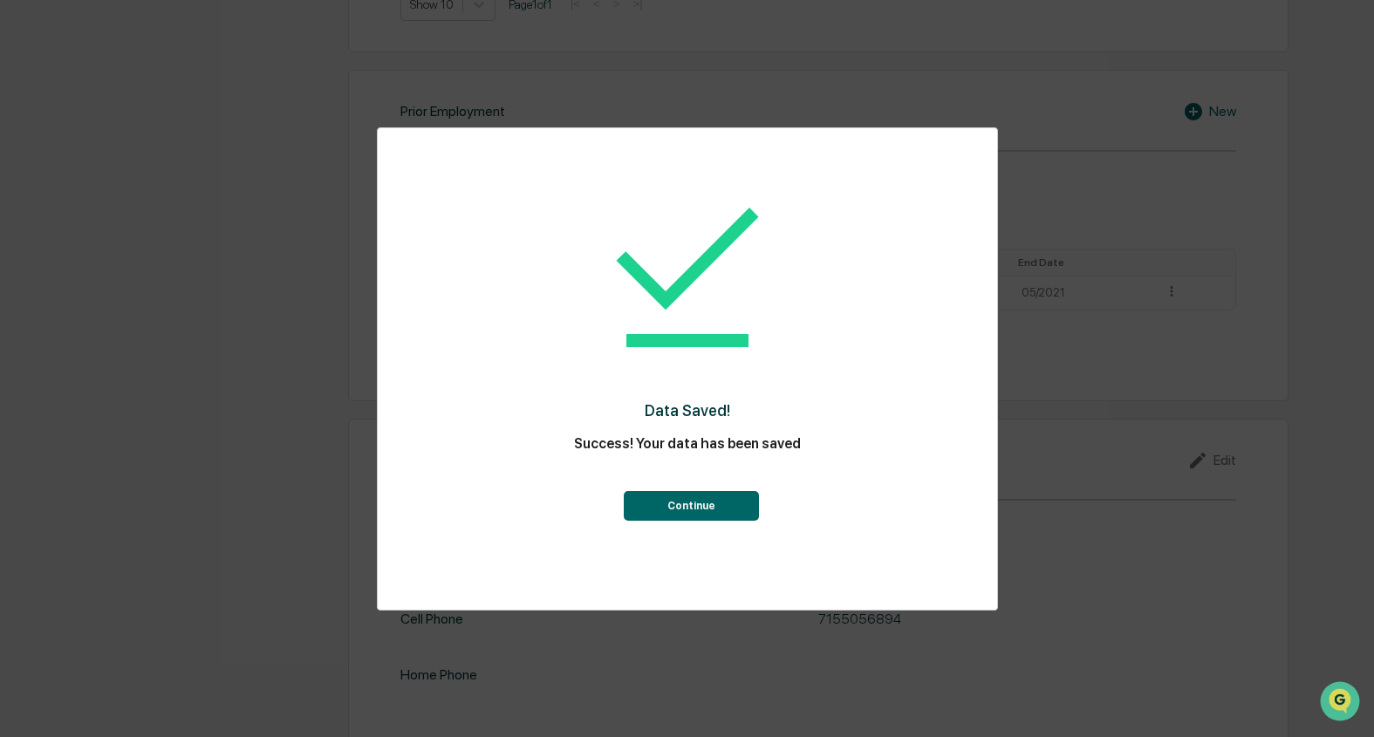
click at [730, 501] on button "Continue" at bounding box center [691, 506] width 135 height 30
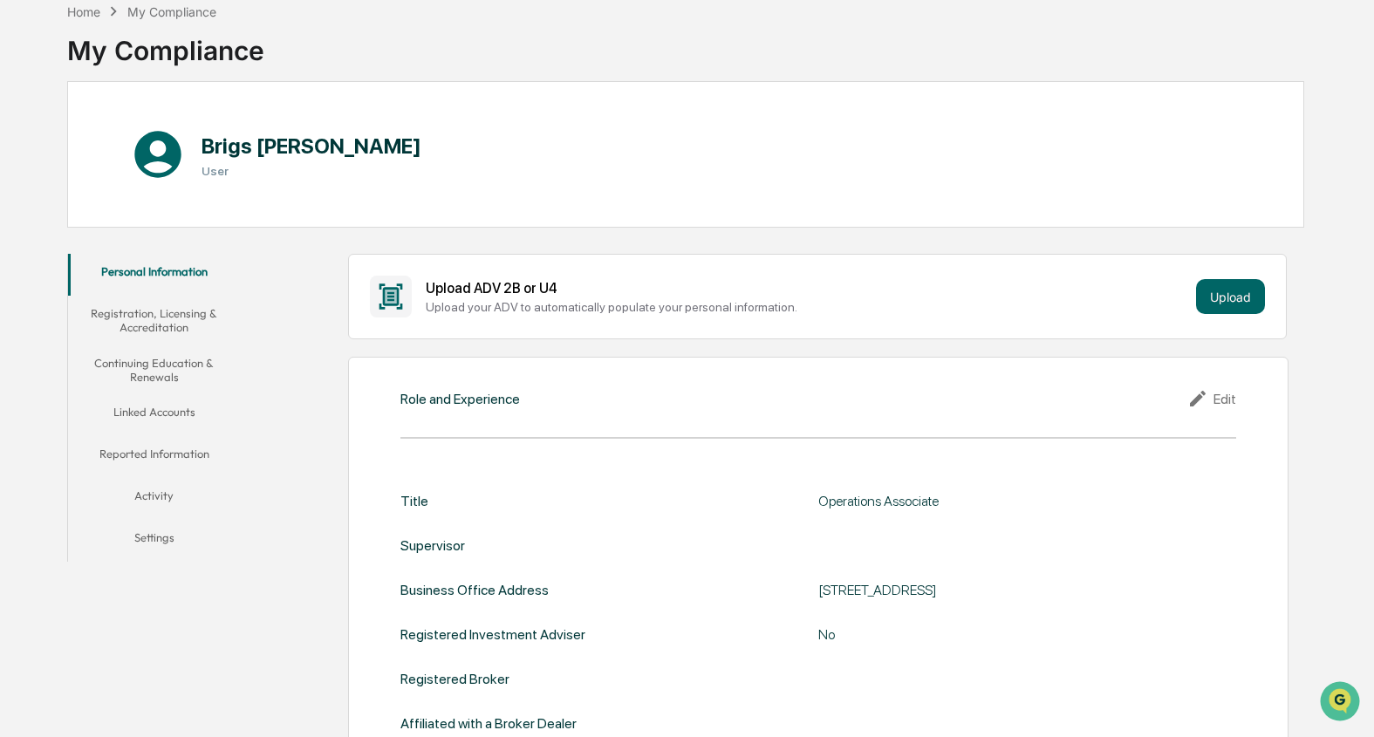
scroll to position [175, 0]
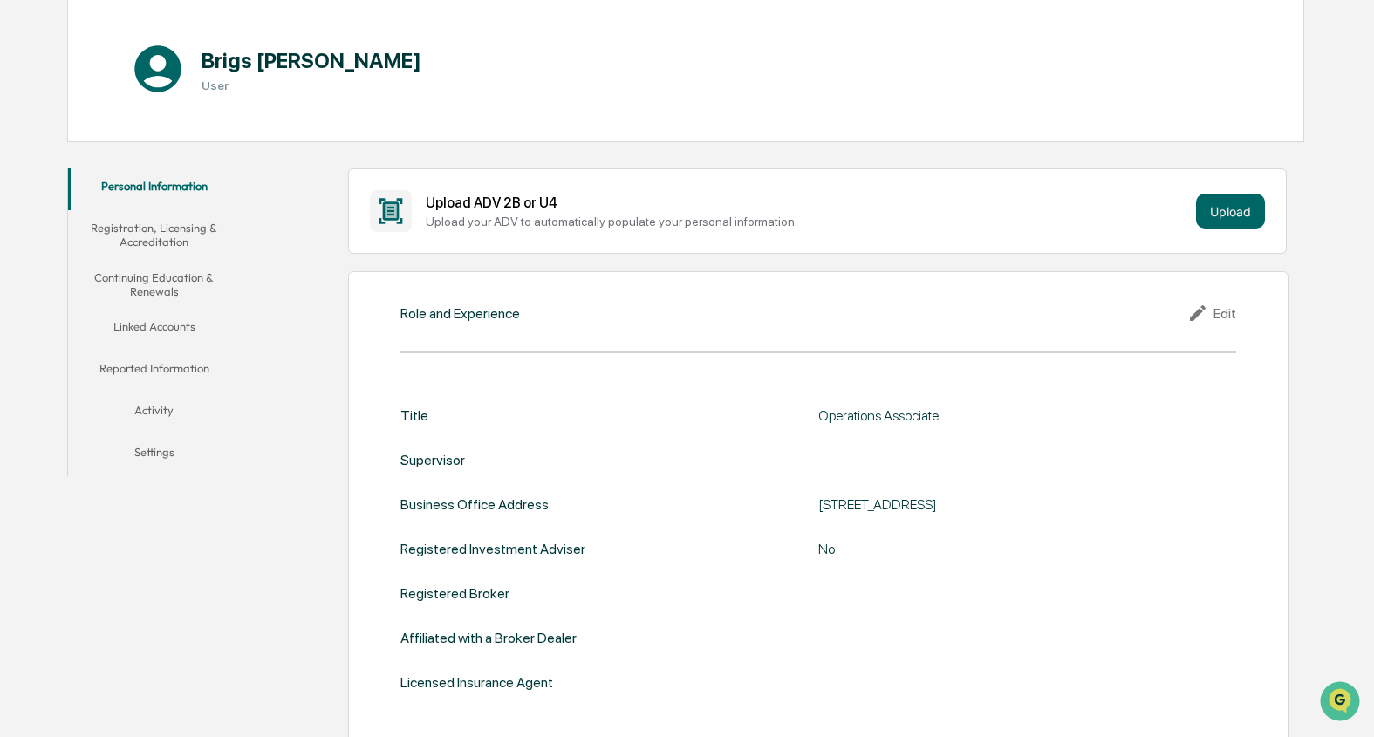
click at [169, 228] on button "Registration, Licensing & Accreditation" at bounding box center [154, 235] width 172 height 50
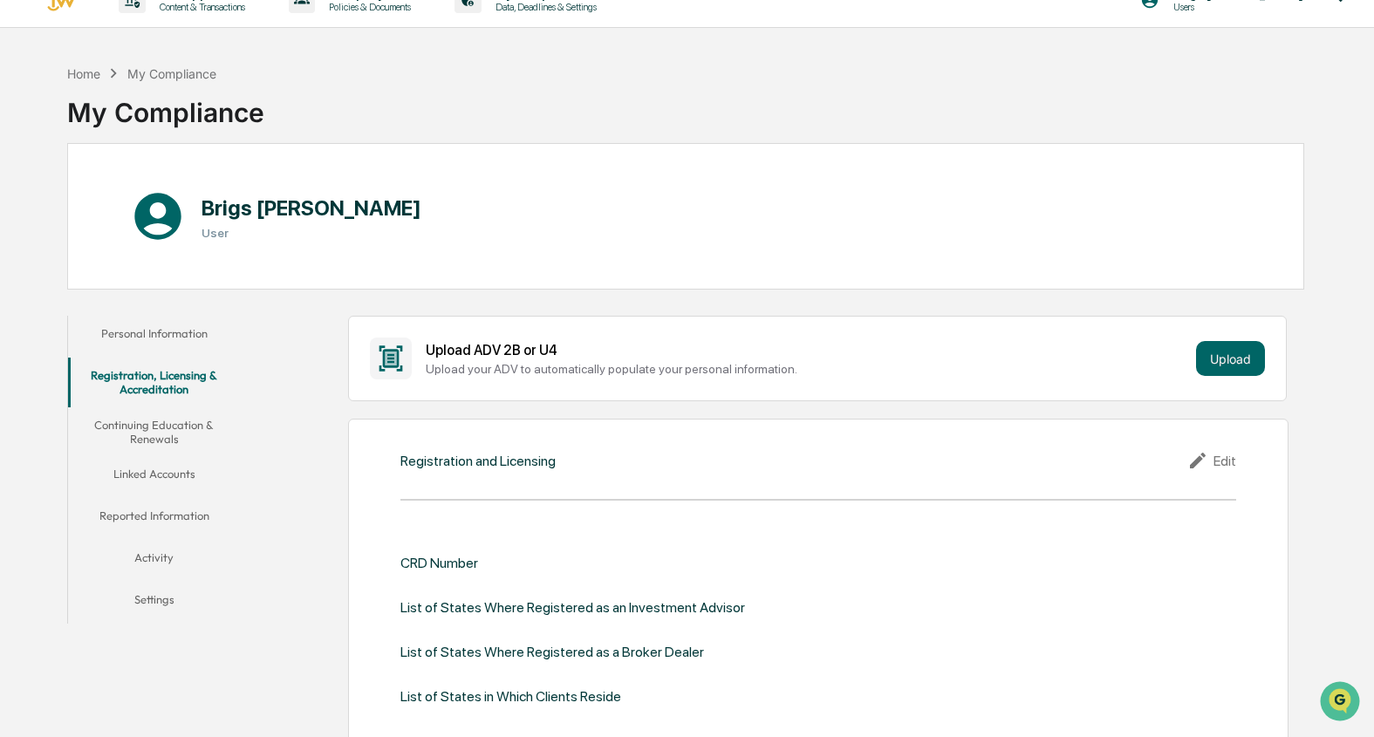
scroll to position [23, 0]
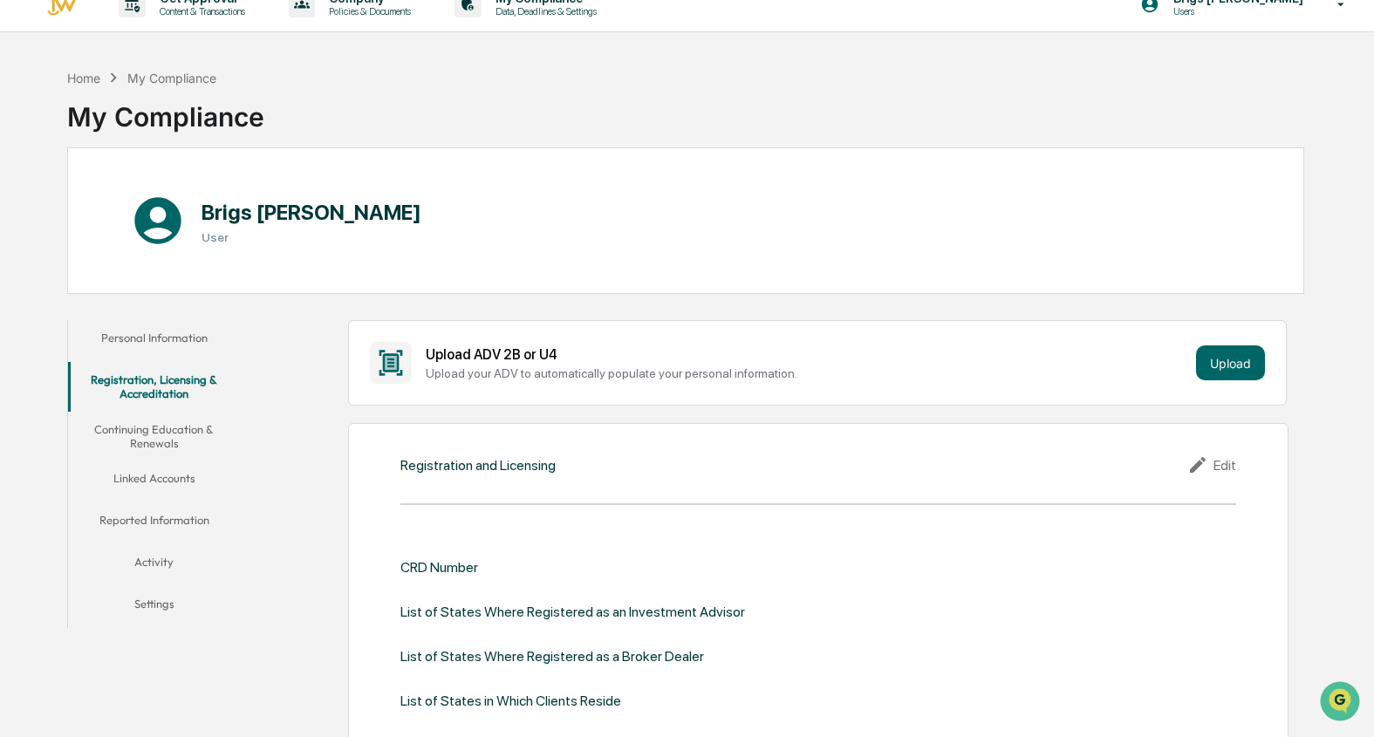
click at [162, 433] on button "Continuing Education & Renewals" at bounding box center [154, 437] width 172 height 50
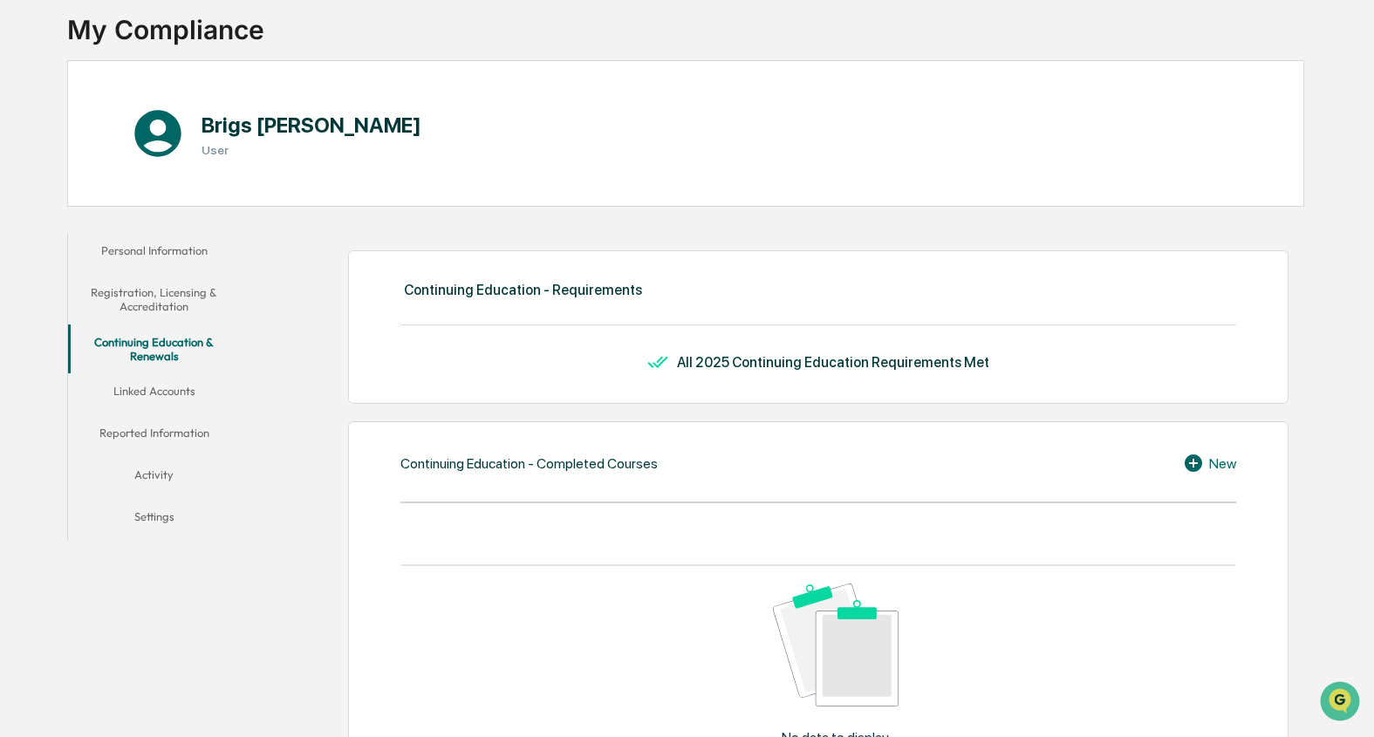
click at [182, 387] on button "Linked Accounts" at bounding box center [154, 395] width 172 height 42
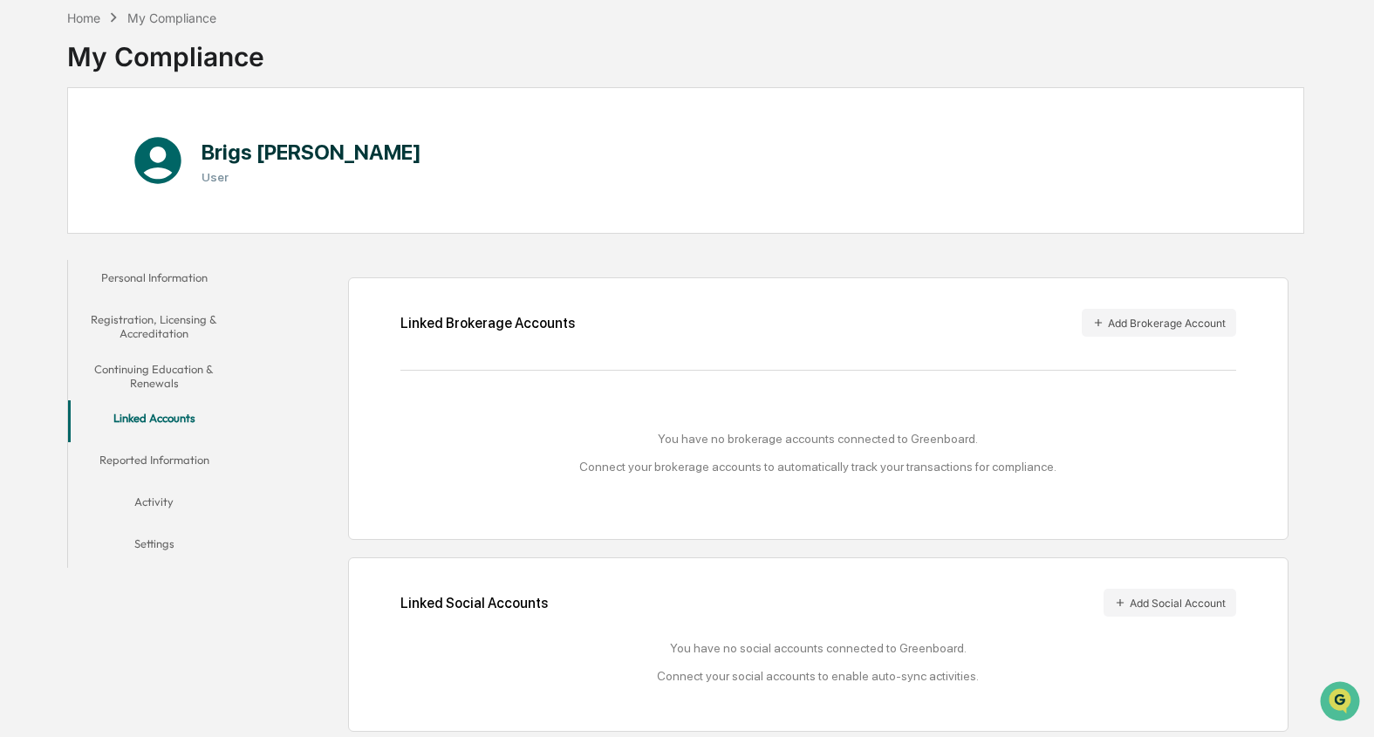
scroll to position [86, 0]
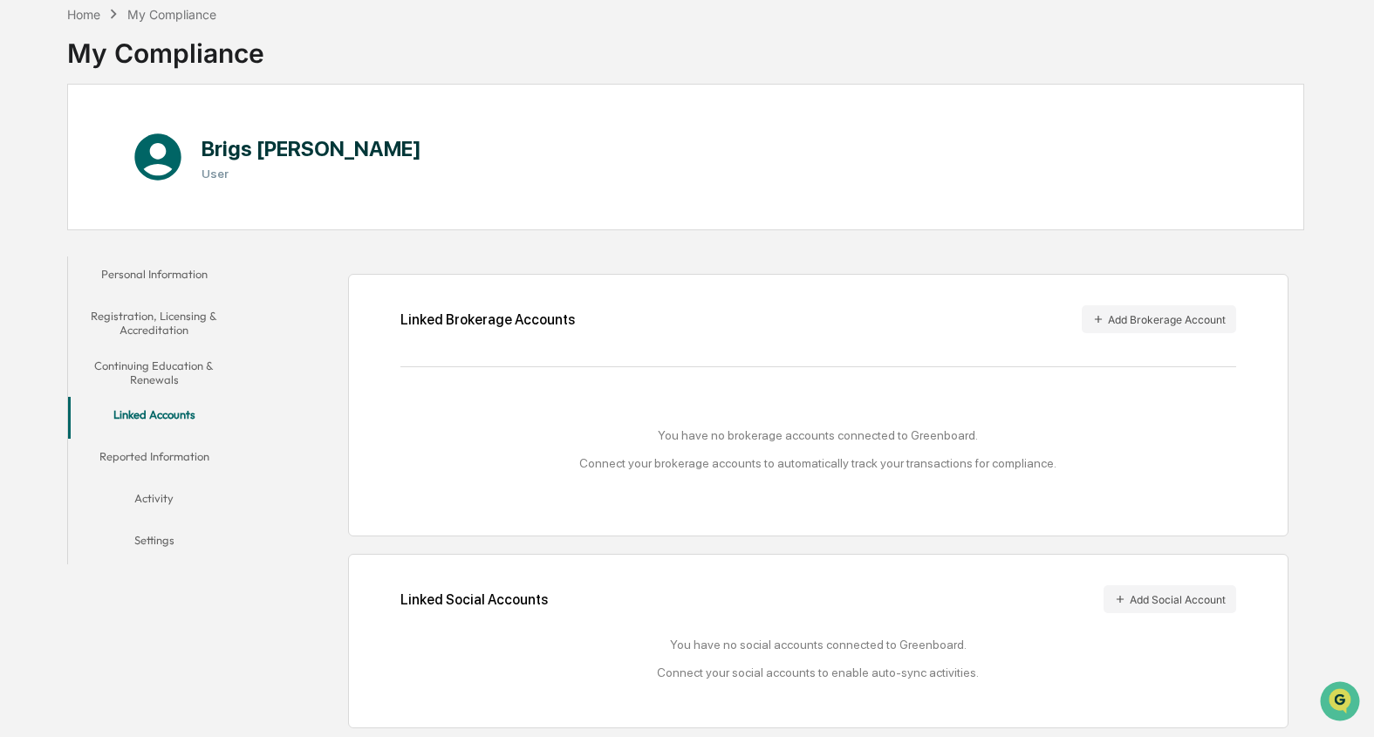
click at [156, 463] on button "Reported Information" at bounding box center [154, 460] width 172 height 42
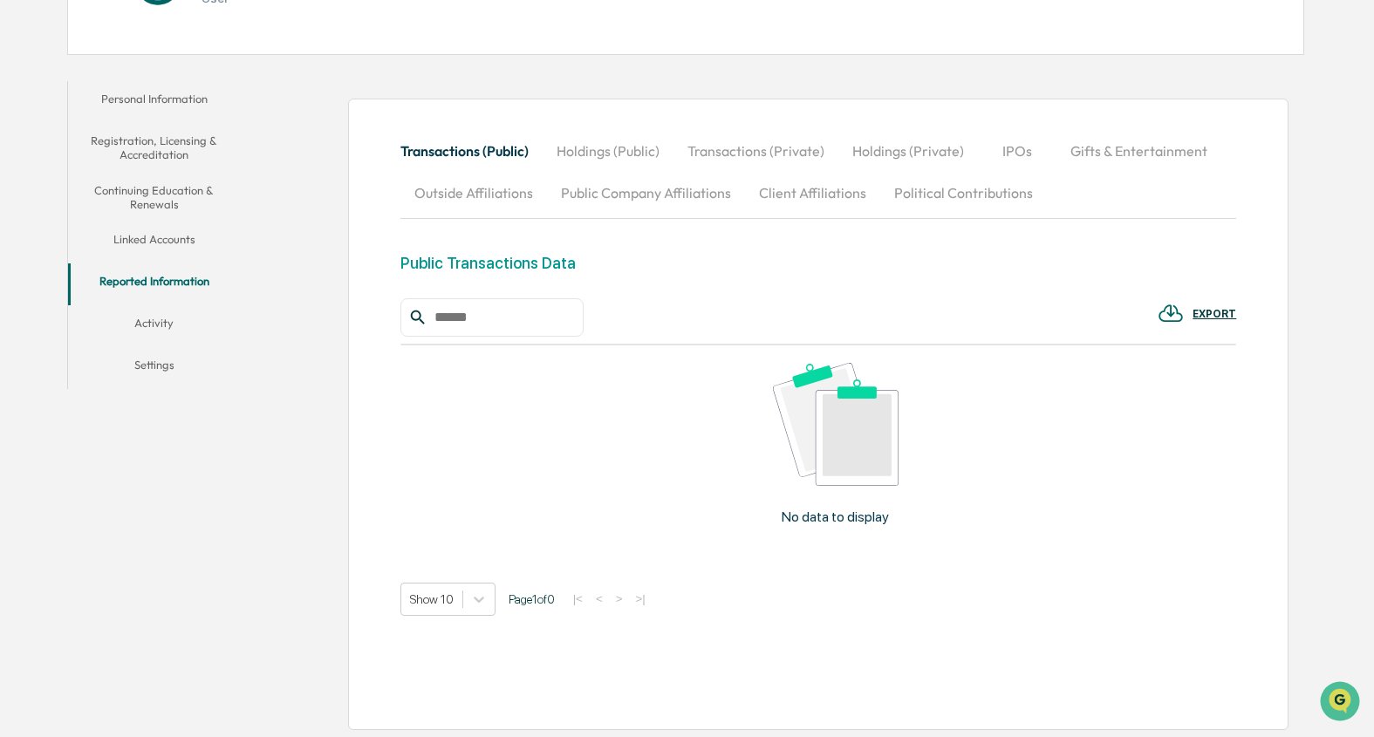
scroll to position [264, 0]
click at [162, 320] on button "Activity" at bounding box center [154, 325] width 172 height 42
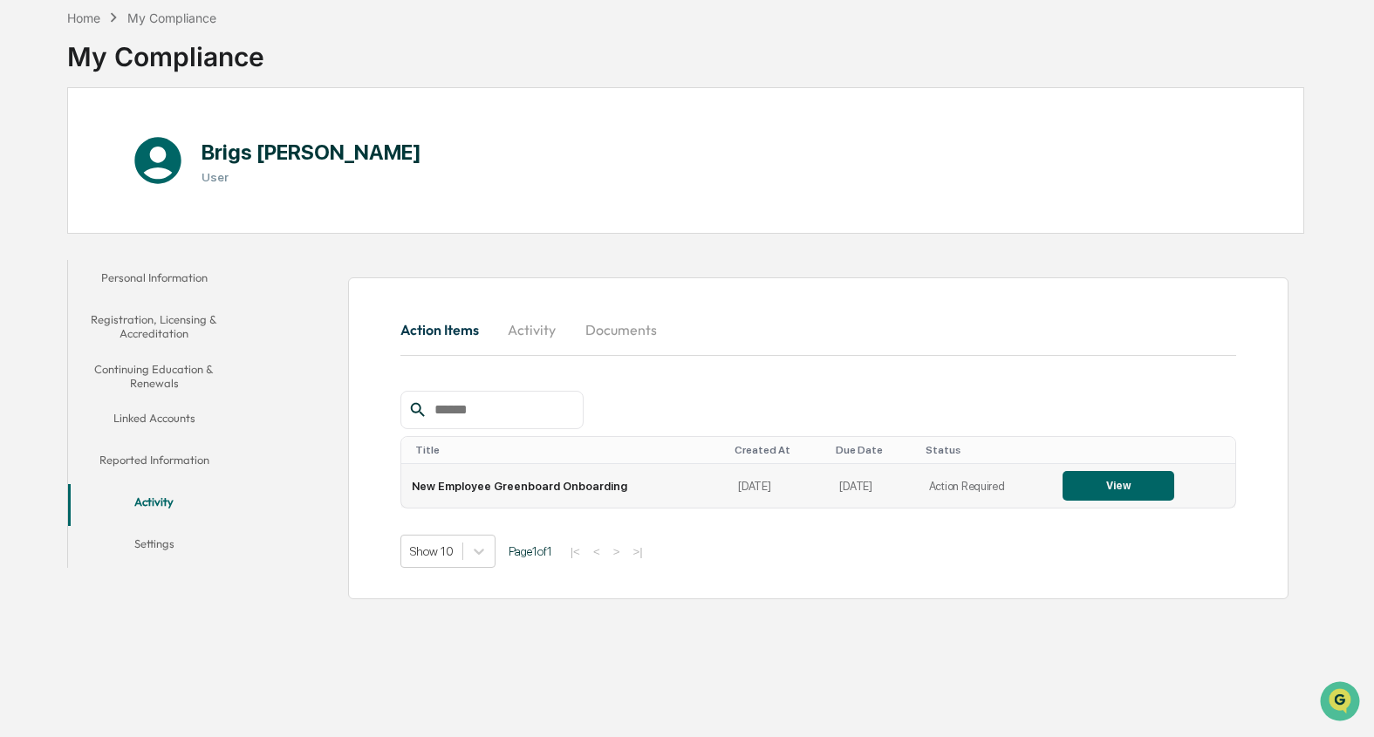
click at [1101, 483] on button "View" at bounding box center [1119, 486] width 112 height 30
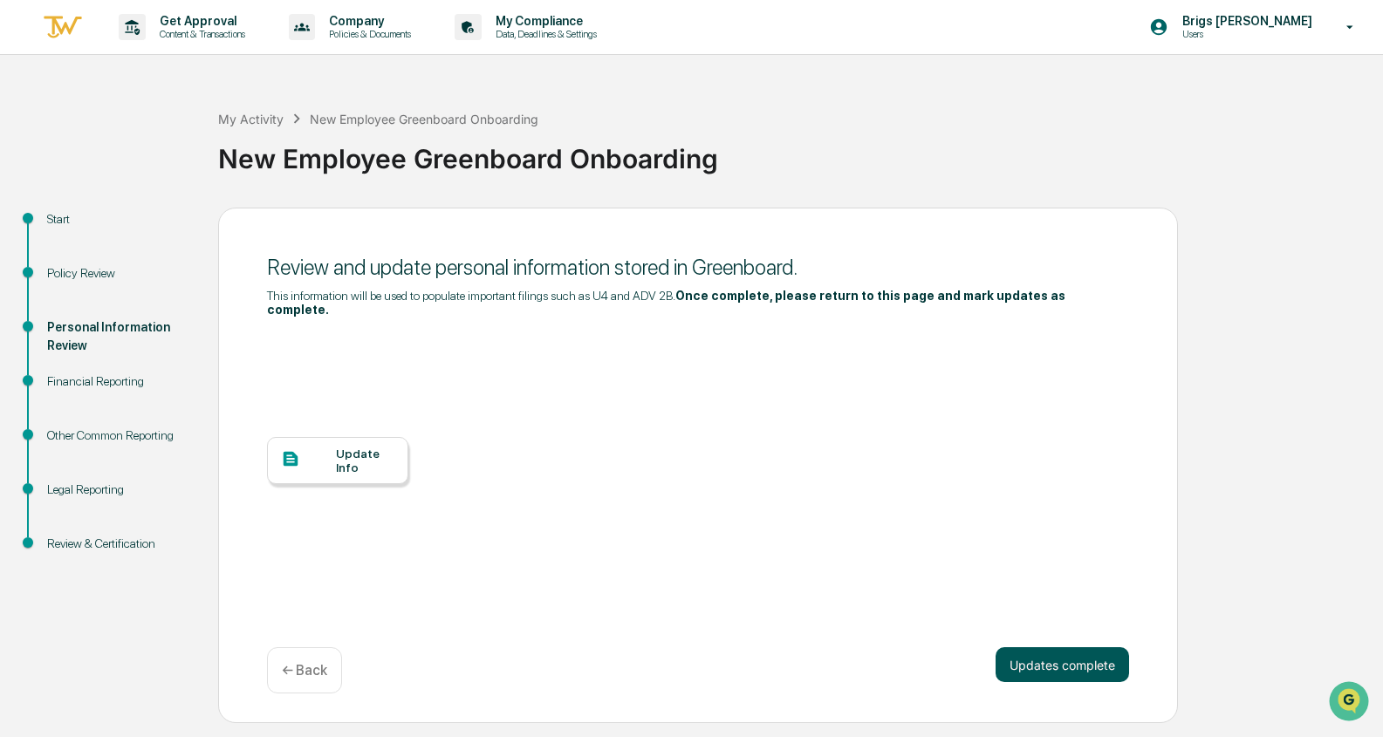
click at [1083, 658] on button "Updates complete" at bounding box center [1063, 665] width 134 height 35
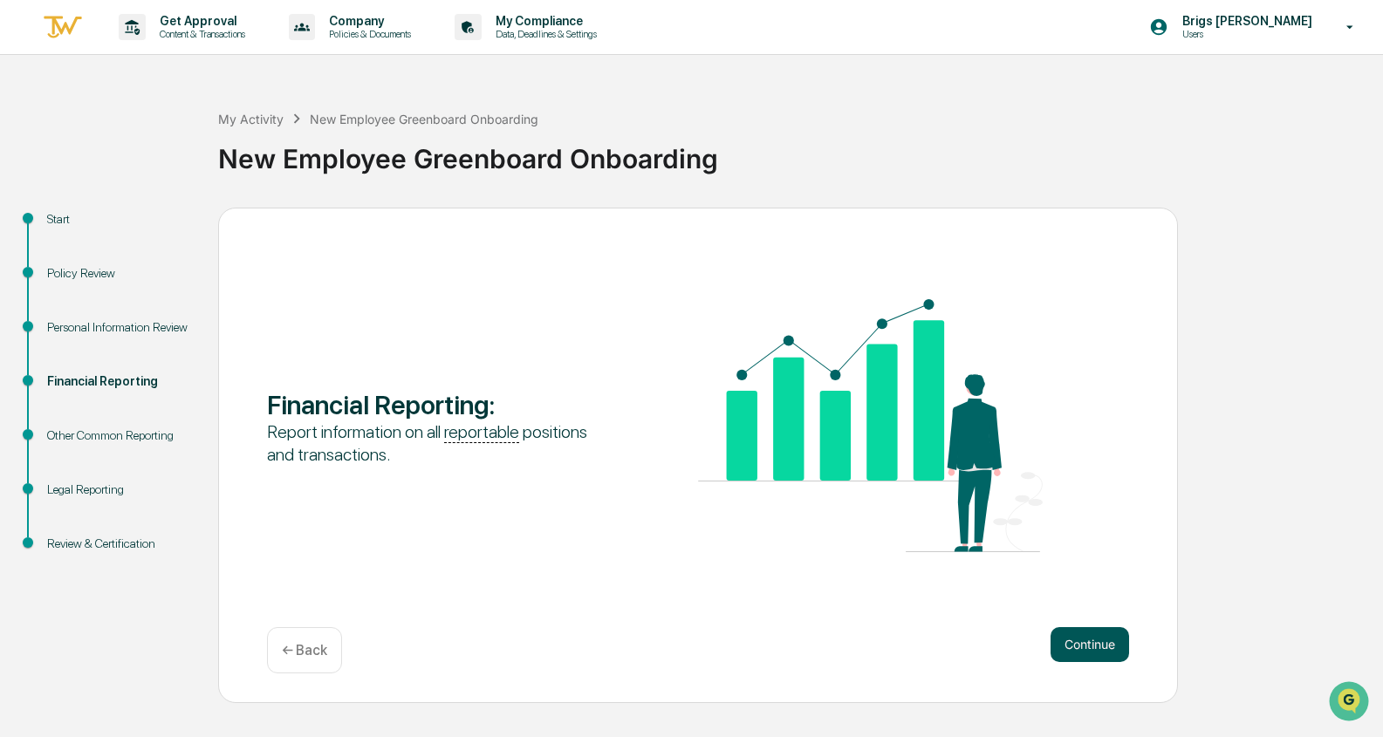
click at [1081, 651] on button "Continue" at bounding box center [1090, 644] width 79 height 35
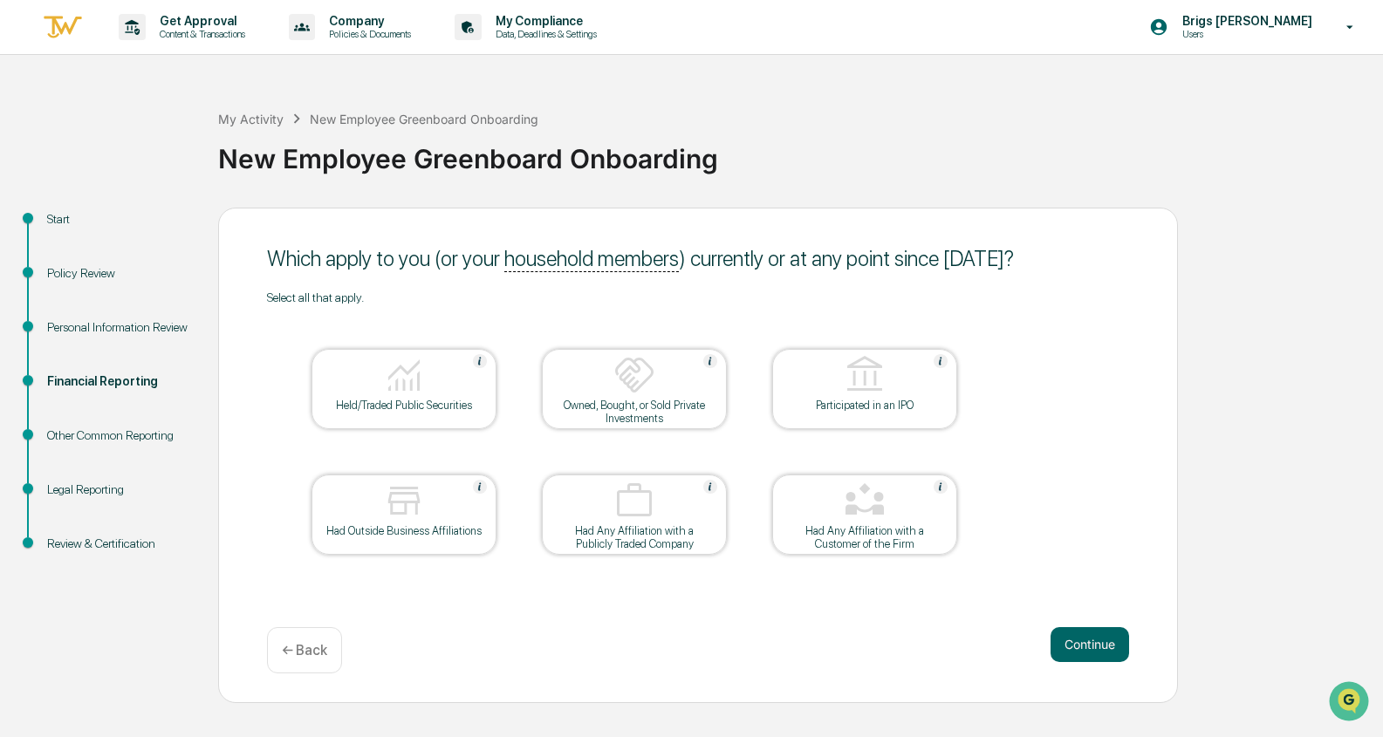
click at [1042, 506] on div "Select all that apply. Held/Traded Public Securities Owned, Bought, or Sold Pri…" at bounding box center [698, 445] width 862 height 309
click at [1093, 635] on button "Continue" at bounding box center [1090, 644] width 79 height 35
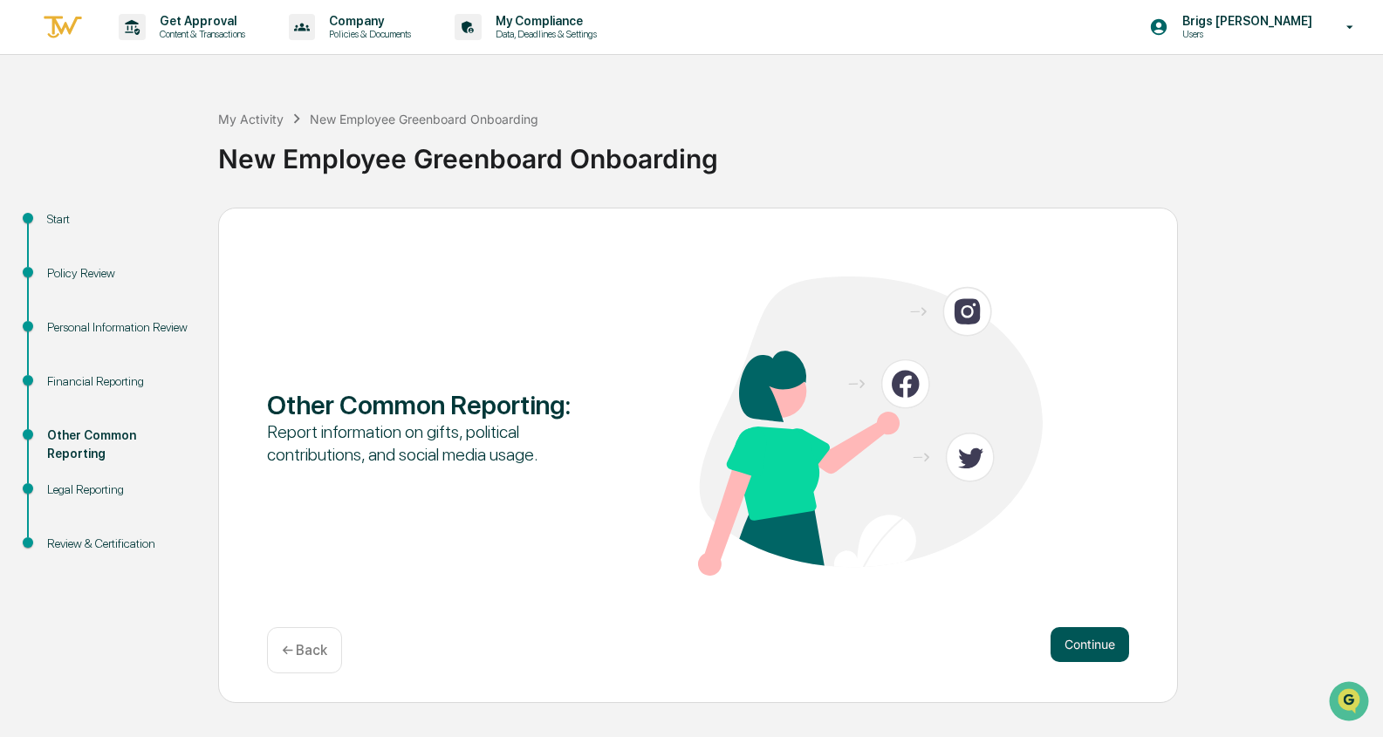
click at [1122, 662] on div "Continue ← Back" at bounding box center [698, 650] width 862 height 46
click at [1107, 634] on button "Continue" at bounding box center [1090, 644] width 79 height 35
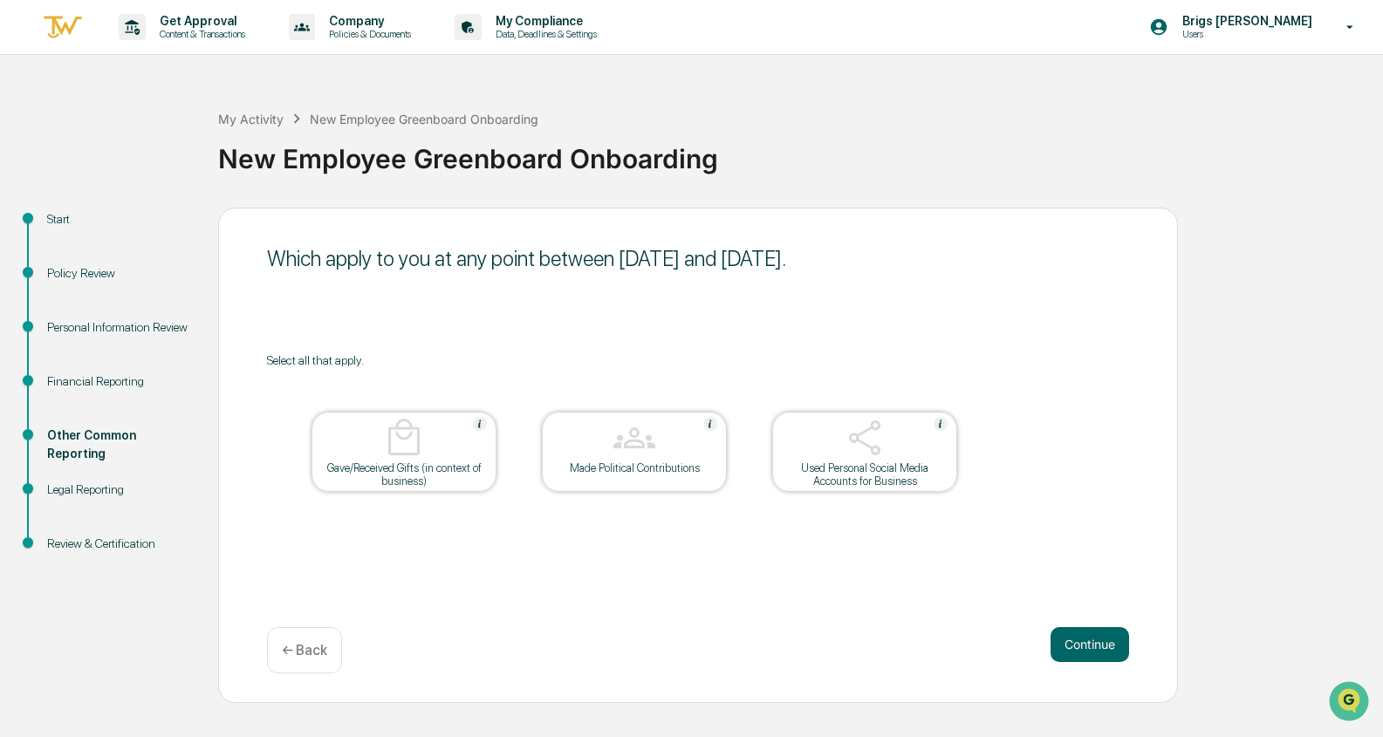
click at [401, 474] on div "Gave/Received Gifts (in context of business)" at bounding box center [404, 475] width 157 height 26
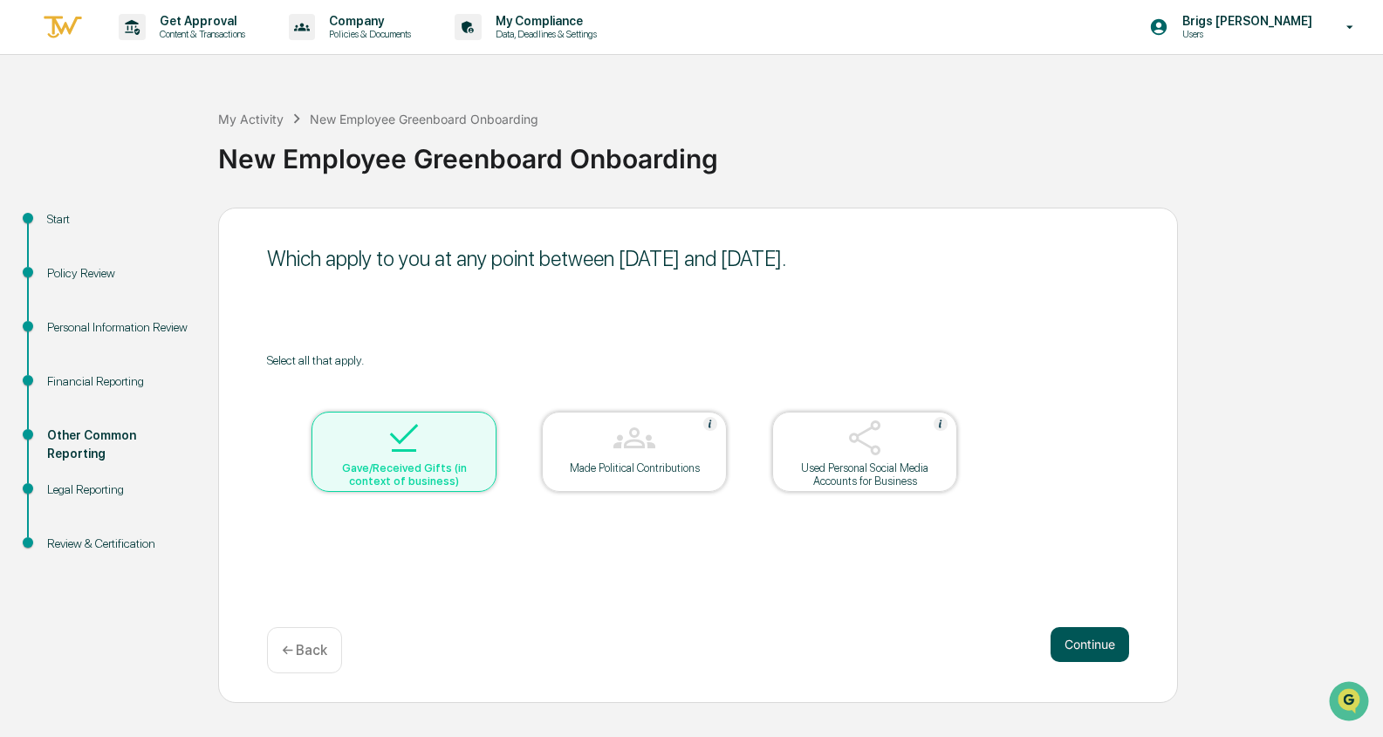
click at [1078, 636] on button "Continue" at bounding box center [1090, 644] width 79 height 35
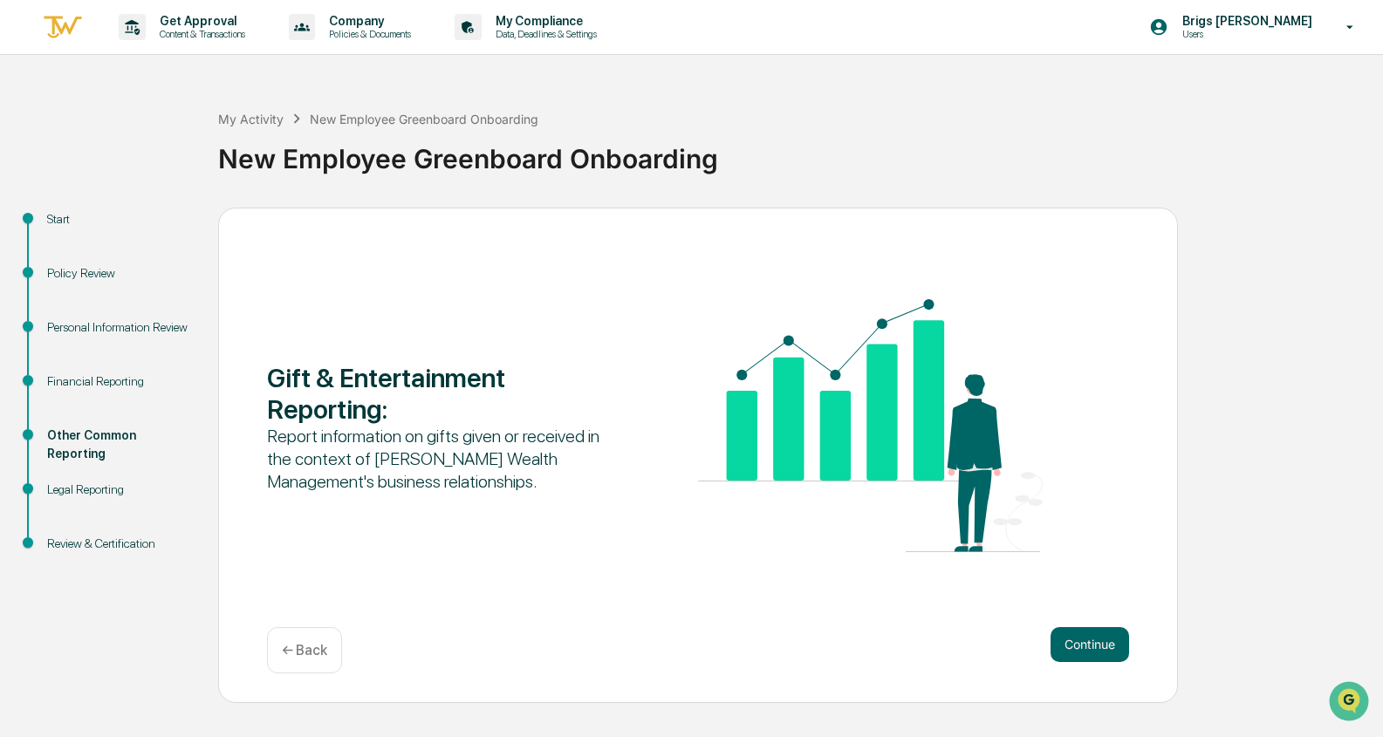
click at [339, 661] on div "← Back" at bounding box center [304, 650] width 75 height 46
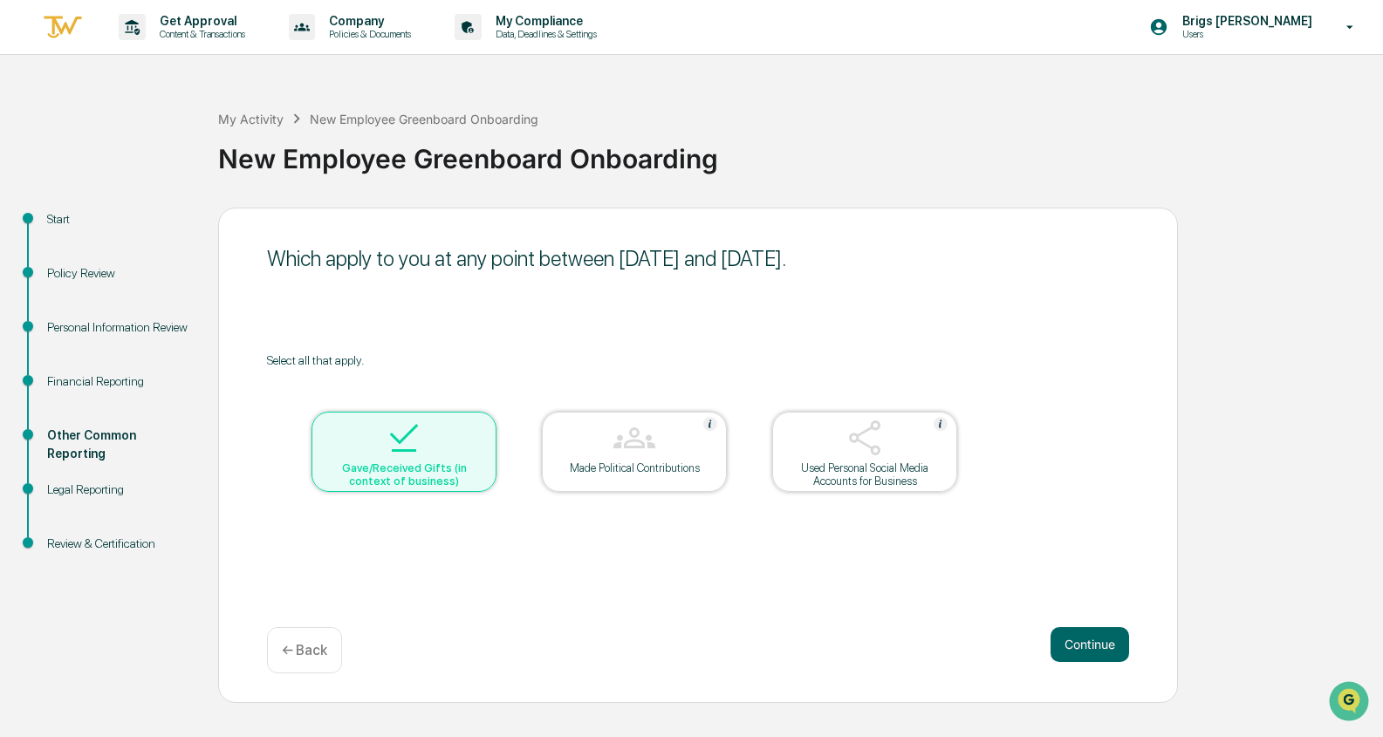
click at [385, 449] on img at bounding box center [404, 438] width 42 height 42
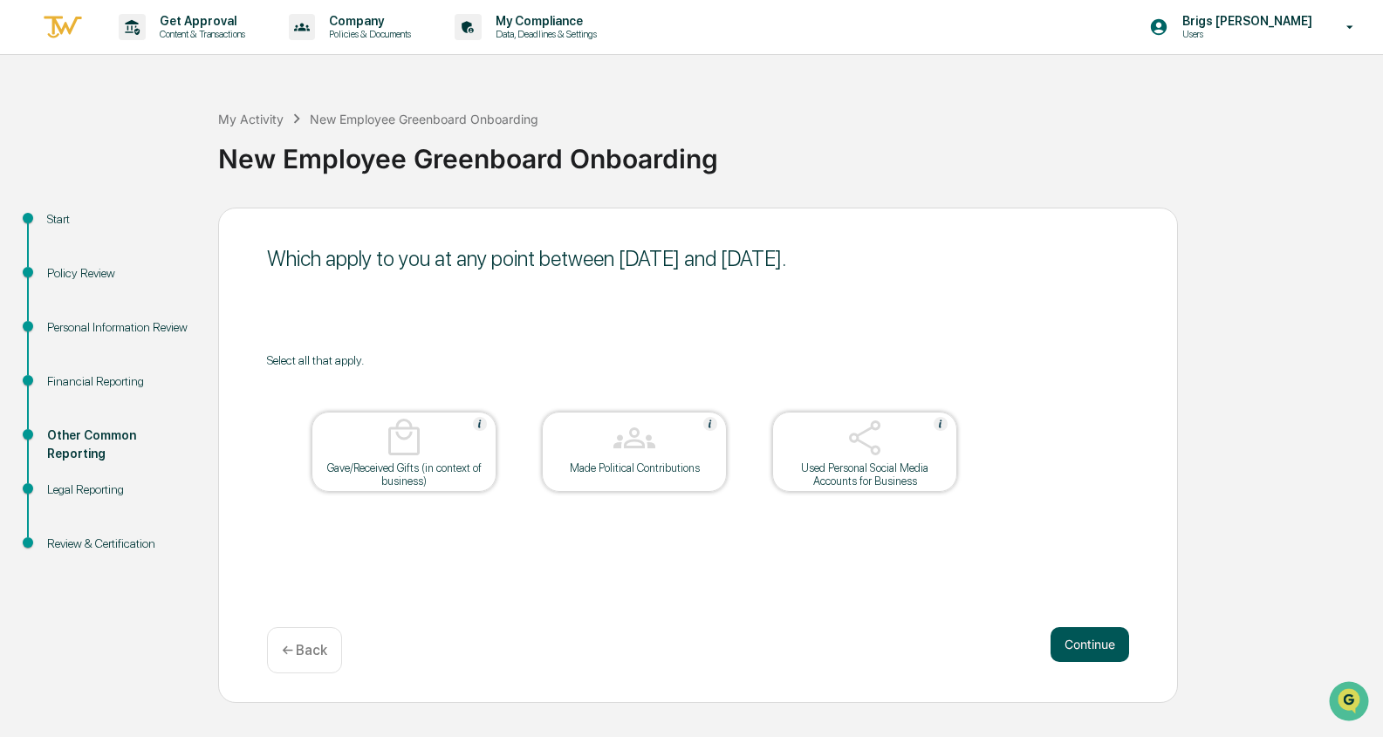
click at [1080, 642] on button "Continue" at bounding box center [1090, 644] width 79 height 35
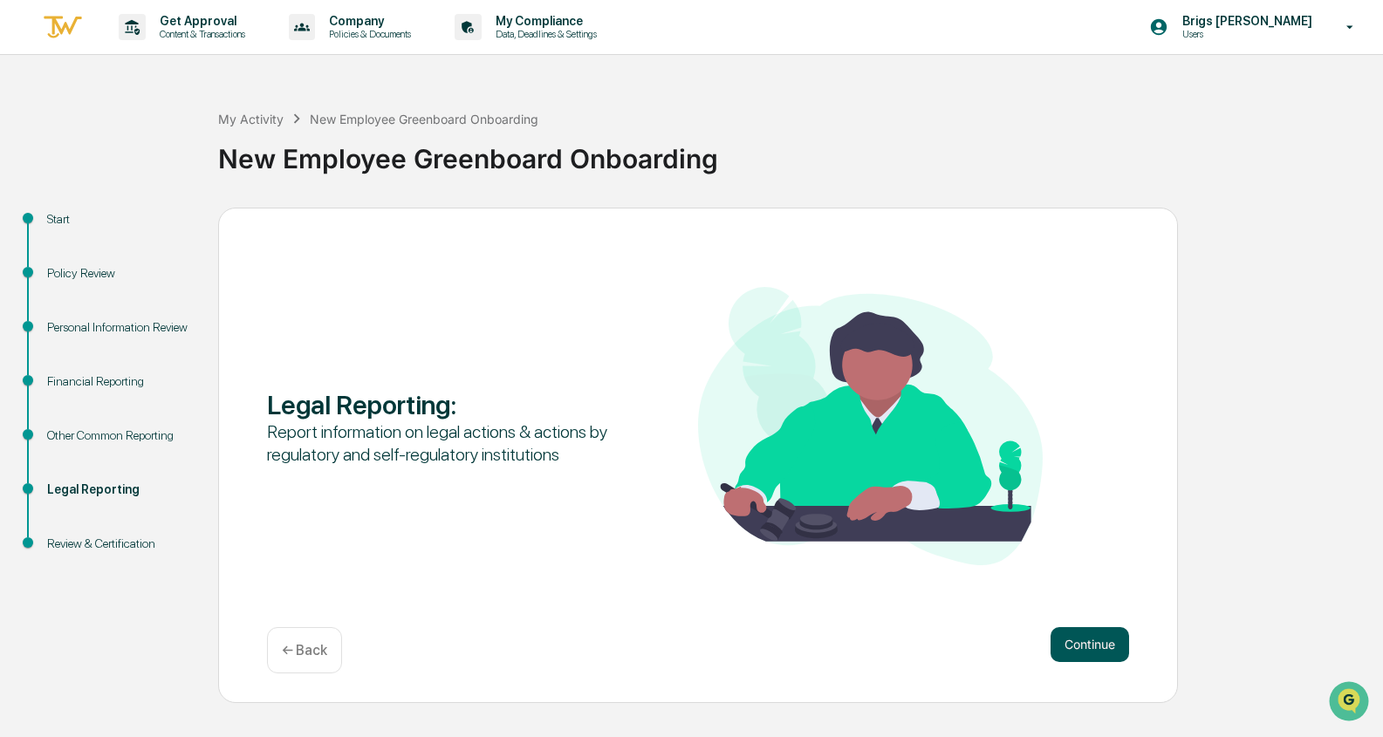
click at [1098, 648] on button "Continue" at bounding box center [1090, 644] width 79 height 35
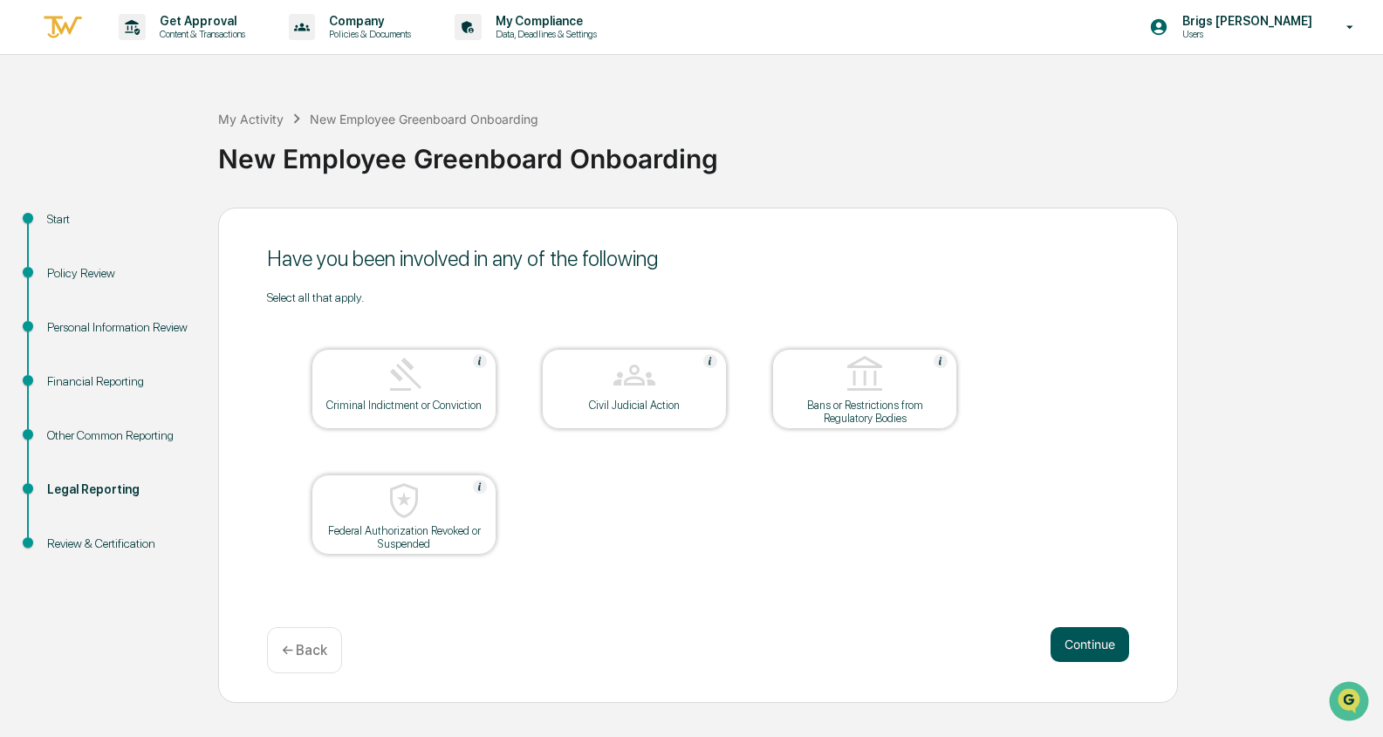
click at [1063, 632] on button "Continue" at bounding box center [1090, 644] width 79 height 35
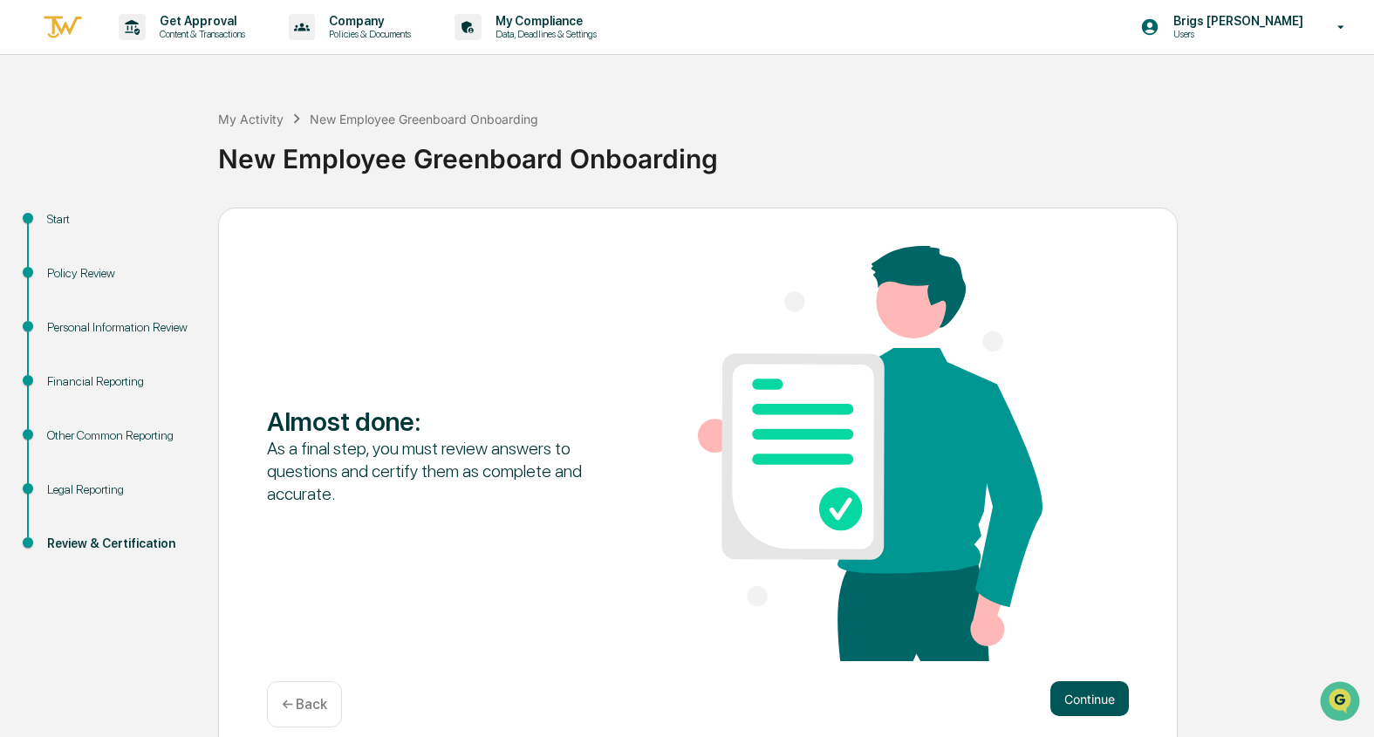
click at [1085, 697] on button "Continue" at bounding box center [1090, 699] width 79 height 35
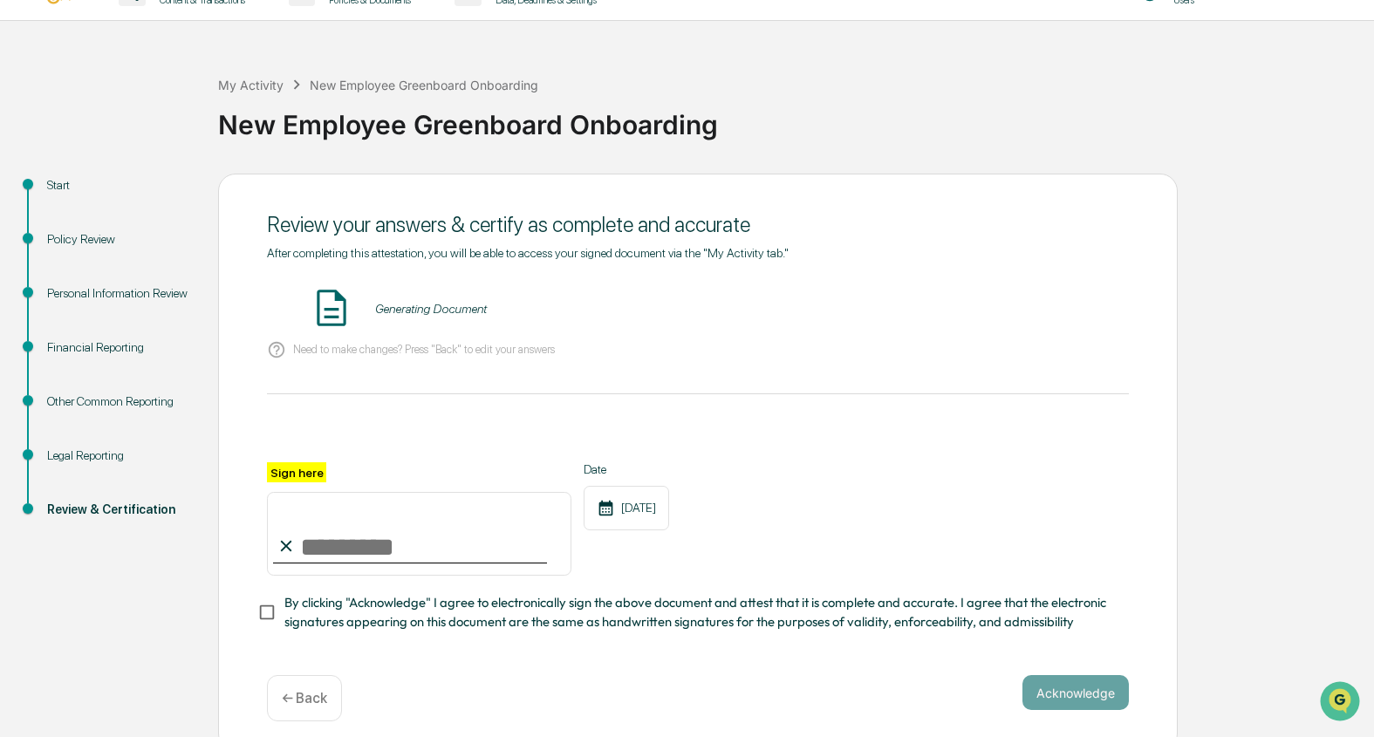
scroll to position [53, 0]
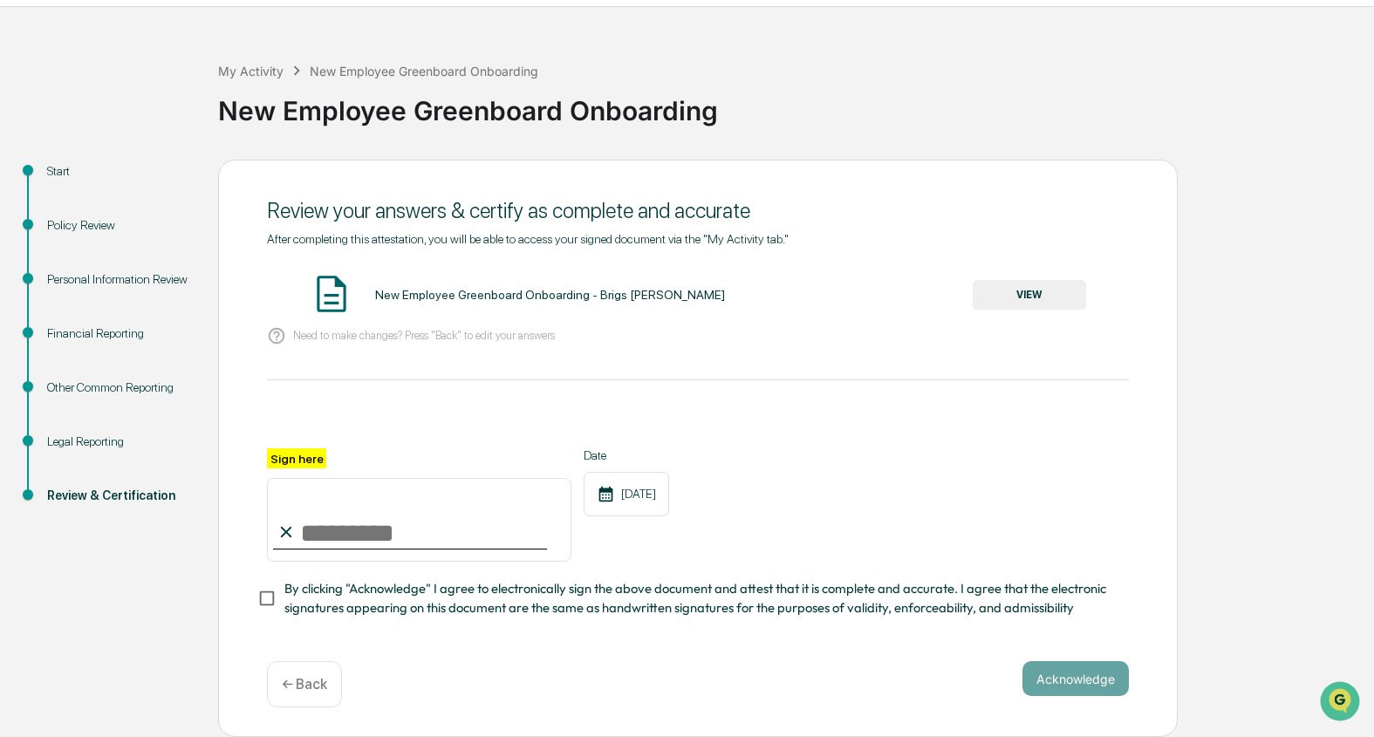
click at [408, 533] on input "Sign here" at bounding box center [419, 520] width 305 height 84
type input "**********"
click at [396, 600] on span "By clicking "Acknowledge" I agree to electronically sign the above document and…" at bounding box center [699, 598] width 831 height 39
click at [921, 519] on div "**********" at bounding box center [698, 505] width 862 height 113
click at [1073, 678] on button "Acknowledge" at bounding box center [1076, 678] width 106 height 35
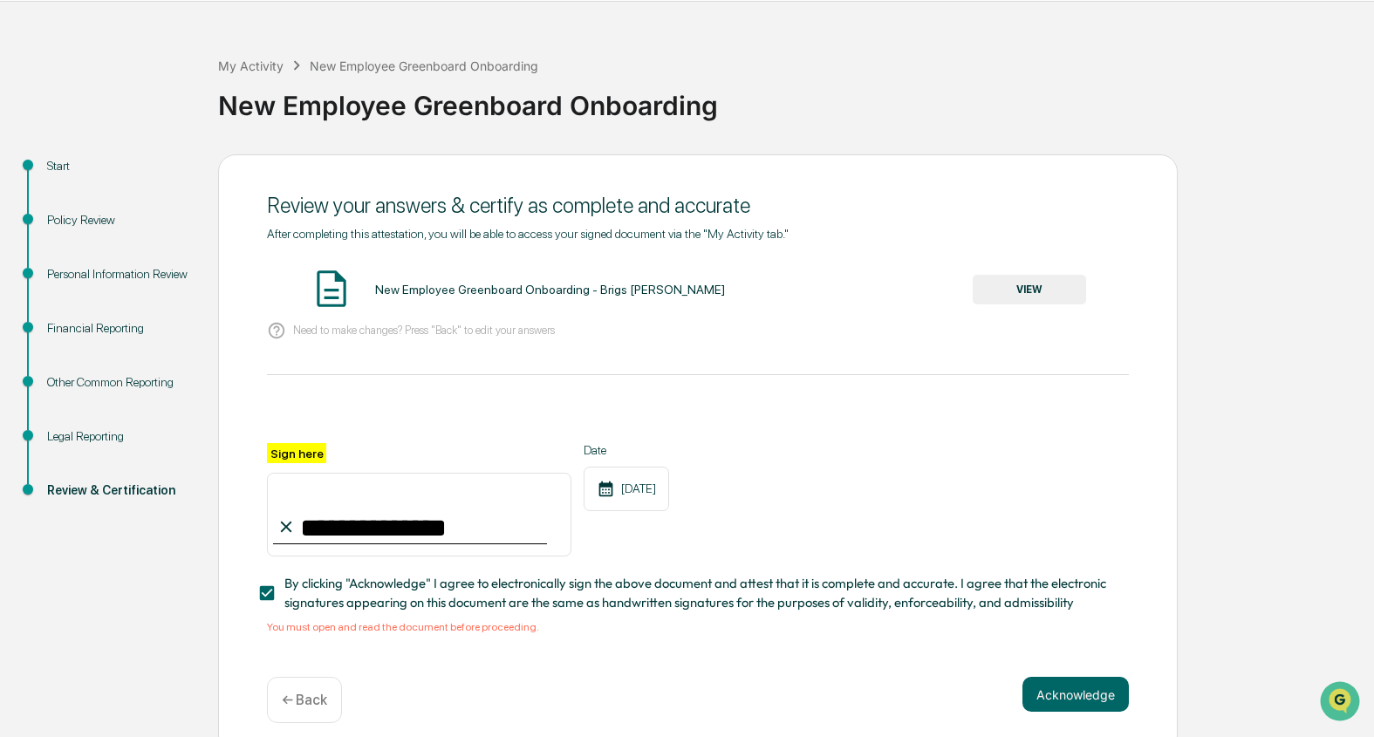
scroll to position [74, 0]
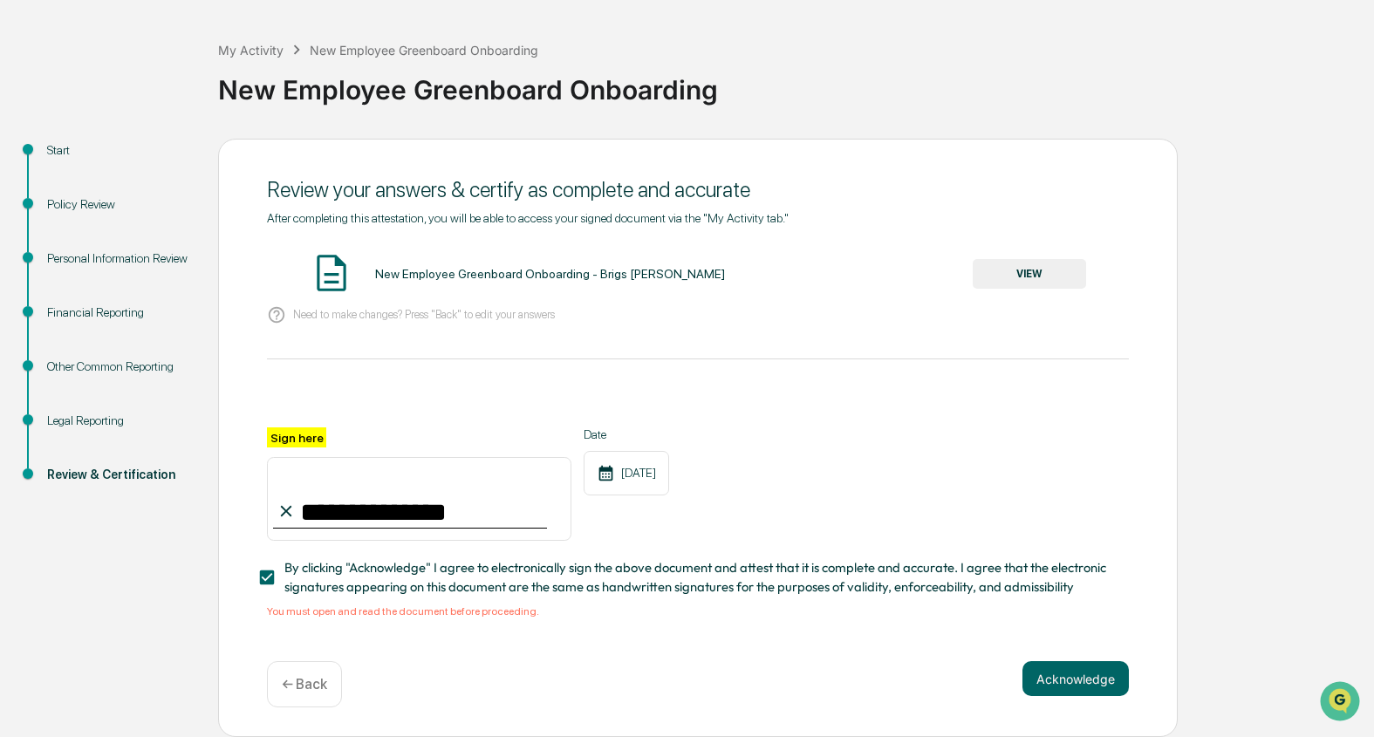
click at [1041, 270] on button "VIEW" at bounding box center [1029, 274] width 113 height 30
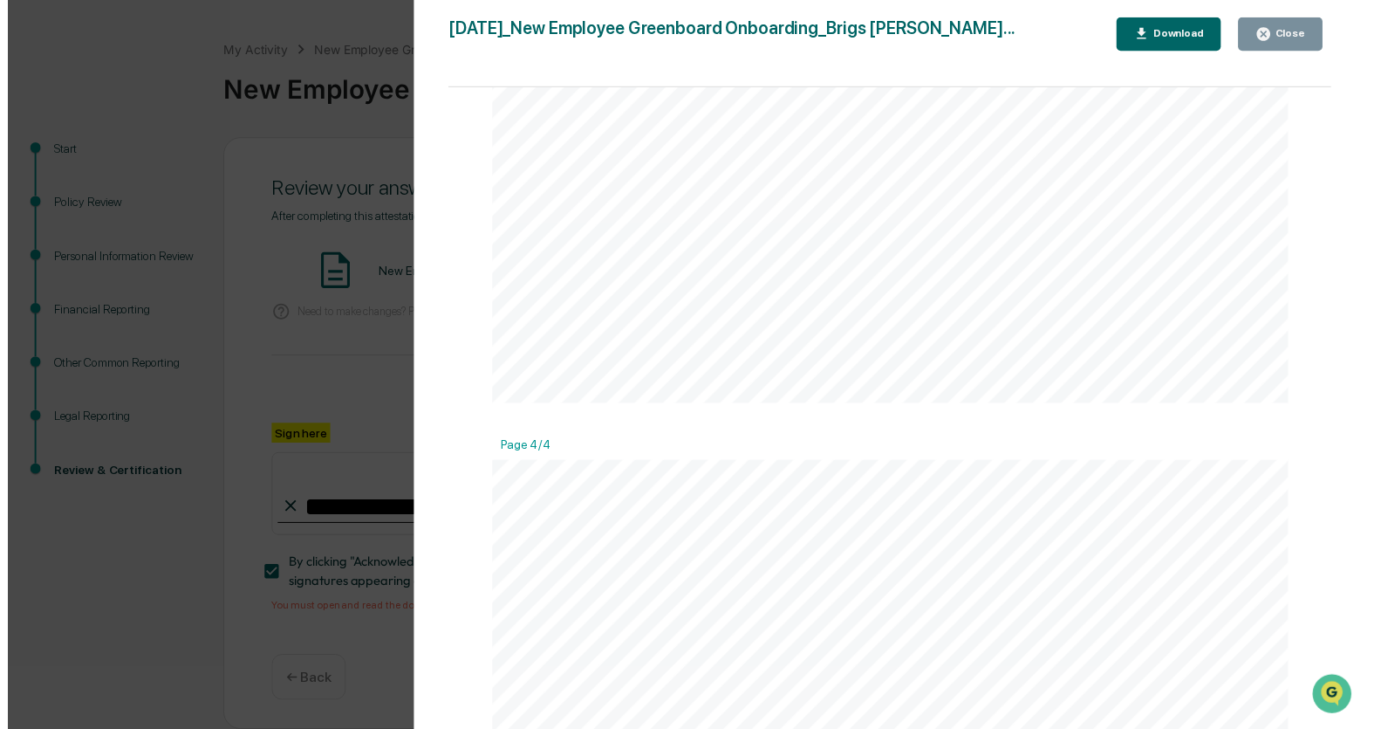
scroll to position [3250, 0]
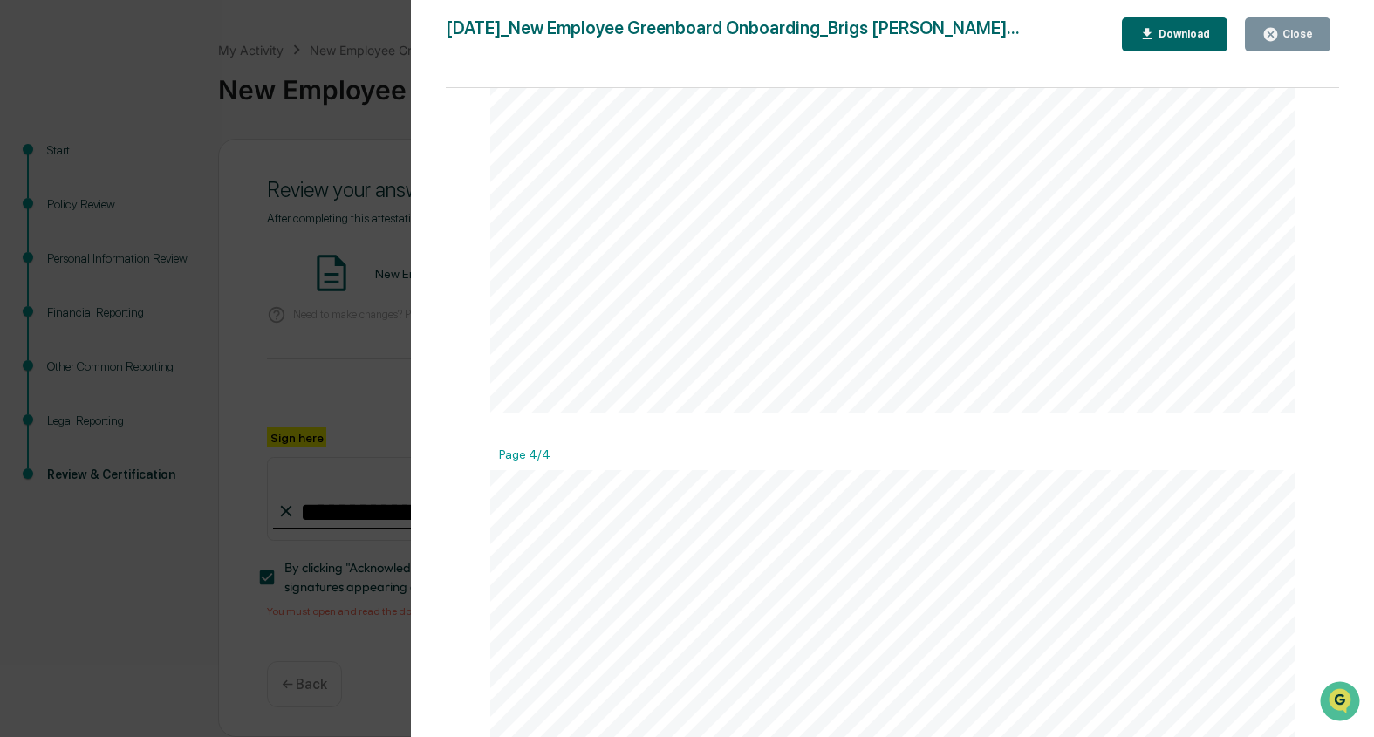
click at [1299, 31] on div "Close" at bounding box center [1296, 34] width 34 height 12
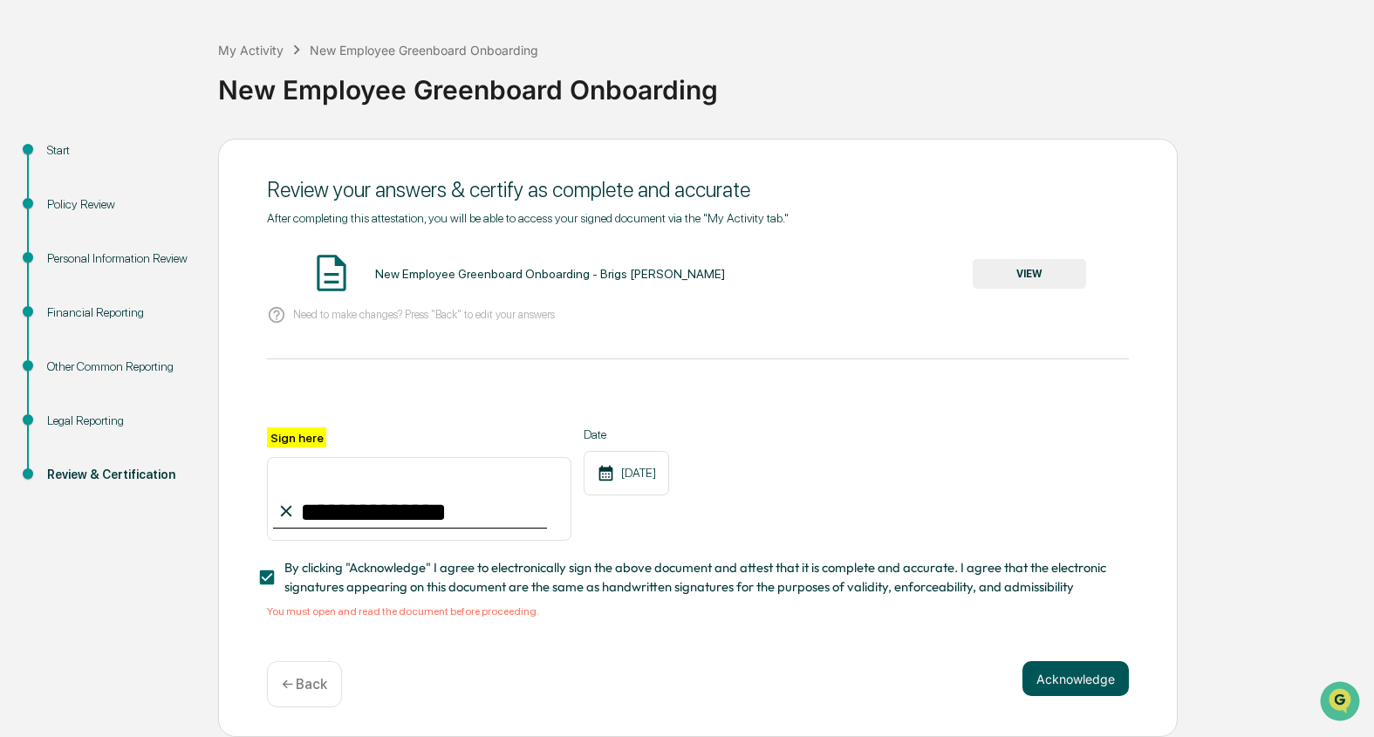
click at [1068, 686] on button "Acknowledge" at bounding box center [1076, 678] width 106 height 35
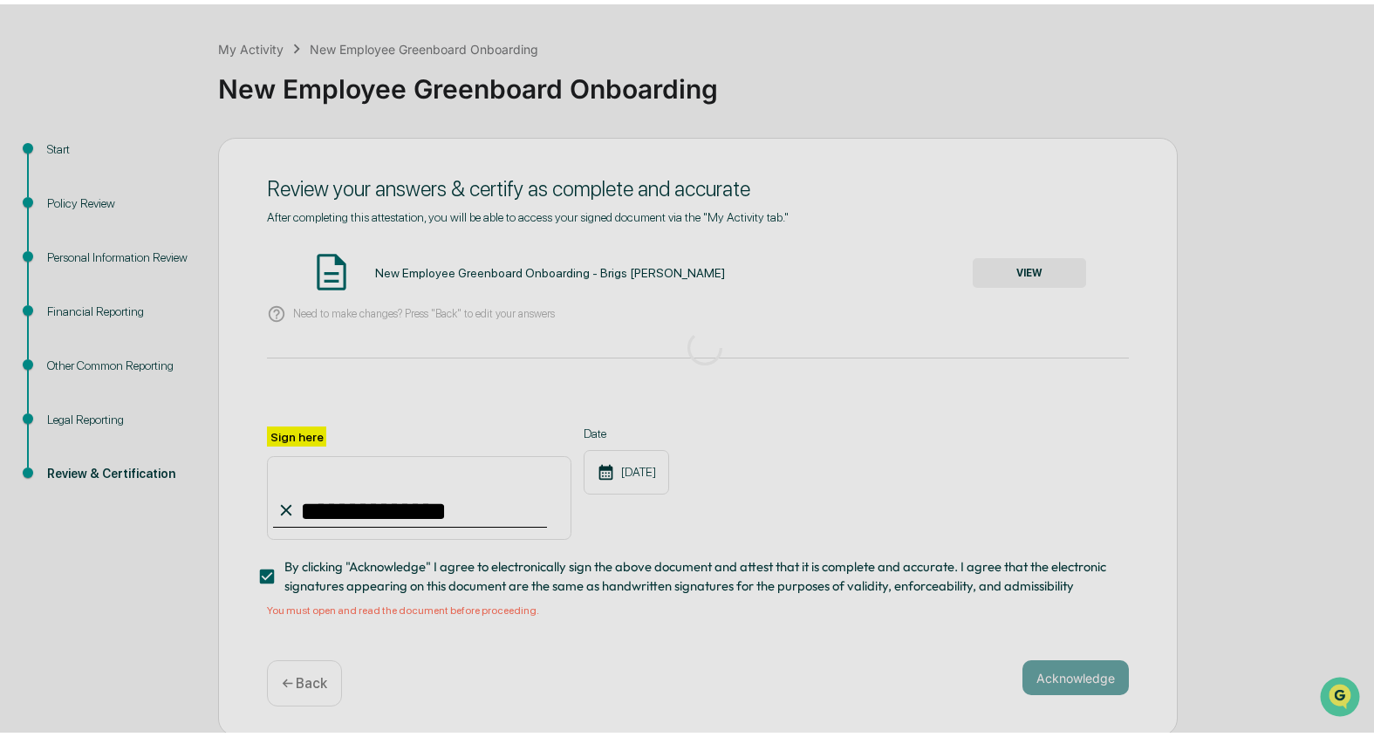
scroll to position [0, 0]
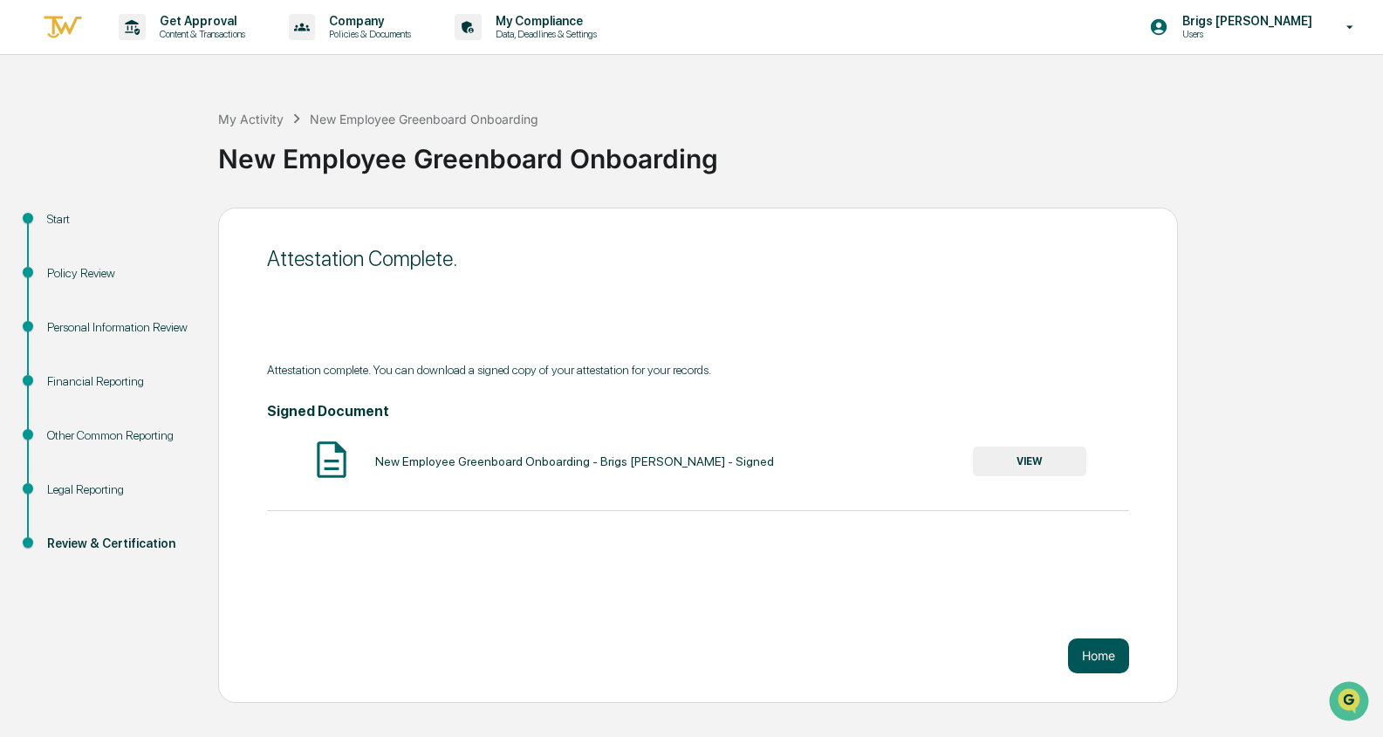
click at [1090, 661] on button "Home" at bounding box center [1098, 656] width 61 height 35
